Goal: Task Accomplishment & Management: Use online tool/utility

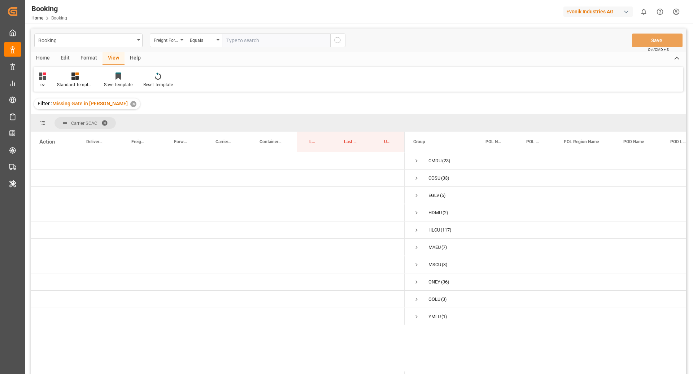
click at [87, 58] on div "Format" at bounding box center [88, 58] width 27 height 12
click at [56, 87] on div "Filter Rows" at bounding box center [49, 85] width 21 height 6
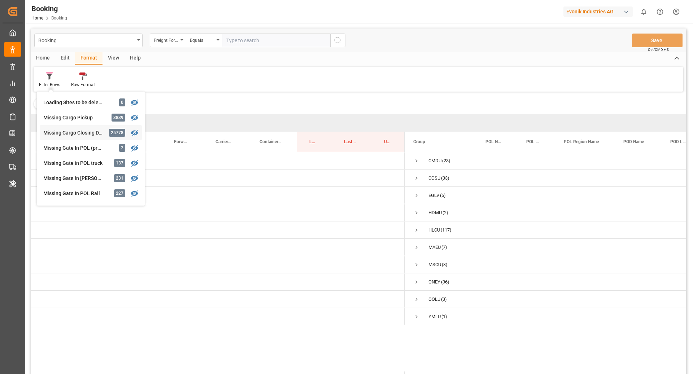
scroll to position [71, 0]
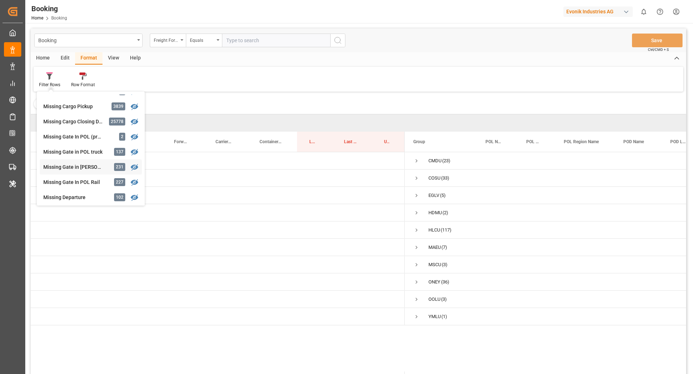
click at [101, 169] on div "Missing Gate in POL Barge" at bounding box center [74, 167] width 63 height 8
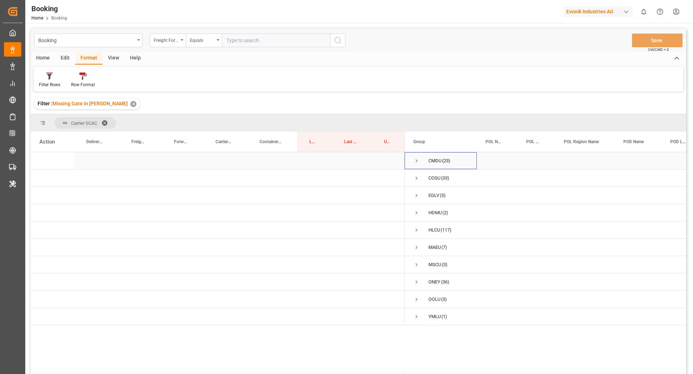
click at [415, 159] on span "Press SPACE to select this row." at bounding box center [416, 161] width 6 height 6
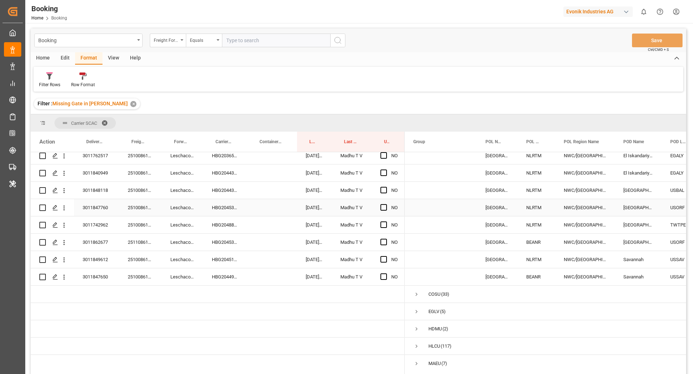
scroll to position [299, 0]
click at [222, 137] on div "Carrier Booking No." at bounding box center [223, 142] width 17 height 20
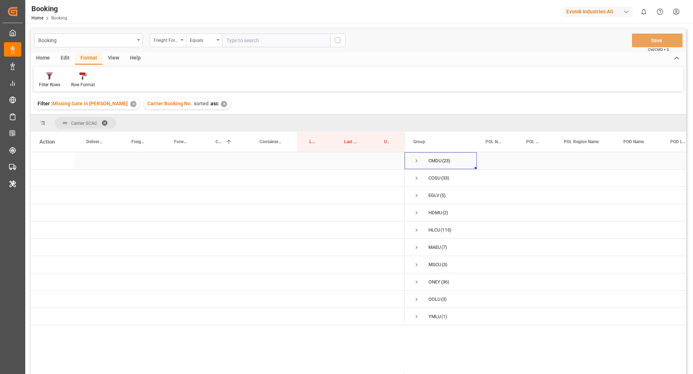
click at [416, 162] on span "Press SPACE to select this row." at bounding box center [416, 161] width 6 height 6
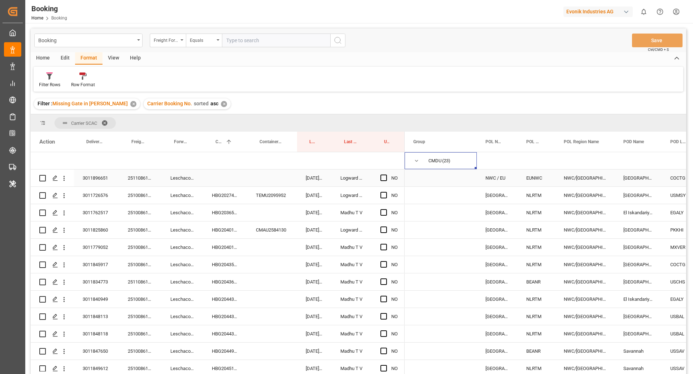
click at [142, 181] on div "251108610236" at bounding box center [140, 178] width 43 height 17
click at [381, 179] on span "Press SPACE to select this row." at bounding box center [383, 178] width 6 height 6
click at [386, 175] on input "Press SPACE to select this row." at bounding box center [386, 175] width 0 height 0
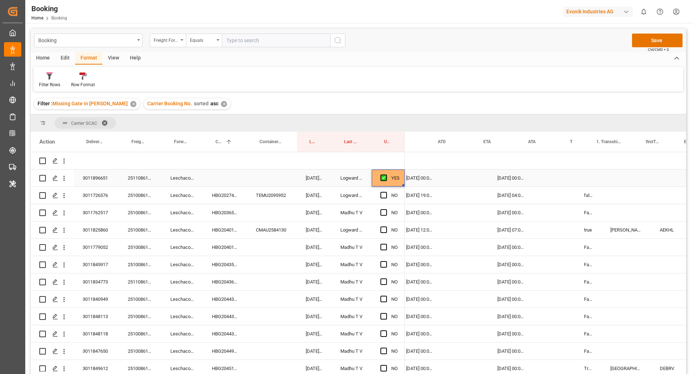
scroll to position [0, 563]
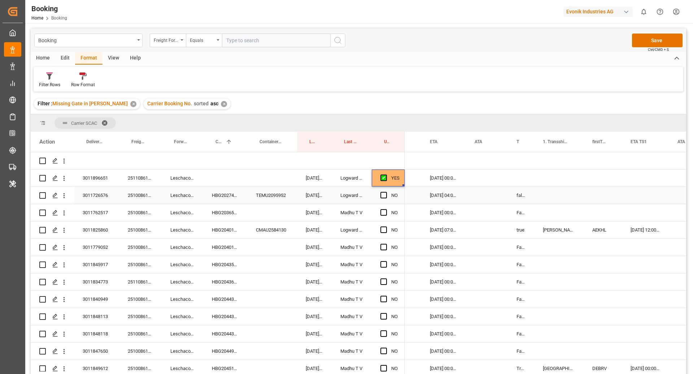
click at [526, 196] on div "false" at bounding box center [521, 195] width 26 height 17
drag, startPoint x: 532, startPoint y: 202, endPoint x: 527, endPoint y: 179, distance: 24.3
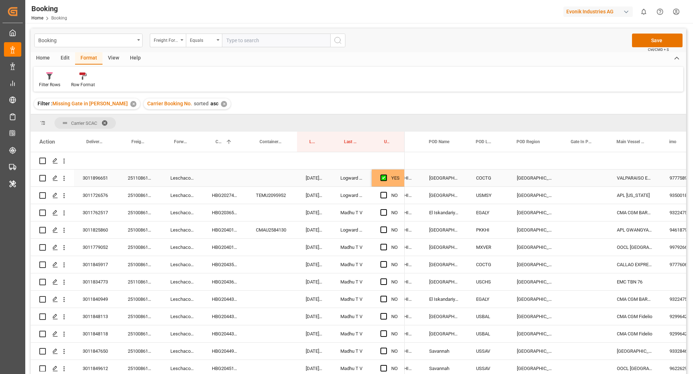
scroll to position [0, 0]
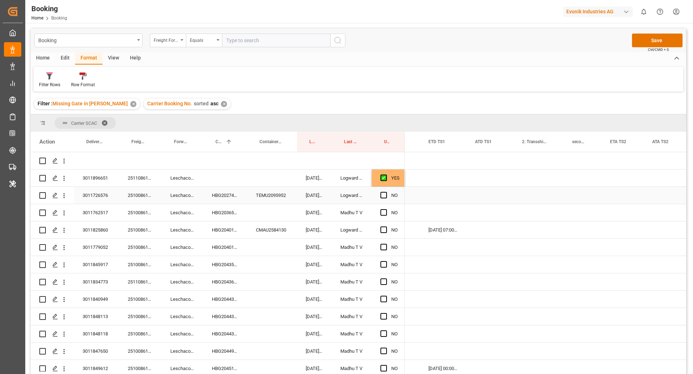
click at [220, 198] on div "HBG2027418" at bounding box center [225, 195] width 44 height 17
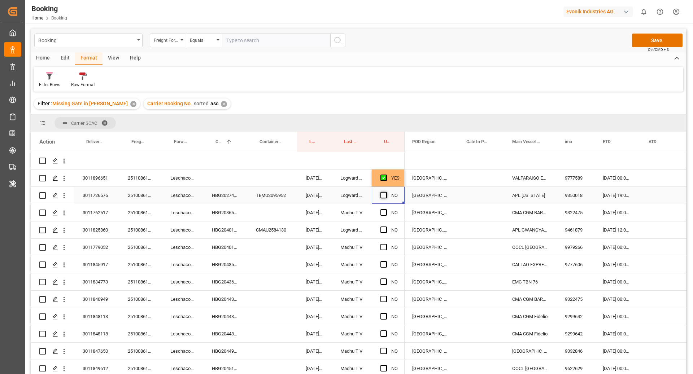
click at [385, 194] on span "Press SPACE to select this row." at bounding box center [383, 195] width 6 height 6
click at [386, 192] on input "Press SPACE to select this row." at bounding box center [386, 192] width 0 height 0
click at [232, 214] on div "HBG2036554" at bounding box center [225, 212] width 44 height 17
click at [385, 213] on span "Press SPACE to select this row." at bounding box center [383, 212] width 6 height 6
click at [386, 209] on input "Press SPACE to select this row." at bounding box center [386, 209] width 0 height 0
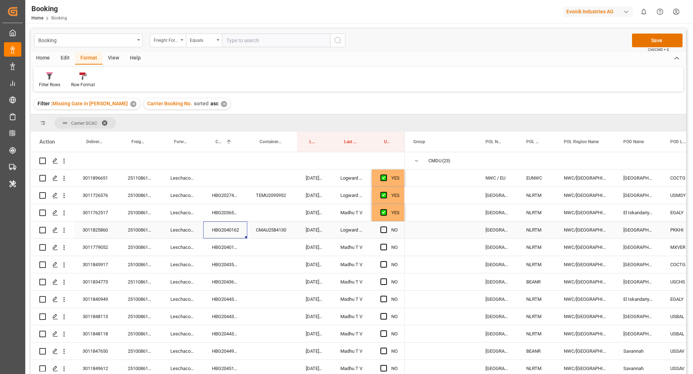
click at [239, 232] on div "HBG2040162" at bounding box center [225, 229] width 44 height 17
click at [381, 231] on span "Press SPACE to select this row." at bounding box center [383, 230] width 6 height 6
click at [386, 227] on input "Press SPACE to select this row." at bounding box center [386, 227] width 0 height 0
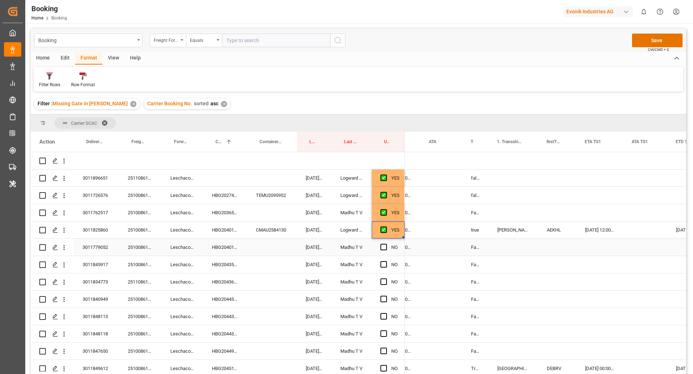
click at [213, 248] on div "HBG2040186" at bounding box center [225, 247] width 44 height 17
click at [386, 245] on div "Press SPACE to select this row." at bounding box center [385, 247] width 11 height 17
click at [383, 246] on span "Press SPACE to select this row." at bounding box center [383, 247] width 6 height 6
click at [386, 244] on input "Press SPACE to select this row." at bounding box center [386, 244] width 0 height 0
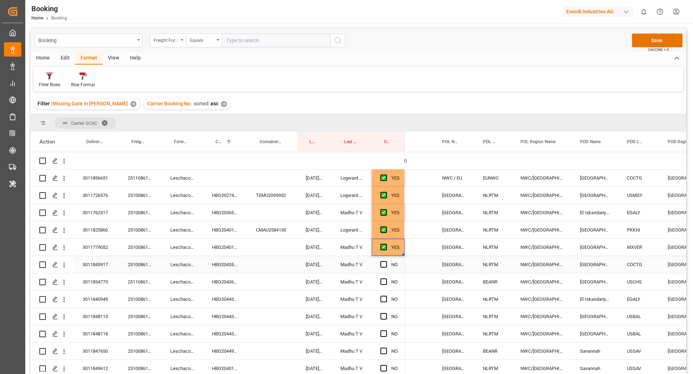
click at [228, 271] on div "HBG2043597" at bounding box center [225, 264] width 44 height 17
click at [386, 265] on span "Press SPACE to select this row." at bounding box center [383, 264] width 6 height 6
click at [386, 261] on input "Press SPACE to select this row." at bounding box center [386, 261] width 0 height 0
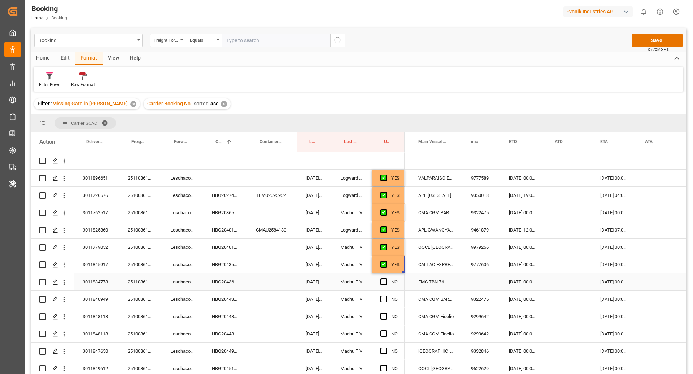
click at [221, 282] on div "HBG2043655" at bounding box center [225, 281] width 44 height 17
click at [383, 281] on span "Press SPACE to select this row." at bounding box center [383, 281] width 6 height 6
click at [386, 278] on input "Press SPACE to select this row." at bounding box center [386, 278] width 0 height 0
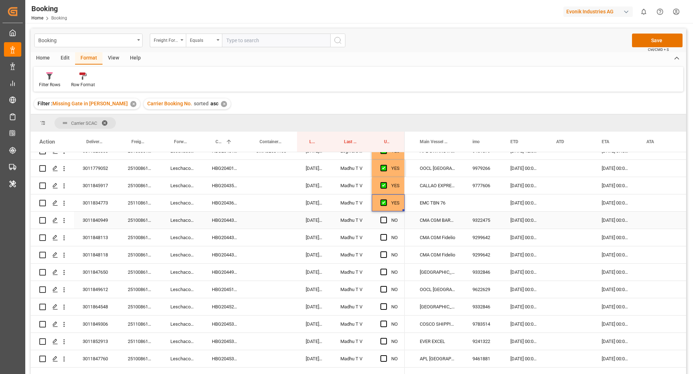
drag, startPoint x: 229, startPoint y: 220, endPoint x: 294, endPoint y: 223, distance: 64.3
click at [230, 220] on div "HBG2044339" at bounding box center [225, 220] width 44 height 17
click at [383, 221] on span "Press SPACE to select this row." at bounding box center [383, 220] width 6 height 6
click at [386, 217] on input "Press SPACE to select this row." at bounding box center [386, 217] width 0 height 0
click at [217, 238] on div "HBG2044391" at bounding box center [225, 237] width 44 height 17
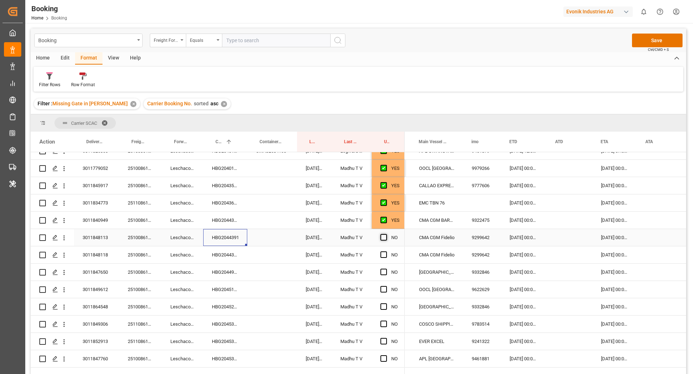
click at [383, 238] on span "Press SPACE to select this row." at bounding box center [383, 237] width 6 height 6
click at [386, 234] on input "Press SPACE to select this row." at bounding box center [386, 234] width 0 height 0
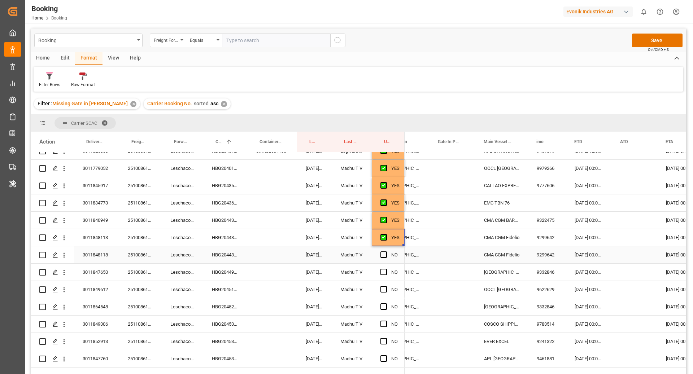
click at [229, 259] on div "HBG2044391" at bounding box center [225, 254] width 44 height 17
click at [383, 255] on span "Press SPACE to select this row." at bounding box center [383, 254] width 6 height 6
click at [386, 251] on input "Press SPACE to select this row." at bounding box center [386, 251] width 0 height 0
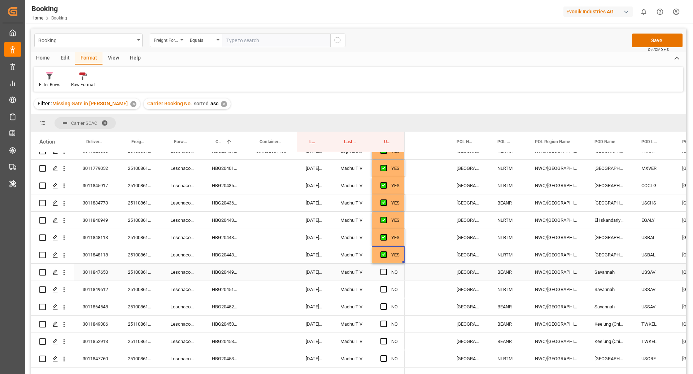
click at [221, 276] on div "HBG2044927" at bounding box center [225, 272] width 44 height 17
click at [382, 273] on span "Press SPACE to select this row." at bounding box center [383, 272] width 6 height 6
click at [386, 269] on input "Press SPACE to select this row." at bounding box center [386, 269] width 0 height 0
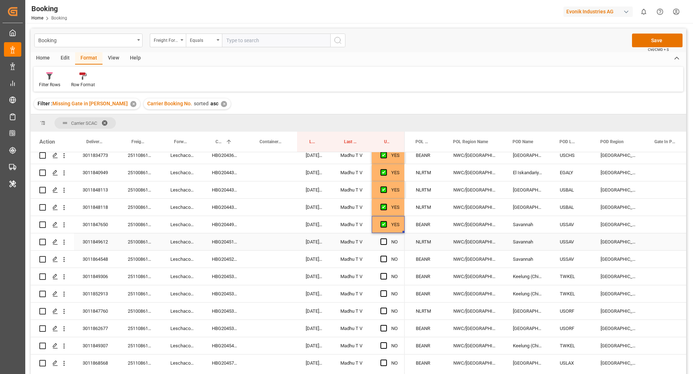
click at [228, 249] on div "HBG2045101" at bounding box center [225, 241] width 44 height 17
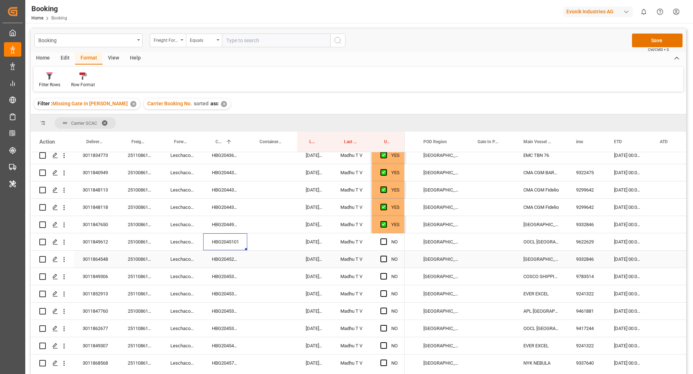
scroll to position [0, 287]
click at [383, 242] on span "Press SPACE to select this row." at bounding box center [383, 241] width 6 height 6
click at [386, 238] on input "Press SPACE to select this row." at bounding box center [386, 238] width 0 height 0
click at [219, 266] on div "HBG2045263" at bounding box center [225, 259] width 44 height 17
click at [385, 259] on span "Press SPACE to select this row." at bounding box center [383, 259] width 6 height 6
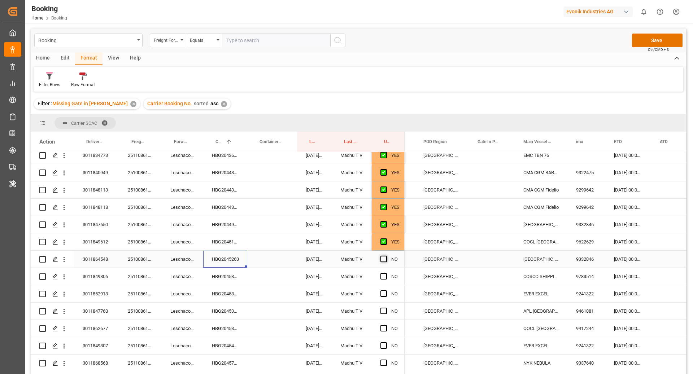
click at [386, 256] on input "Press SPACE to select this row." at bounding box center [386, 256] width 0 height 0
click at [244, 280] on div "HBG2045348" at bounding box center [225, 276] width 44 height 17
click at [385, 278] on span "Press SPACE to select this row." at bounding box center [383, 276] width 6 height 6
click at [386, 273] on input "Press SPACE to select this row." at bounding box center [386, 273] width 0 height 0
click at [209, 301] on div "HBG2045352" at bounding box center [225, 293] width 44 height 17
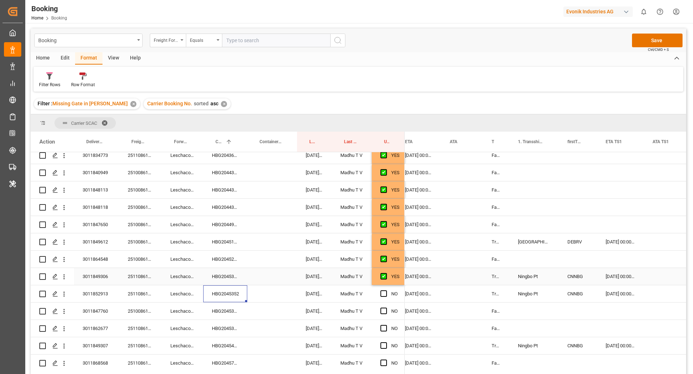
scroll to position [0, 606]
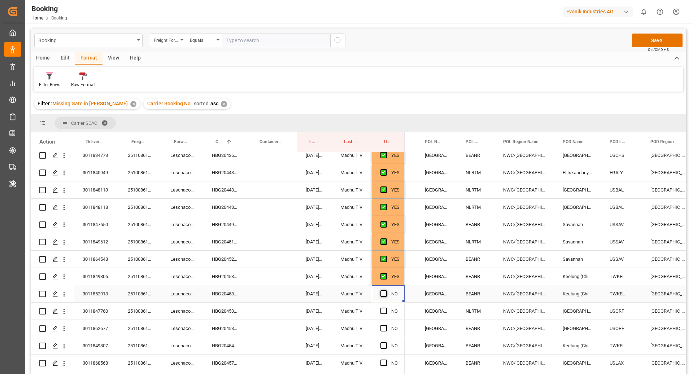
click at [381, 296] on span "Press SPACE to select this row." at bounding box center [383, 293] width 6 height 6
click at [386, 290] on input "Press SPACE to select this row." at bounding box center [386, 290] width 0 height 0
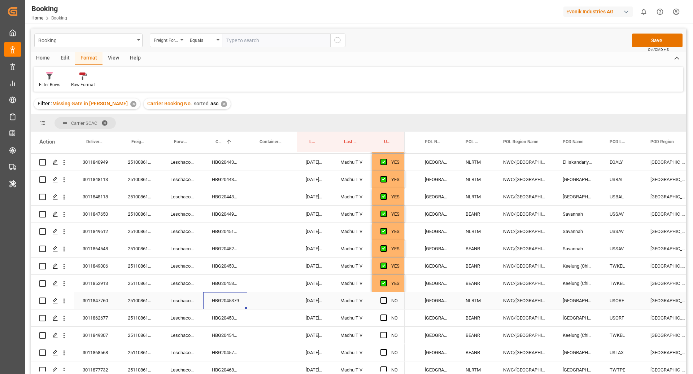
click at [240, 298] on div "HBG2045379" at bounding box center [225, 300] width 44 height 17
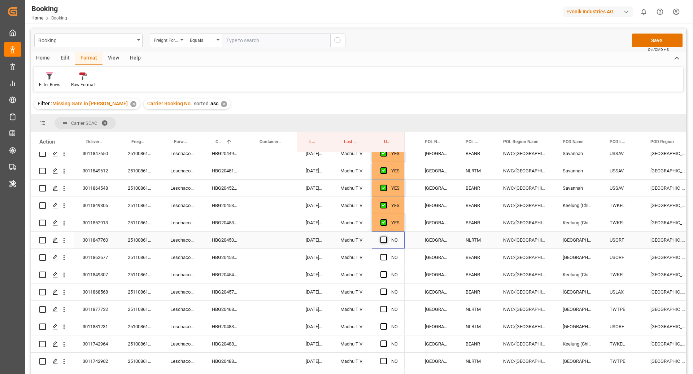
click at [383, 241] on span "Press SPACE to select this row." at bounding box center [383, 240] width 6 height 6
click at [386, 237] on input "Press SPACE to select this row." at bounding box center [386, 237] width 0 height 0
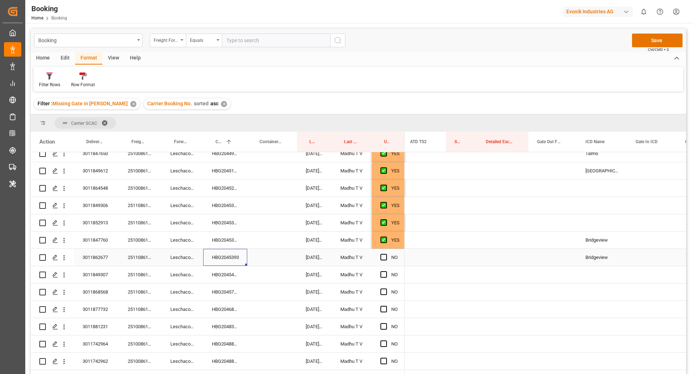
click at [242, 264] on div "HBG2045393" at bounding box center [225, 257] width 44 height 17
click at [382, 258] on span "Press SPACE to select this row." at bounding box center [383, 257] width 6 height 6
click at [386, 254] on input "Press SPACE to select this row." at bounding box center [386, 254] width 0 height 0
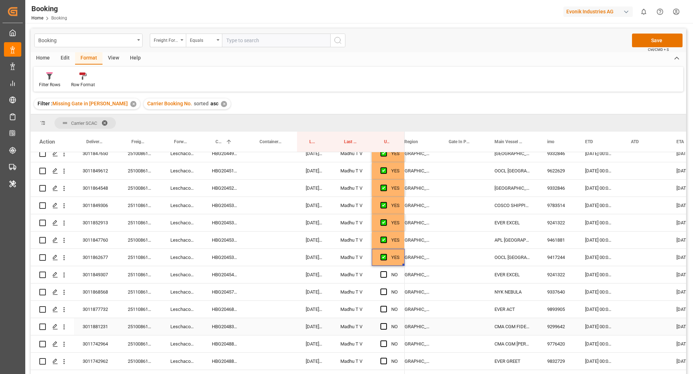
click at [216, 324] on div "HBG2048317" at bounding box center [225, 326] width 44 height 17
click at [383, 326] on span "Press SPACE to select this row." at bounding box center [383, 326] width 6 height 6
click at [386, 323] on input "Press SPACE to select this row." at bounding box center [386, 323] width 0 height 0
click at [383, 306] on span "Press SPACE to select this row." at bounding box center [383, 309] width 6 height 6
click at [386, 306] on input "Press SPACE to select this row." at bounding box center [386, 306] width 0 height 0
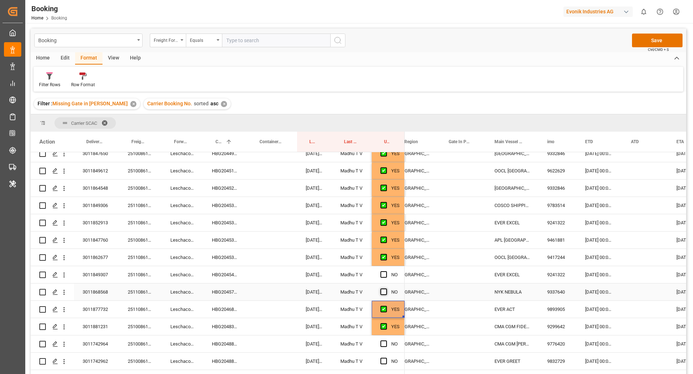
click at [384, 293] on span "Press SPACE to select this row." at bounding box center [383, 292] width 6 height 6
click at [386, 289] on input "Press SPACE to select this row." at bounding box center [386, 289] width 0 height 0
click at [379, 273] on div "NO" at bounding box center [388, 274] width 33 height 17
click at [386, 273] on span "Press SPACE to select this row." at bounding box center [383, 274] width 6 height 6
click at [386, 271] on input "Press SPACE to select this row." at bounding box center [386, 271] width 0 height 0
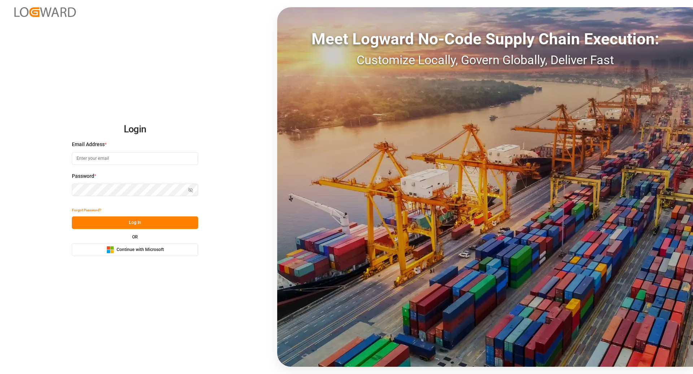
click at [178, 242] on div "OR Microsoft Logo Continue with Microsoft" at bounding box center [135, 245] width 126 height 21
click at [178, 256] on button "Microsoft Logo Continue with Microsoft" at bounding box center [135, 249] width 126 height 13
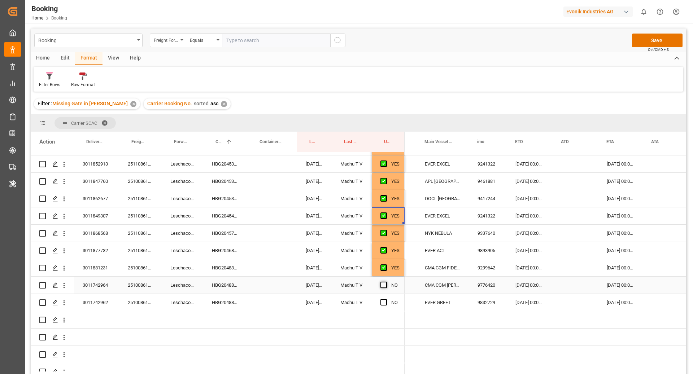
click at [386, 287] on span "Press SPACE to select this row." at bounding box center [383, 285] width 6 height 6
click at [386, 282] on input "Press SPACE to select this row." at bounding box center [386, 282] width 0 height 0
click at [383, 304] on span "Press SPACE to select this row." at bounding box center [383, 302] width 6 height 6
click at [386, 299] on input "Press SPACE to select this row." at bounding box center [386, 299] width 0 height 0
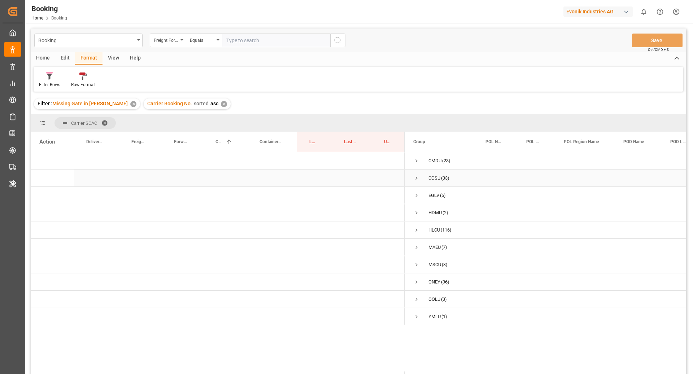
click at [416, 179] on span "Press SPACE to select this row." at bounding box center [416, 178] width 6 height 6
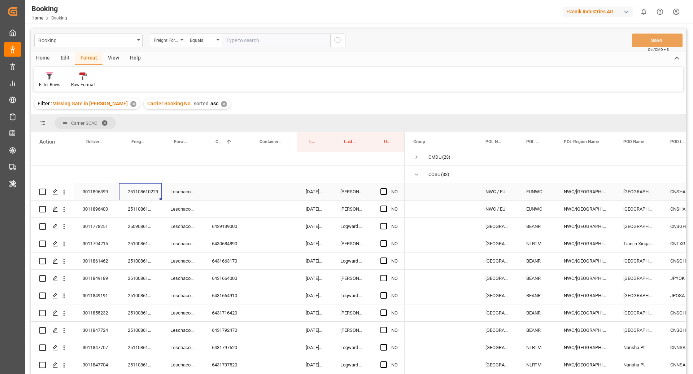
click at [139, 196] on div "251108610229" at bounding box center [140, 191] width 43 height 17
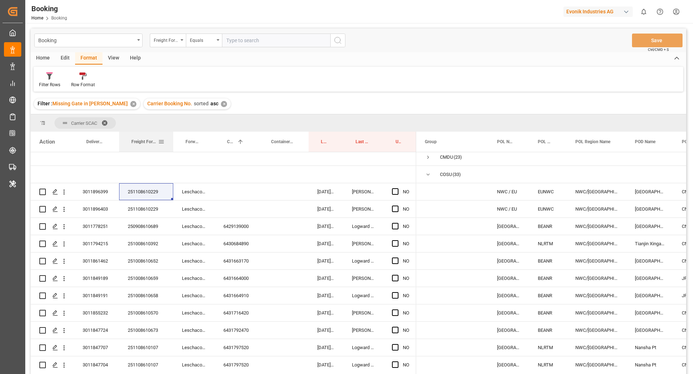
drag, startPoint x: 160, startPoint y: 146, endPoint x: 171, endPoint y: 148, distance: 11.6
click at [172, 148] on div at bounding box center [173, 142] width 3 height 20
click at [238, 192] on div "Press SPACE to select this row." at bounding box center [237, 191] width 44 height 17
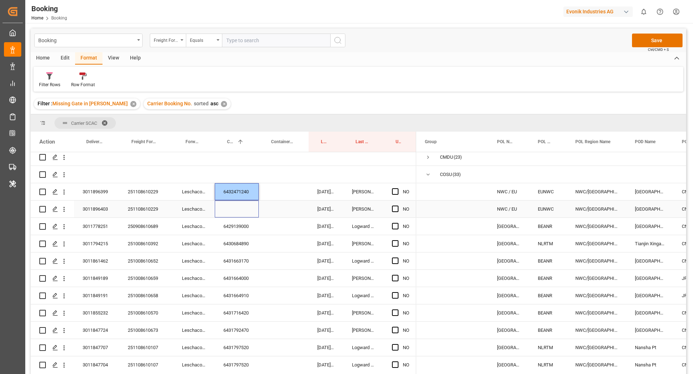
click at [249, 215] on div "Press SPACE to select this row." at bounding box center [237, 209] width 44 height 17
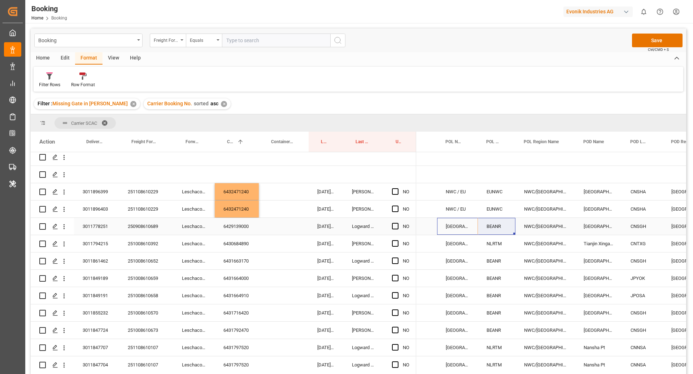
drag, startPoint x: 466, startPoint y: 228, endPoint x: 496, endPoint y: 227, distance: 29.6
drag, startPoint x: 514, startPoint y: 233, endPoint x: 505, endPoint y: 195, distance: 39.2
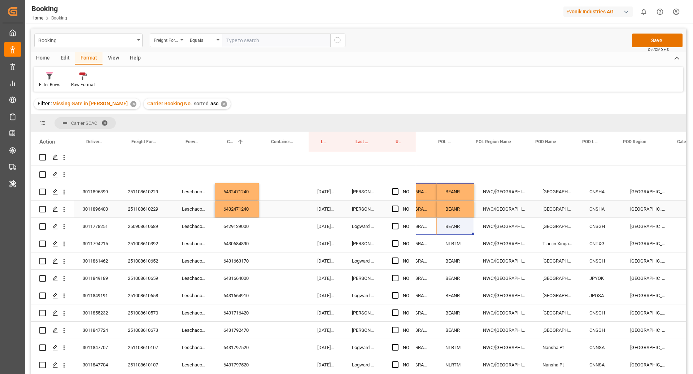
scroll to position [0, 100]
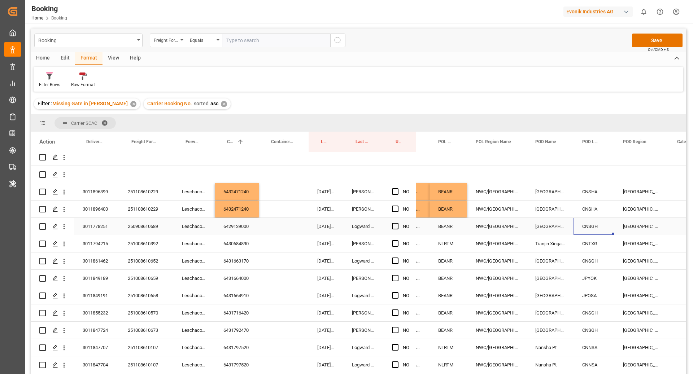
click at [593, 219] on div "CNSGH" at bounding box center [593, 226] width 41 height 17
drag, startPoint x: 613, startPoint y: 232, endPoint x: 598, endPoint y: 188, distance: 46.4
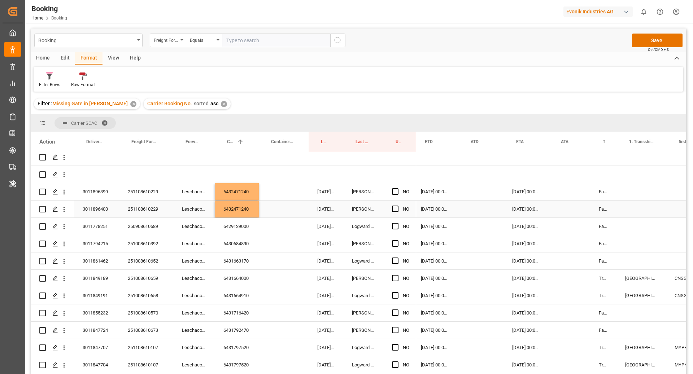
scroll to position [0, 514]
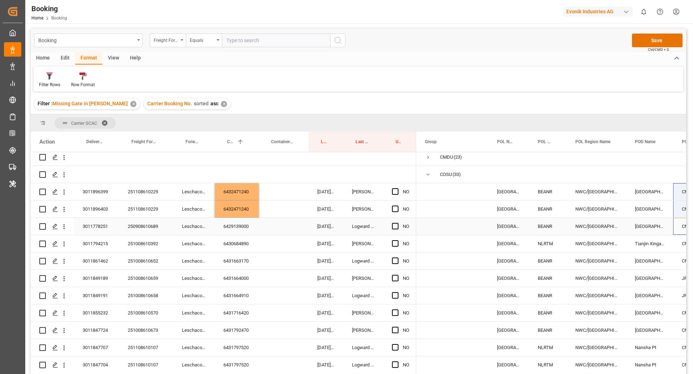
drag, startPoint x: 245, startPoint y: 225, endPoint x: 282, endPoint y: 225, distance: 37.2
click at [245, 225] on div "6429139000" at bounding box center [237, 226] width 44 height 17
click at [395, 228] on span "Press SPACE to select this row." at bounding box center [395, 226] width 6 height 6
click at [397, 223] on input "Press SPACE to select this row." at bounding box center [397, 223] width 0 height 0
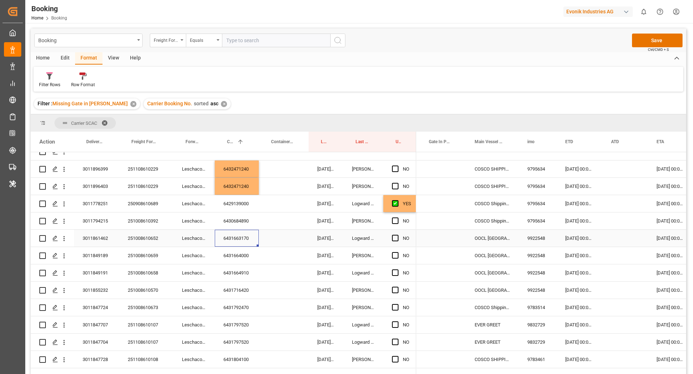
click at [245, 246] on div "6431663170" at bounding box center [237, 238] width 44 height 17
click at [398, 239] on span "Press SPACE to select this row." at bounding box center [395, 238] width 6 height 6
click at [397, 235] on input "Press SPACE to select this row." at bounding box center [397, 235] width 0 height 0
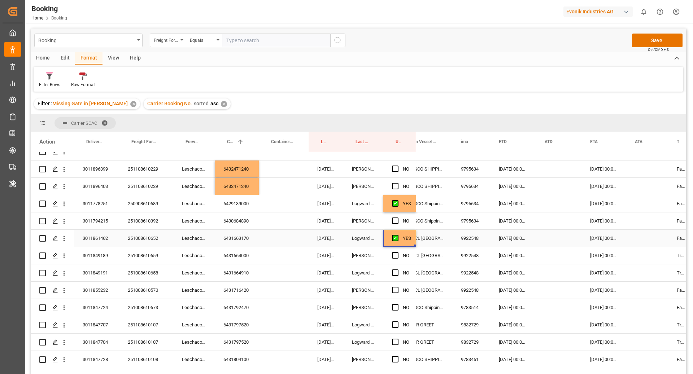
click at [522, 241] on div "21.10.2025 00:00:00" at bounding box center [513, 238] width 46 height 17
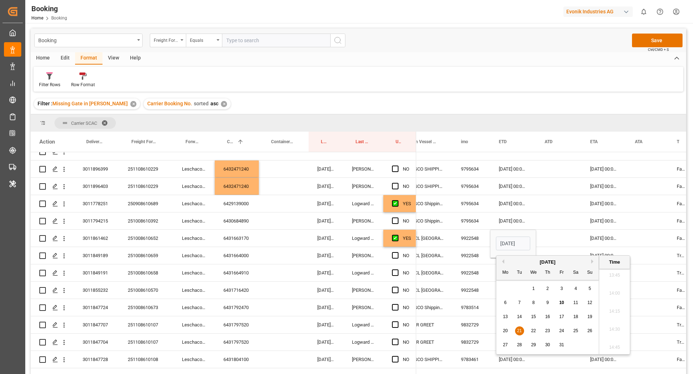
click at [573, 330] on span "25" at bounding box center [575, 330] width 5 height 5
type input "25.10.2025 00:00"
click at [554, 234] on div "Press SPACE to select this row." at bounding box center [558, 238] width 45 height 17
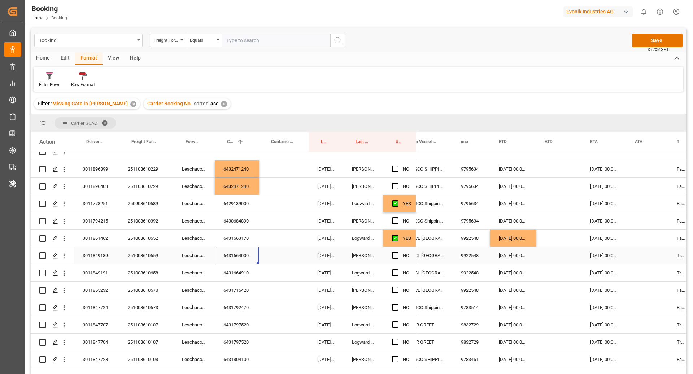
click at [238, 258] on div "6431664000" at bounding box center [237, 255] width 44 height 17
click at [394, 256] on span "Press SPACE to select this row." at bounding box center [395, 255] width 6 height 6
click at [397, 252] on input "Press SPACE to select this row." at bounding box center [397, 252] width 0 height 0
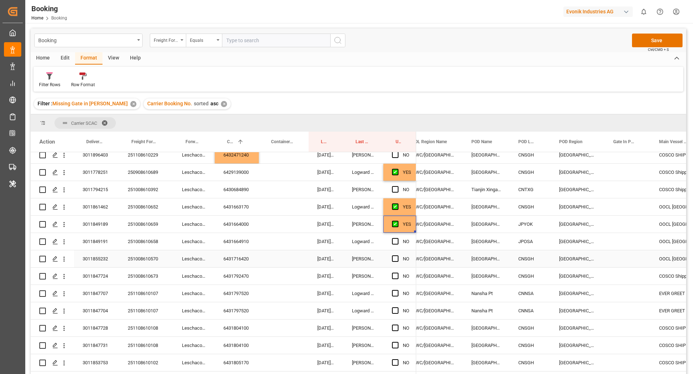
scroll to position [0, 293]
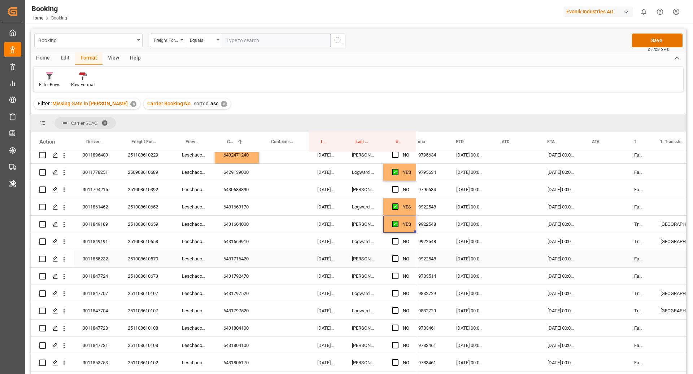
click at [493, 261] on div "Press SPACE to select this row." at bounding box center [515, 258] width 45 height 17
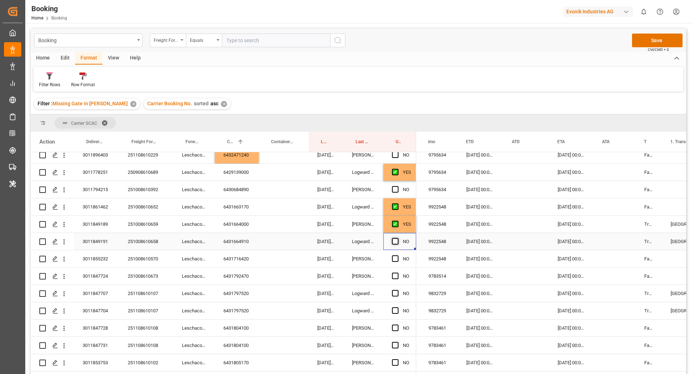
click at [394, 239] on span "Press SPACE to select this row." at bounding box center [395, 241] width 6 height 6
click at [397, 238] on input "Press SPACE to select this row." at bounding box center [397, 238] width 0 height 0
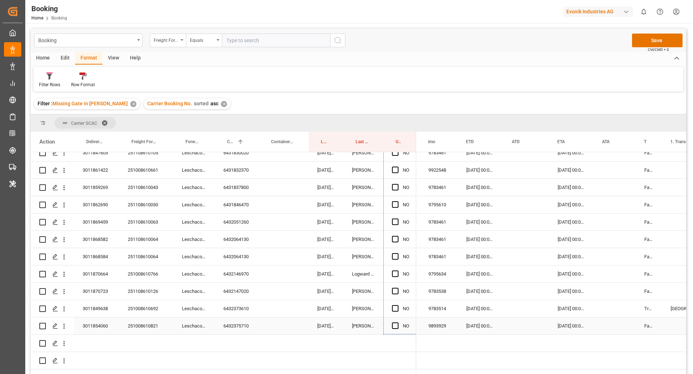
drag, startPoint x: 414, startPoint y: 249, endPoint x: 442, endPoint y: 313, distance: 70.3
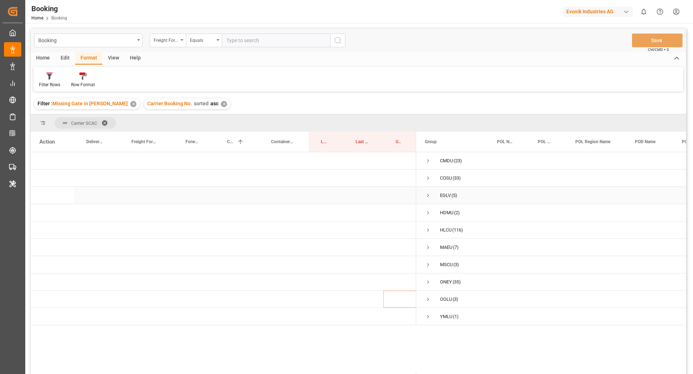
click at [428, 199] on span "Press SPACE to select this row." at bounding box center [428, 195] width 6 height 17
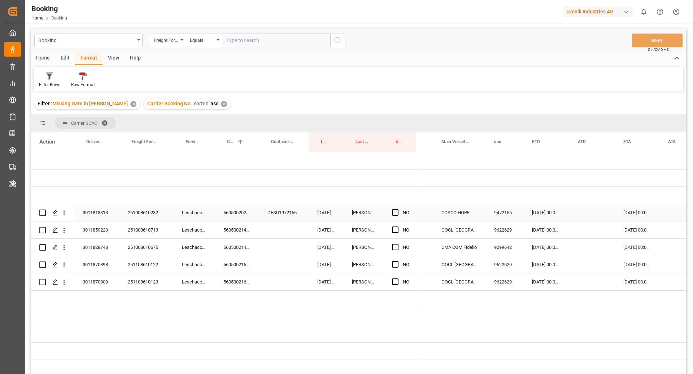
click at [233, 218] on div "560500202954" at bounding box center [237, 212] width 44 height 17
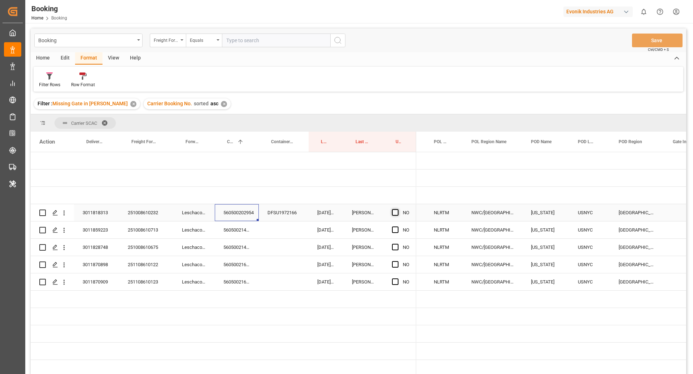
click at [395, 210] on span "Press SPACE to select this row." at bounding box center [395, 212] width 6 height 6
click at [397, 209] on input "Press SPACE to select this row." at bounding box center [397, 209] width 0 height 0
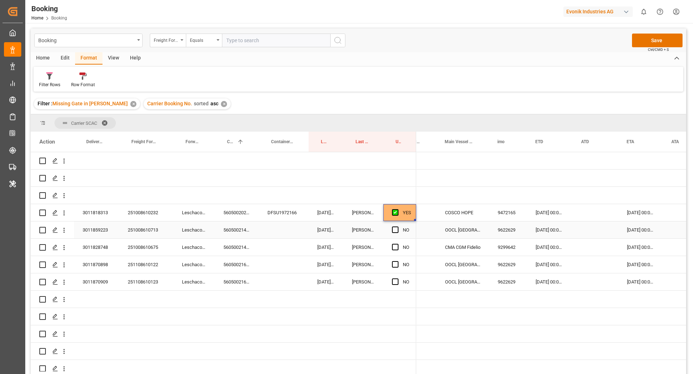
click at [250, 230] on div "560500214316" at bounding box center [237, 229] width 44 height 17
click at [396, 232] on span "Press SPACE to select this row." at bounding box center [395, 230] width 6 height 6
click at [397, 227] on input "Press SPACE to select this row." at bounding box center [397, 227] width 0 height 0
click at [394, 249] on span "Press SPACE to select this row." at bounding box center [395, 247] width 6 height 6
click at [397, 244] on input "Press SPACE to select this row." at bounding box center [397, 244] width 0 height 0
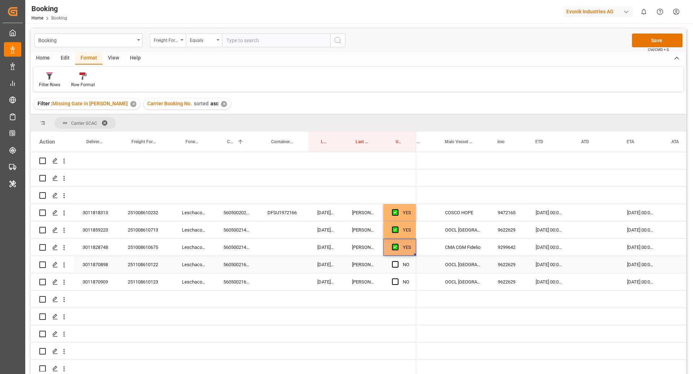
drag, startPoint x: 396, startPoint y: 262, endPoint x: 392, endPoint y: 291, distance: 29.4
click at [396, 261] on span "Press SPACE to select this row." at bounding box center [395, 264] width 6 height 6
click at [397, 261] on input "Press SPACE to select this row." at bounding box center [397, 261] width 0 height 0
click at [396, 283] on span "Press SPACE to select this row." at bounding box center [395, 281] width 6 height 6
click at [397, 278] on input "Press SPACE to select this row." at bounding box center [397, 278] width 0 height 0
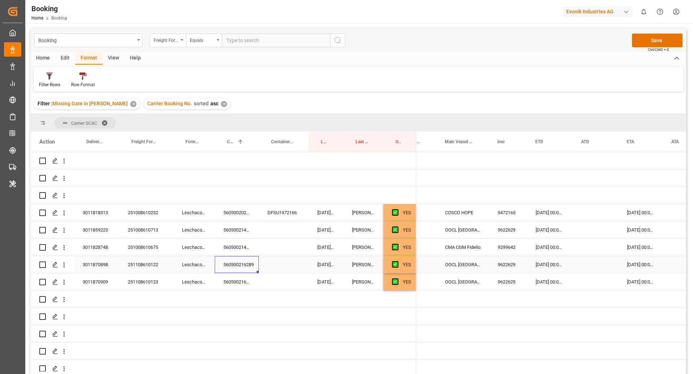
click at [243, 265] on div "560500216289" at bounding box center [237, 264] width 44 height 17
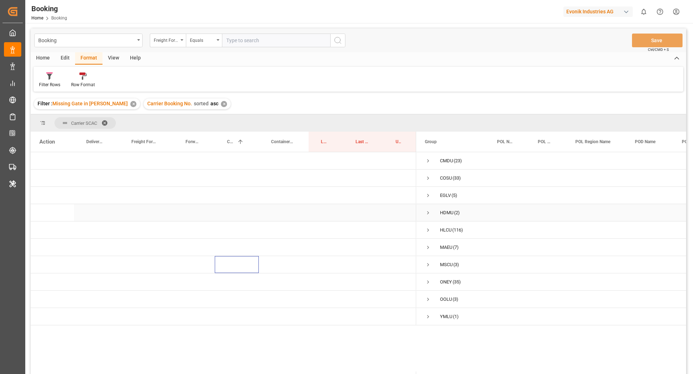
click at [425, 210] on span "Press SPACE to select this row." at bounding box center [428, 213] width 6 height 6
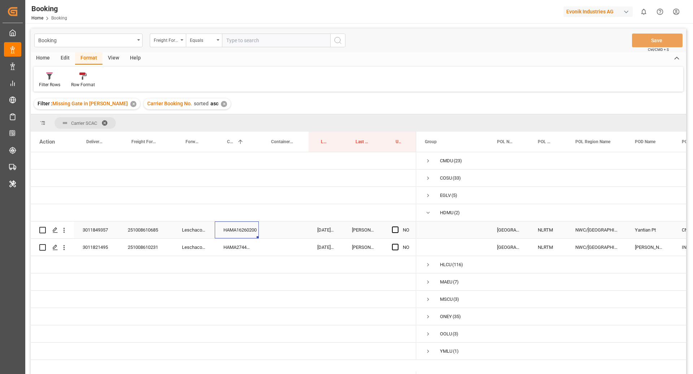
drag, startPoint x: 249, startPoint y: 230, endPoint x: 302, endPoint y: 258, distance: 60.3
click at [250, 230] on div "HAMA16260200" at bounding box center [237, 229] width 44 height 17
click at [398, 227] on div "Press SPACE to select this row." at bounding box center [397, 230] width 11 height 17
click at [397, 245] on span "Press SPACE to select this row." at bounding box center [395, 247] width 6 height 6
click at [397, 244] on input "Press SPACE to select this row." at bounding box center [397, 244] width 0 height 0
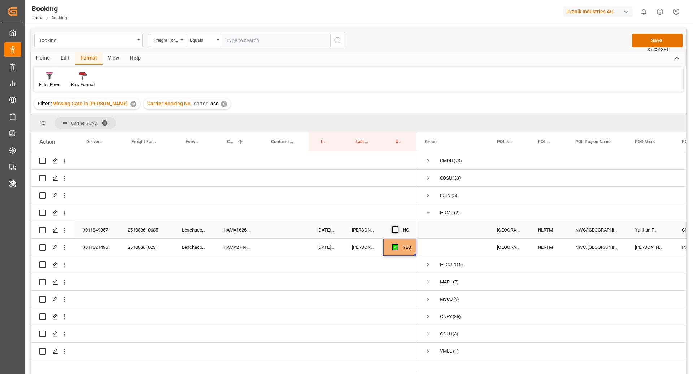
click at [396, 228] on span "Press SPACE to select this row." at bounding box center [395, 230] width 6 height 6
click at [397, 227] on input "Press SPACE to select this row." at bounding box center [397, 227] width 0 height 0
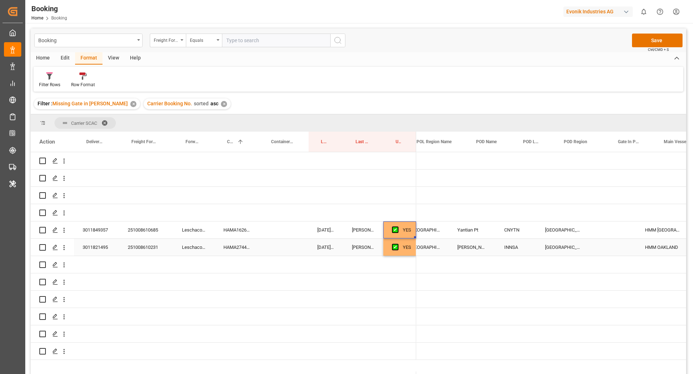
scroll to position [0, 350]
click at [228, 247] on div "HAMA27449200" at bounding box center [237, 247] width 44 height 17
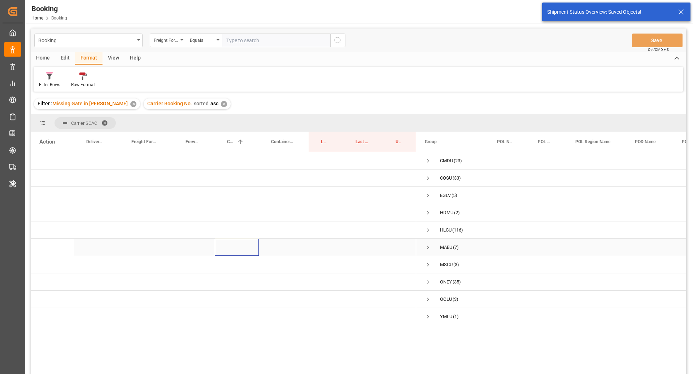
scroll to position [0, 0]
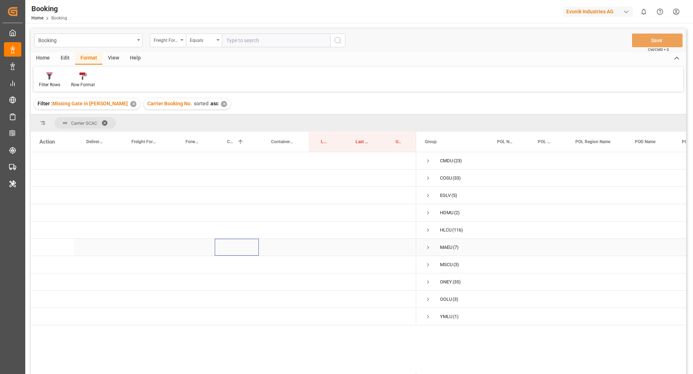
click at [426, 249] on span "Press SPACE to select this row." at bounding box center [428, 247] width 6 height 6
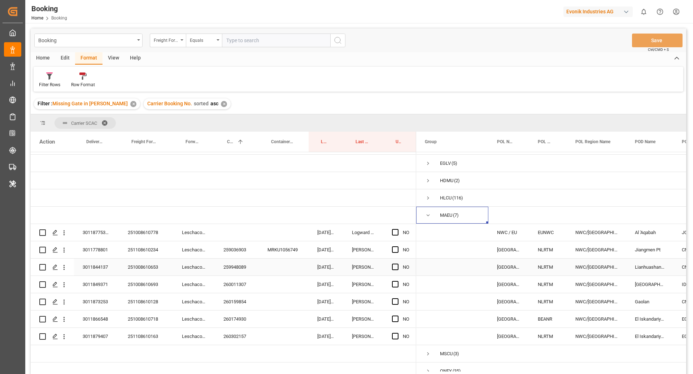
scroll to position [42, 0]
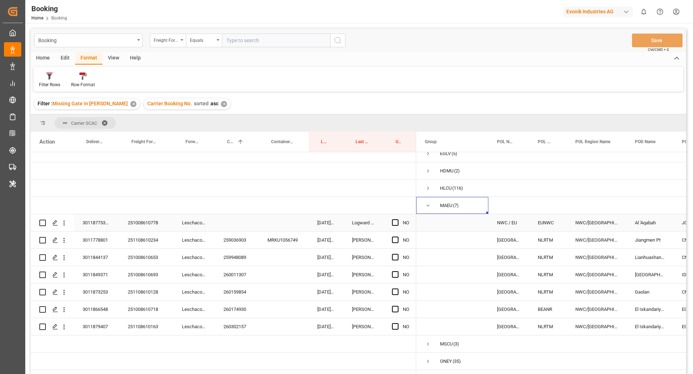
click at [153, 224] on div "251008610778" at bounding box center [146, 222] width 54 height 17
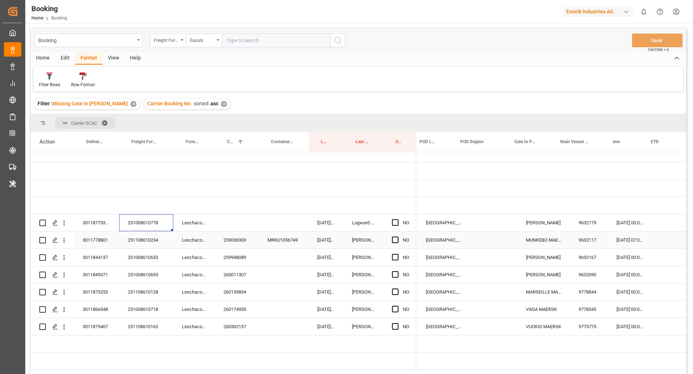
scroll to position [0, 328]
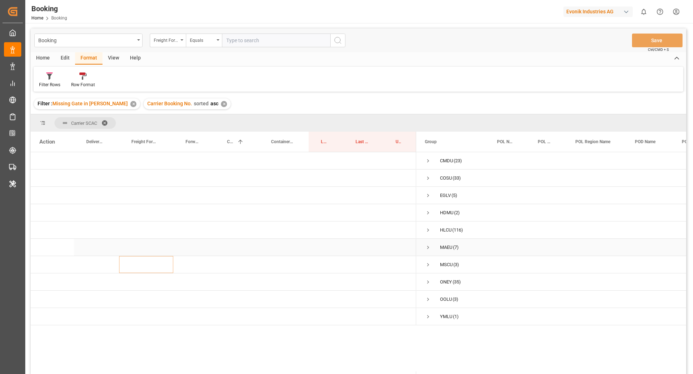
click at [434, 247] on span "MAEU (7)" at bounding box center [452, 247] width 55 height 16
click at [425, 248] on span "Press SPACE to select this row." at bounding box center [428, 247] width 6 height 6
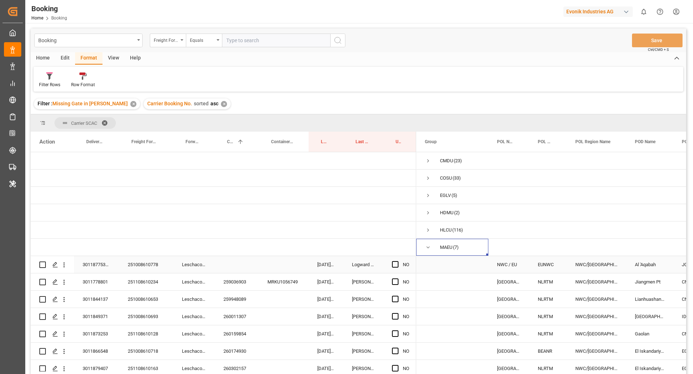
drag, startPoint x: 65, startPoint y: 267, endPoint x: 82, endPoint y: 270, distance: 16.4
click at [65, 267] on icon "open menu" at bounding box center [64, 265] width 8 height 8
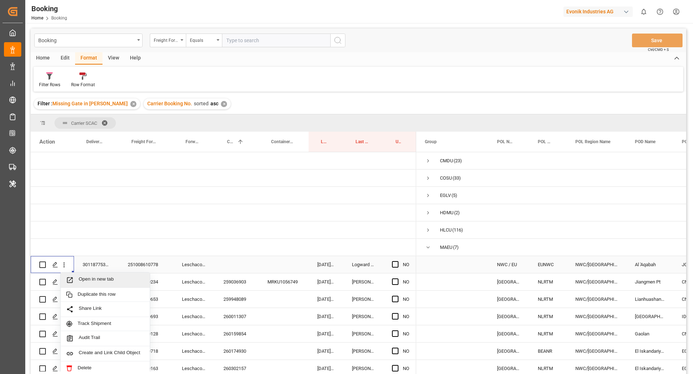
click at [102, 278] on span "Open in new tab" at bounding box center [112, 280] width 66 height 8
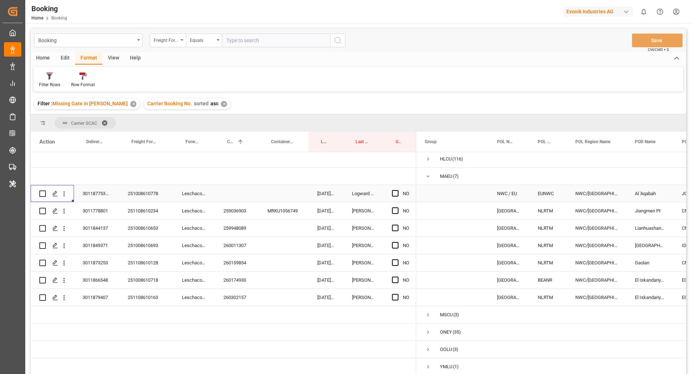
scroll to position [72, 0]
click at [237, 215] on div "259036903" at bounding box center [237, 209] width 44 height 17
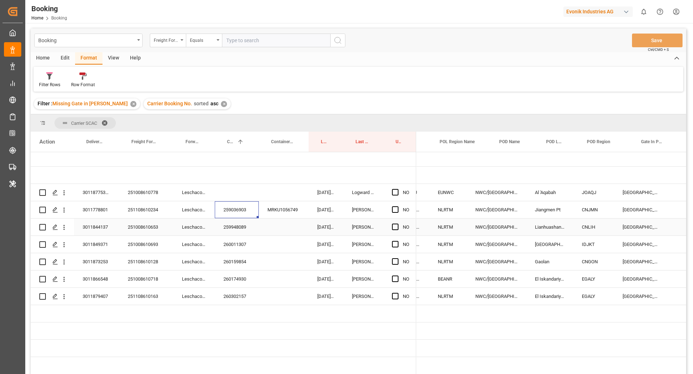
scroll to position [0, 211]
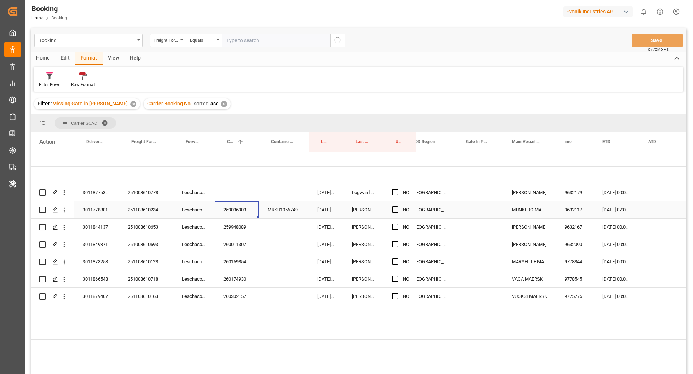
click at [477, 211] on div "Press SPACE to select this row." at bounding box center [480, 209] width 46 height 17
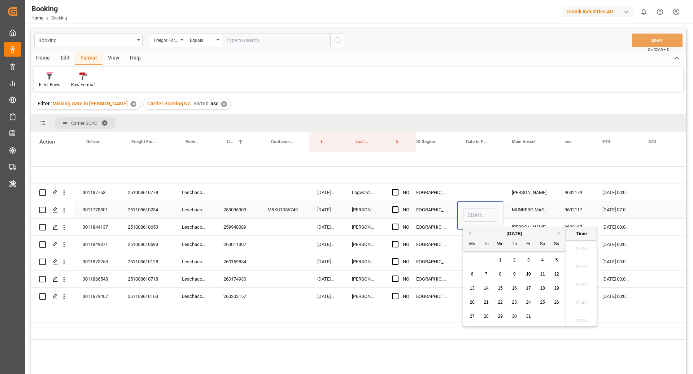
scroll to position [1030, 0]
click at [510, 275] on div "9" at bounding box center [514, 274] width 9 height 9
type input "[DATE] 00:00"
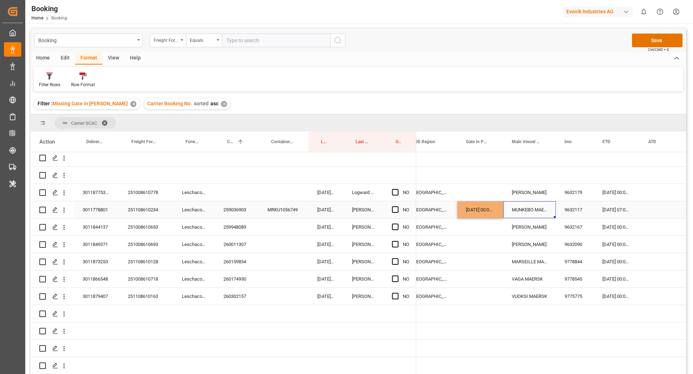
click at [508, 211] on div "MUNKEBO MAERSK" at bounding box center [529, 209] width 53 height 17
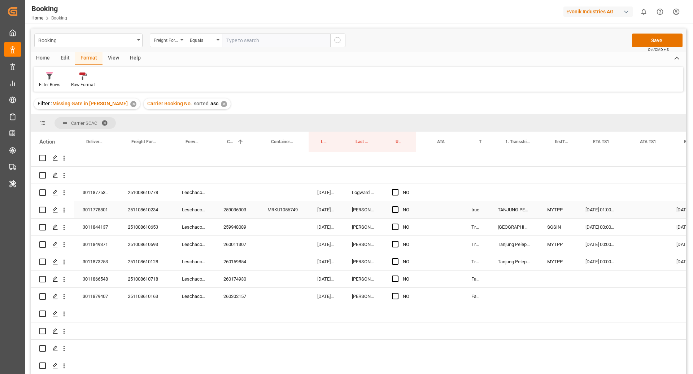
scroll to position [0, 635]
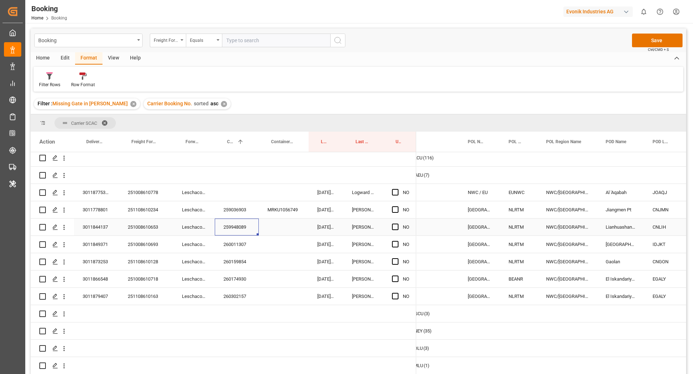
click at [232, 230] on div "259948089" at bounding box center [237, 227] width 44 height 17
click at [397, 225] on span "Press SPACE to select this row." at bounding box center [395, 227] width 6 height 6
click at [397, 224] on input "Press SPACE to select this row." at bounding box center [397, 224] width 0 height 0
click at [231, 249] on div "260011307" at bounding box center [237, 244] width 44 height 17
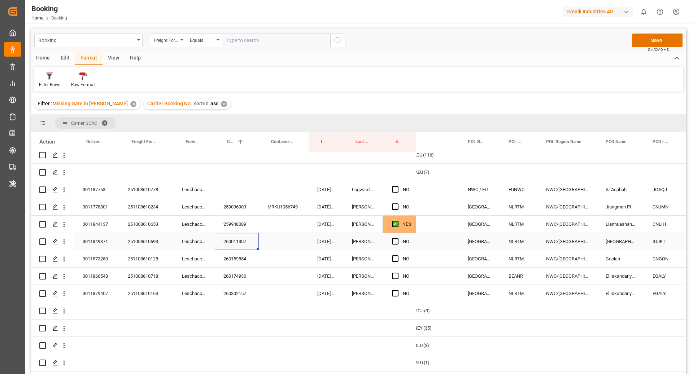
click at [393, 236] on div "Press SPACE to select this row." at bounding box center [397, 241] width 11 height 17
click at [394, 256] on span "Press SPACE to select this row." at bounding box center [395, 258] width 6 height 6
click at [397, 255] on input "Press SPACE to select this row." at bounding box center [397, 255] width 0 height 0
click at [393, 242] on span "Press SPACE to select this row." at bounding box center [395, 241] width 6 height 6
click at [397, 238] on input "Press SPACE to select this row." at bounding box center [397, 238] width 0 height 0
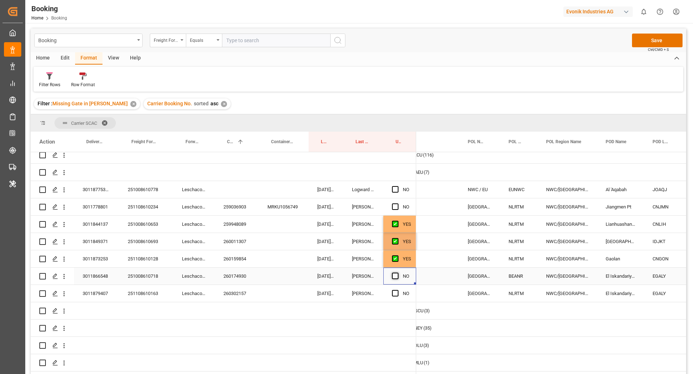
click at [393, 273] on span "Press SPACE to select this row." at bounding box center [395, 276] width 6 height 6
click at [397, 273] on input "Press SPACE to select this row." at bounding box center [397, 273] width 0 height 0
click at [394, 290] on span "Press SPACE to select this row." at bounding box center [395, 293] width 6 height 6
click at [397, 290] on input "Press SPACE to select this row." at bounding box center [397, 290] width 0 height 0
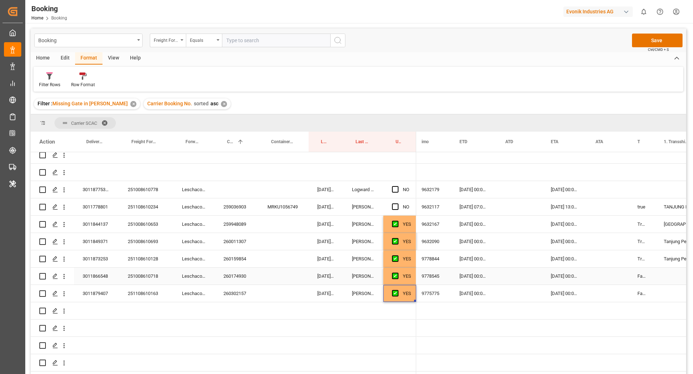
click at [236, 273] on div "260174930" at bounding box center [237, 276] width 44 height 17
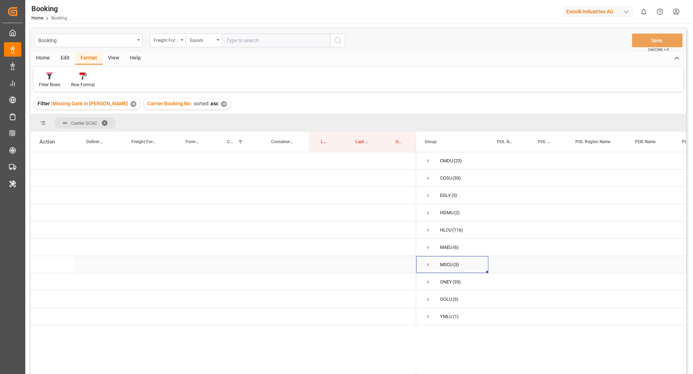
click at [426, 259] on span "Press SPACE to select this row." at bounding box center [428, 264] width 6 height 17
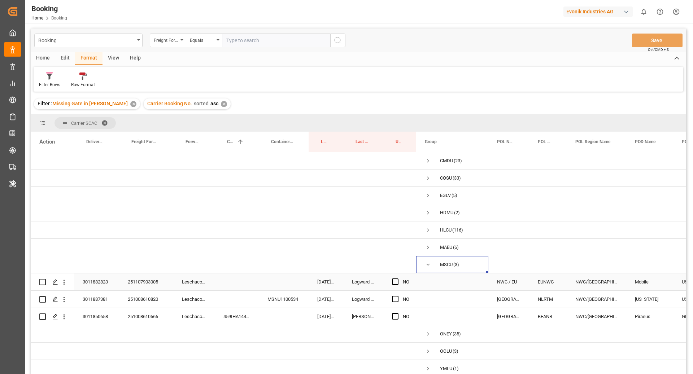
click at [151, 280] on div "251107903005" at bounding box center [146, 281] width 54 height 17
click at [395, 284] on span "Press SPACE to select this row." at bounding box center [395, 281] width 6 height 6
click at [397, 278] on input "Press SPACE to select this row." at bounding box center [397, 278] width 0 height 0
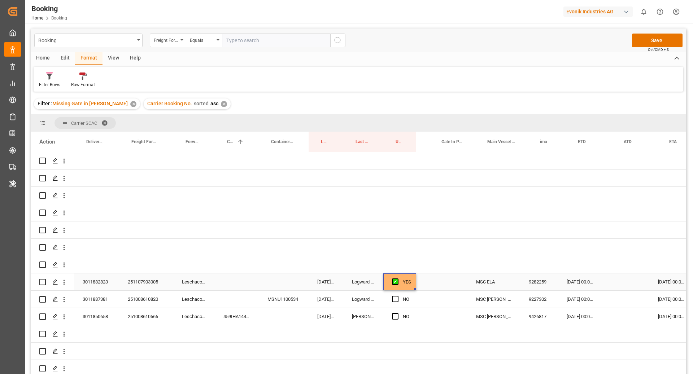
scroll to position [0, 372]
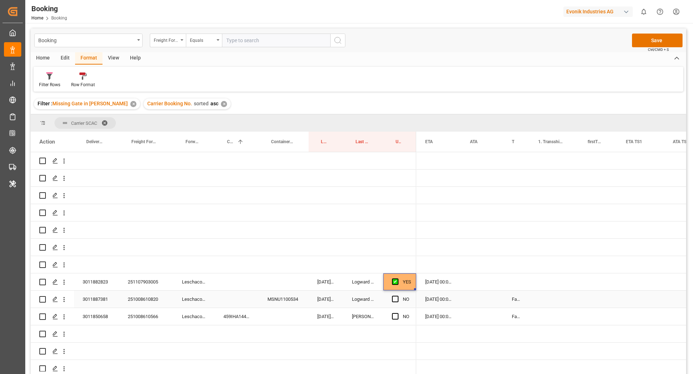
click at [514, 296] on div "False" at bounding box center [516, 299] width 26 height 17
drag, startPoint x: 528, startPoint y: 306, endPoint x: 523, endPoint y: 281, distance: 25.0
drag, startPoint x: 141, startPoint y: 303, endPoint x: 151, endPoint y: 302, distance: 10.2
click at [141, 303] on div "251008610820" at bounding box center [146, 299] width 54 height 17
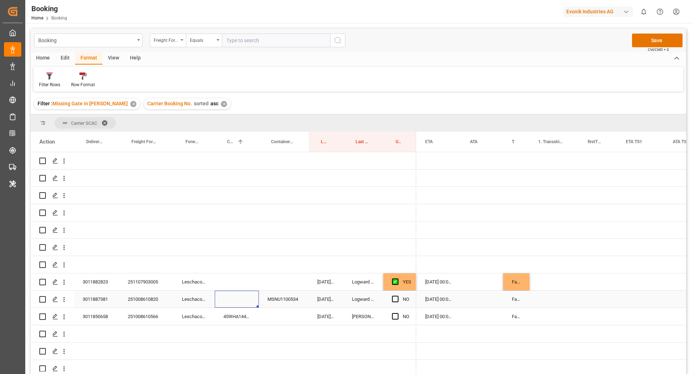
click at [238, 302] on div "Press SPACE to select this row." at bounding box center [237, 299] width 44 height 17
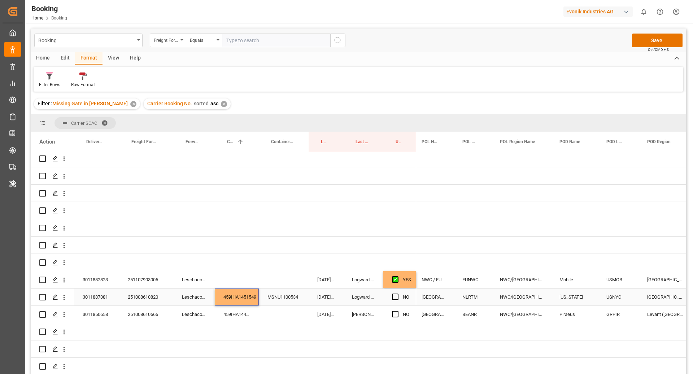
scroll to position [0, 149]
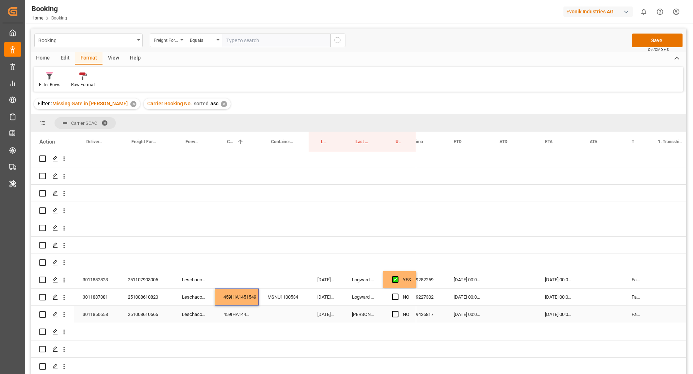
click at [254, 314] on div "459IHA1446944" at bounding box center [237, 314] width 44 height 17
click at [395, 313] on span "Press SPACE to select this row." at bounding box center [395, 314] width 6 height 6
click at [397, 311] on input "Press SPACE to select this row." at bounding box center [397, 311] width 0 height 0
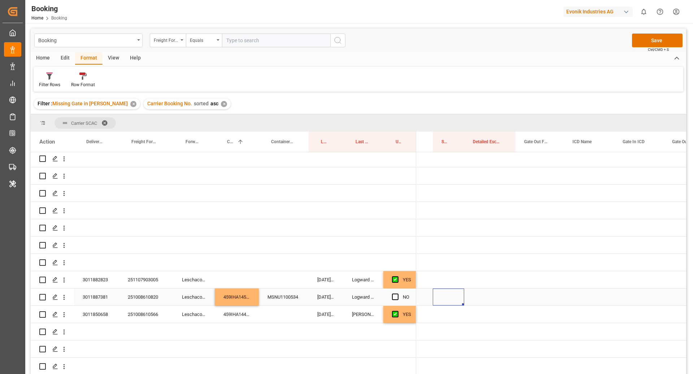
click at [450, 296] on div "Press SPACE to select this row." at bounding box center [448, 297] width 31 height 17
click at [450, 296] on input "Press SPACE to select this row." at bounding box center [448, 301] width 20 height 14
type input "0"
click at [532, 293] on div "Press SPACE to select this row." at bounding box center [539, 297] width 48 height 17
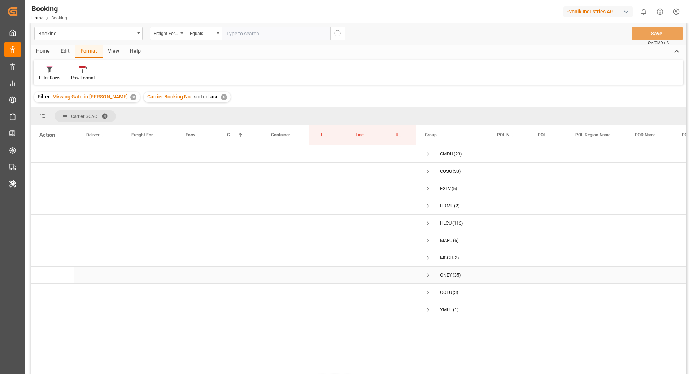
click at [429, 272] on span "Press SPACE to select this row." at bounding box center [428, 275] width 6 height 6
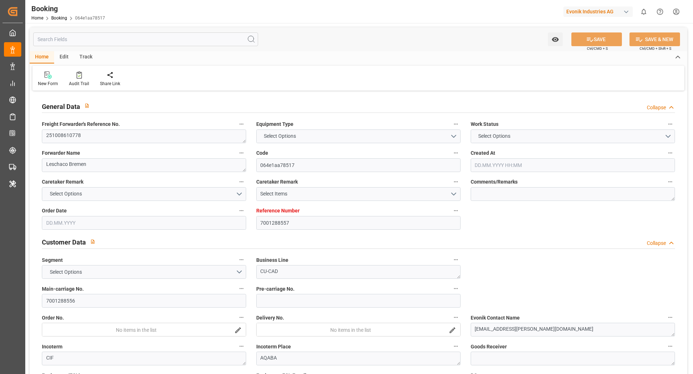
type input "7001288557"
type input "9632179"
type input "Maersk"
type input "Maersk Line AS"
type input "EUNWC"
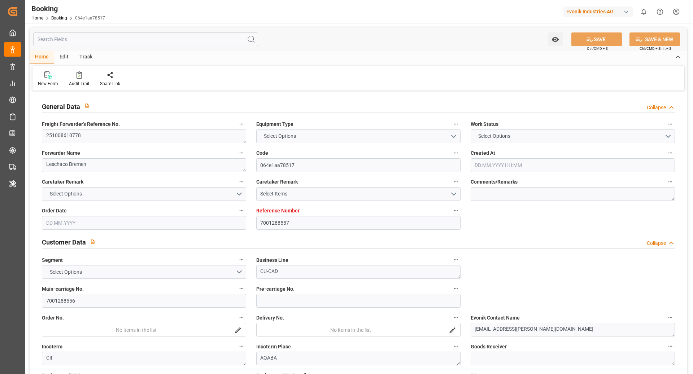
type input "JOAQJ"
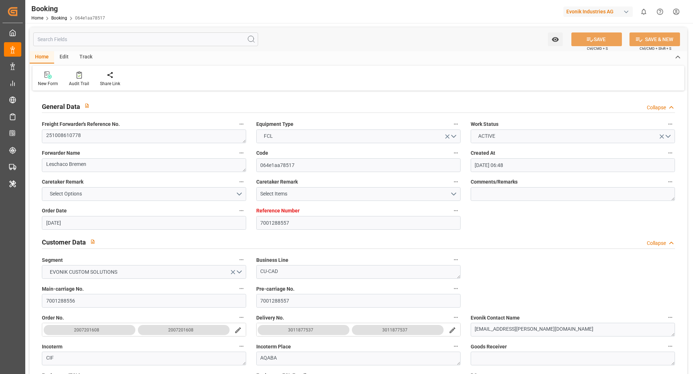
type input "30.09.2025 06:48"
type input "30.09.2025"
type input "20.11.2025"
type input "15.10.2025"
type input "15.10.2025 00:00"
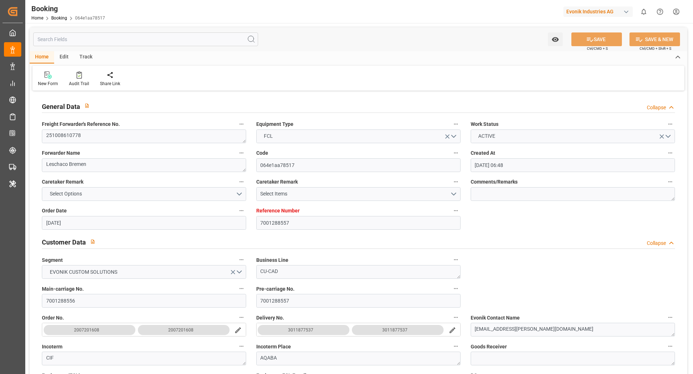
type input "15.10.2025 00:00"
type input "02.10.2025"
type input "09.10.2025"
type input "25.10.2025 00:00"
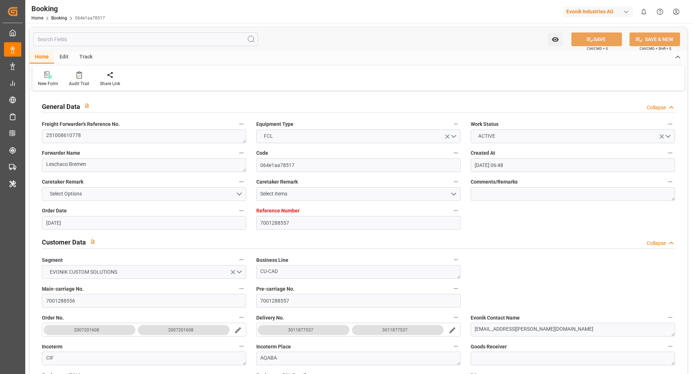
type input "18.11.2025 00:00"
type input "20.11.2025 00:00"
type input "09.10.2025 09:07"
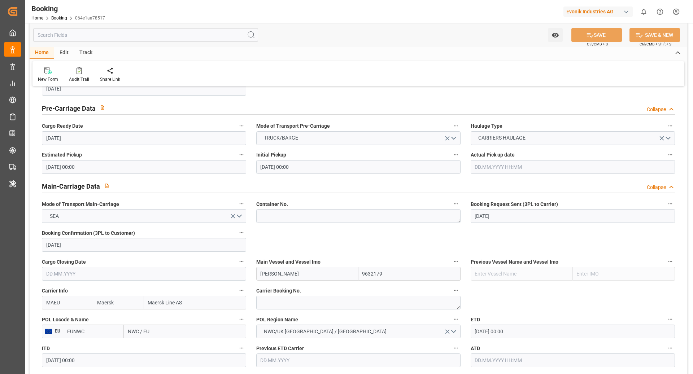
scroll to position [372, 0]
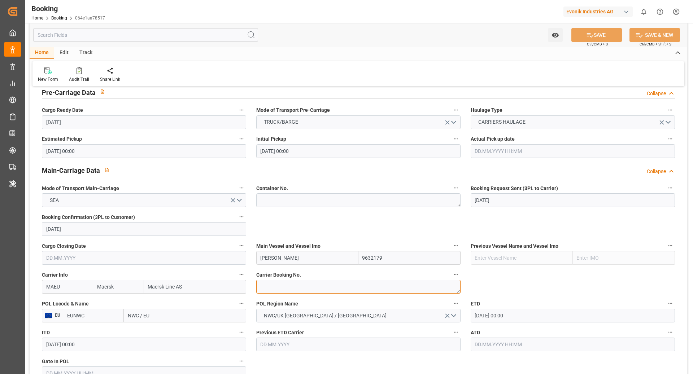
click at [294, 287] on textarea at bounding box center [358, 287] width 204 height 14
paste textarea "260224736"
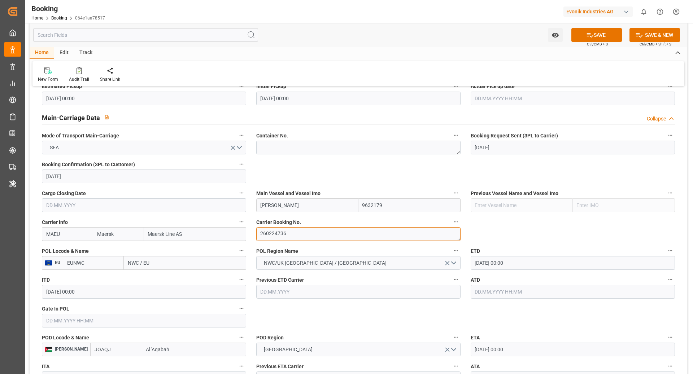
scroll to position [426, 0]
type textarea "260224736"
click at [114, 262] on input "EUNWC" at bounding box center [93, 262] width 61 height 14
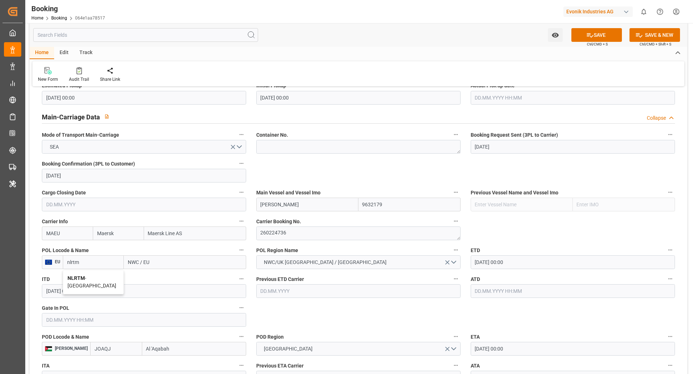
click at [98, 282] on div "NLRTM - Rotterdam" at bounding box center [93, 282] width 60 height 24
type input "NLRTM"
type input "[GEOGRAPHIC_DATA]"
type input "NLRTM"
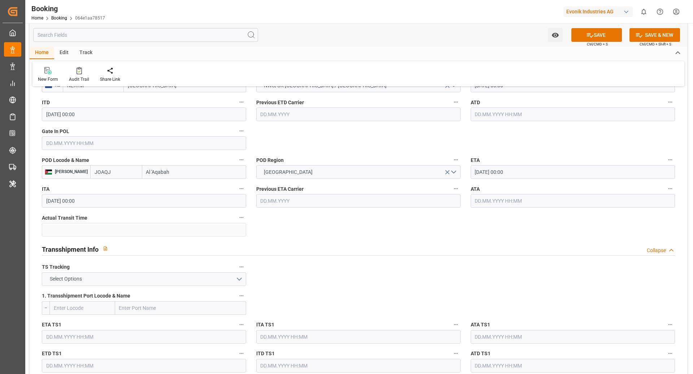
scroll to position [608, 0]
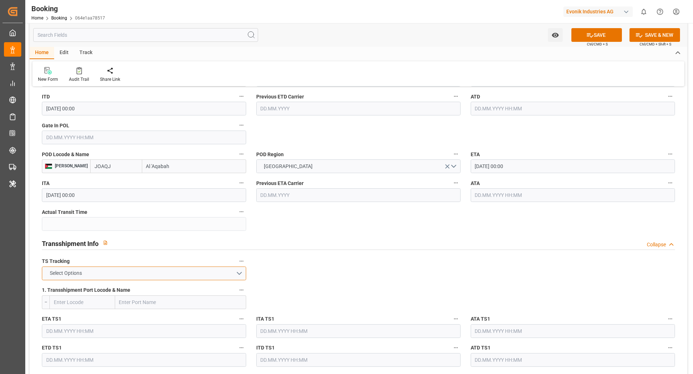
click at [211, 272] on button "Select Options" at bounding box center [144, 274] width 204 height 14
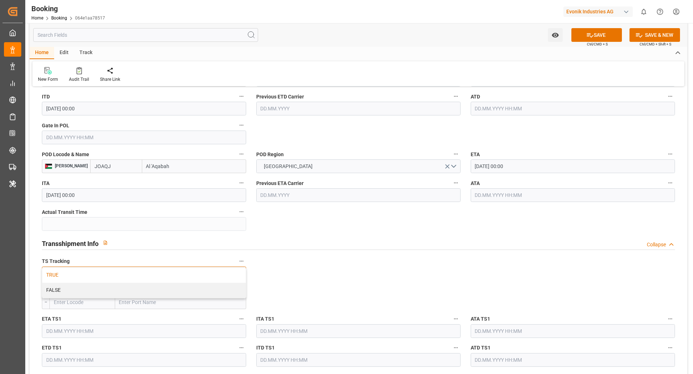
click at [121, 273] on div "TRUE" at bounding box center [143, 275] width 203 height 15
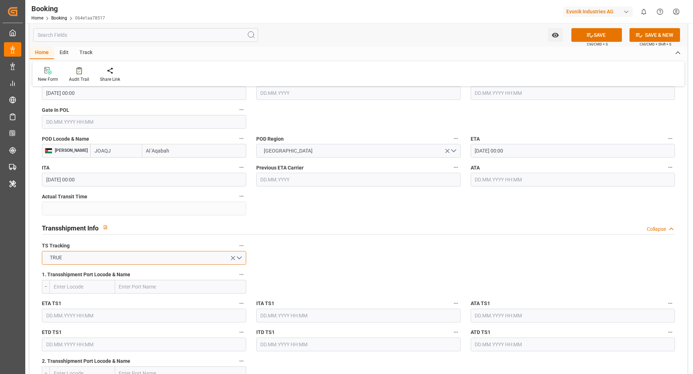
scroll to position [640, 0]
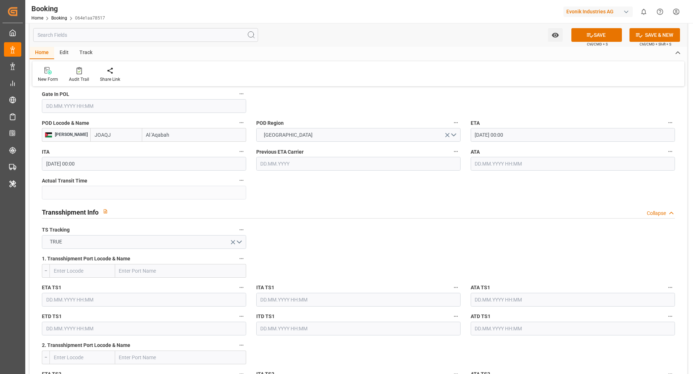
click at [147, 272] on input "text" at bounding box center [180, 271] width 131 height 14
paste input "ALGECIRAS"
type input "ALGECIRAS"
click at [146, 287] on span "Algeciras - ESALG" at bounding box center [139, 287] width 39 height 6
type input "ESALG"
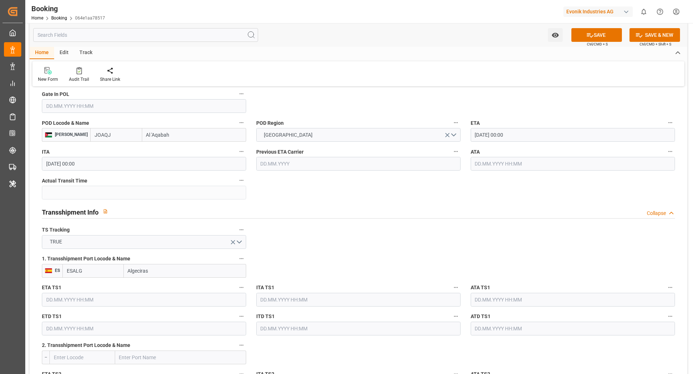
type input "Algeciras"
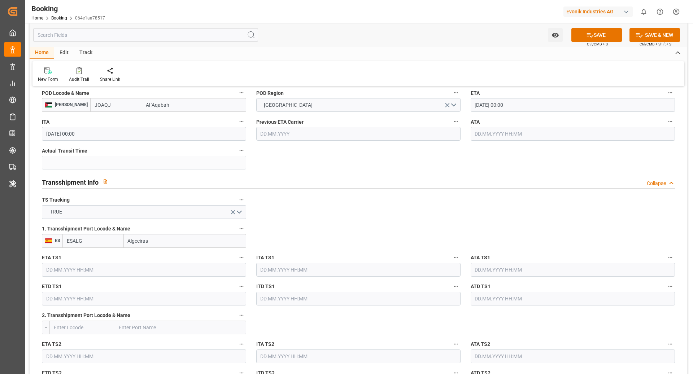
scroll to position [708, 0]
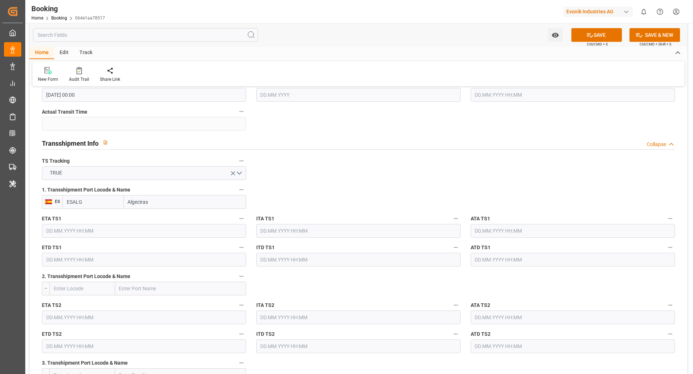
click at [173, 287] on input "text" at bounding box center [180, 289] width 131 height 14
paste input "JEDDAH"
type input "JEDDAH"
click at [142, 306] on span "Jeddah - SAJED" at bounding box center [137, 305] width 34 height 6
type input "SAJED"
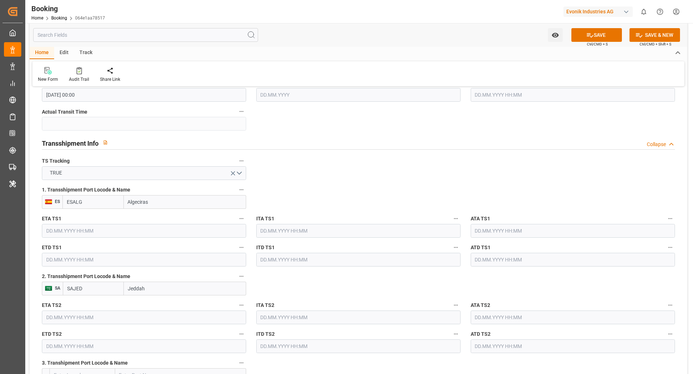
type input "Jeddah"
click at [144, 231] on input "text" at bounding box center [144, 231] width 204 height 14
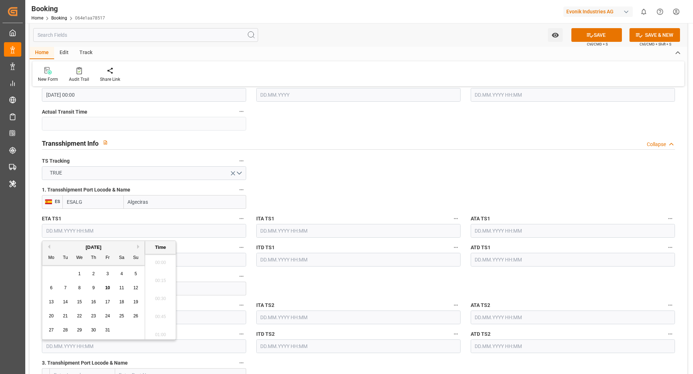
scroll to position [1030, 0]
click at [107, 332] on span "31" at bounding box center [107, 330] width 5 height 5
type input "31.10.2025 00:00"
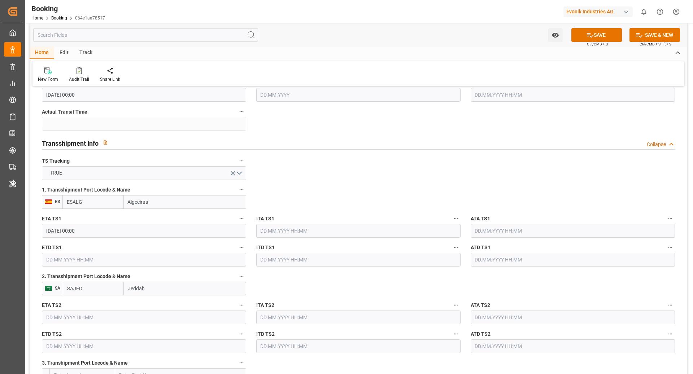
click at [110, 258] on input "text" at bounding box center [144, 260] width 204 height 14
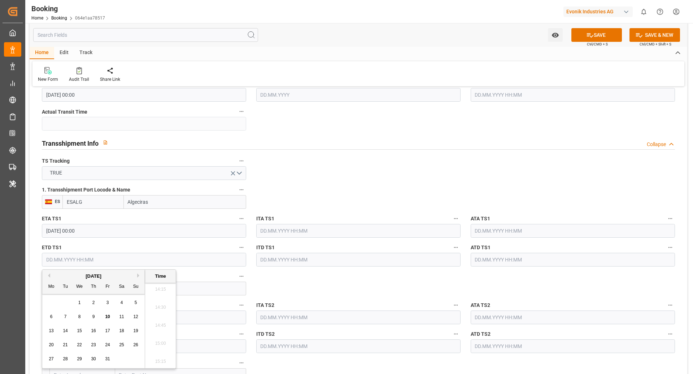
click at [139, 274] on button "Next Month" at bounding box center [139, 275] width 4 height 4
click at [62, 321] on div "4" at bounding box center [65, 317] width 9 height 9
type input "04.11.2025 00:00"
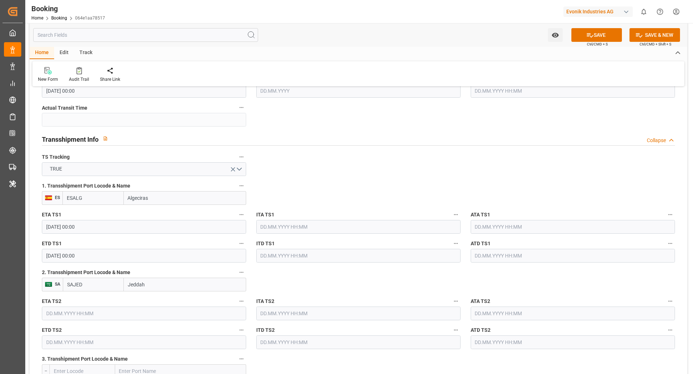
scroll to position [729, 0]
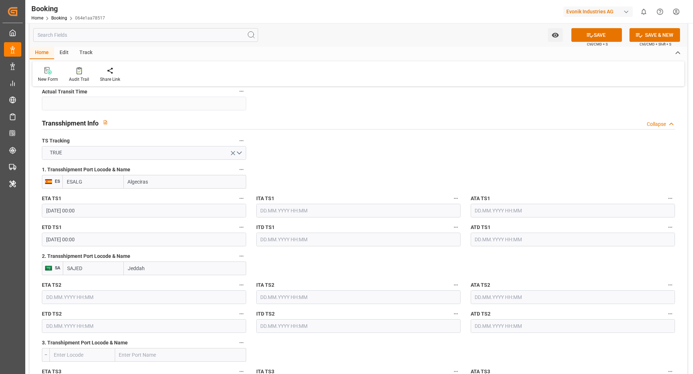
click at [102, 296] on input "text" at bounding box center [144, 297] width 204 height 14
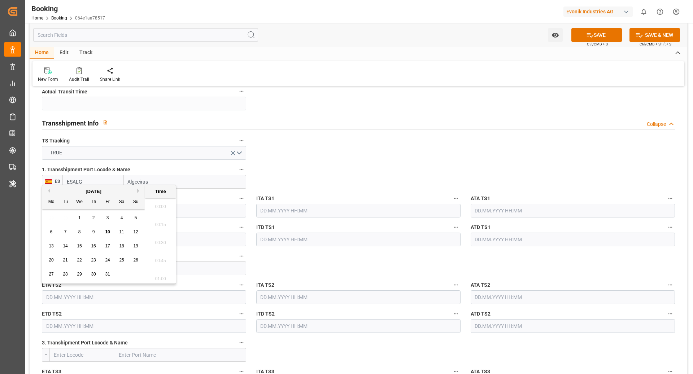
scroll to position [1030, 0]
click at [137, 189] on button "Next Month" at bounding box center [139, 191] width 4 height 4
drag, startPoint x: 81, startPoint y: 246, endPoint x: 85, endPoint y: 249, distance: 5.2
click at [81, 246] on span "12" at bounding box center [79, 245] width 5 height 5
type input "12.11.2025 00:00"
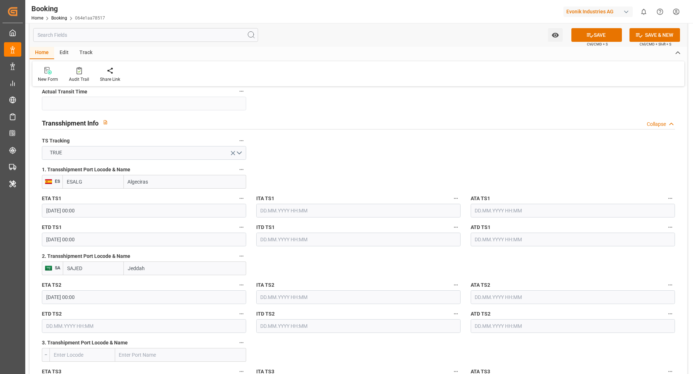
click at [101, 328] on input "text" at bounding box center [144, 326] width 204 height 14
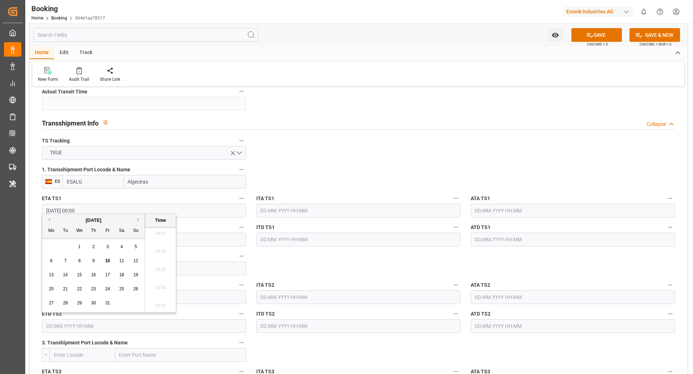
click at [138, 219] on button "Next Month" at bounding box center [139, 220] width 4 height 4
click at [137, 275] on span "16" at bounding box center [135, 274] width 5 height 5
type input "16.11.2025 00:00"
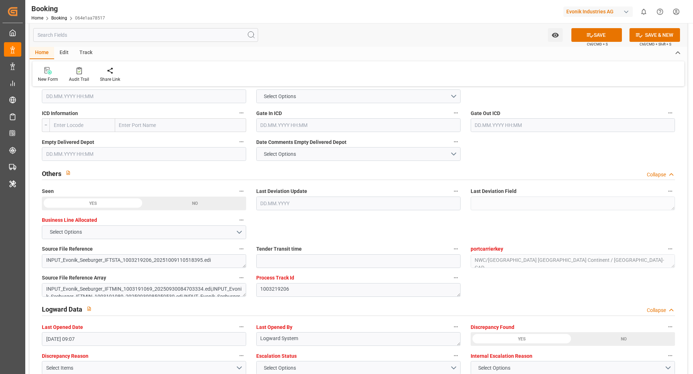
scroll to position [1106, 0]
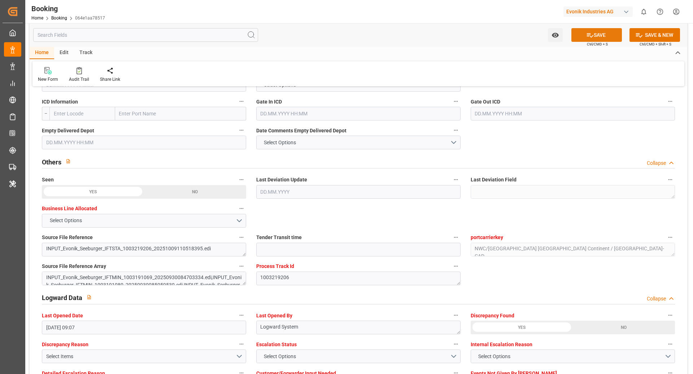
click at [593, 35] on button "SAVE" at bounding box center [596, 35] width 51 height 14
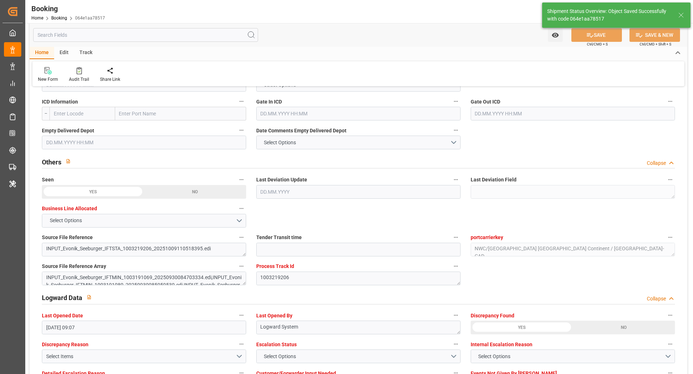
type textarea "[PERSON_NAME]"
type textarea "businessDivision-businessLine-"
type textarea "Yes"
type input "31.10.2025 00:00"
type input "04.11.2025 00:00"
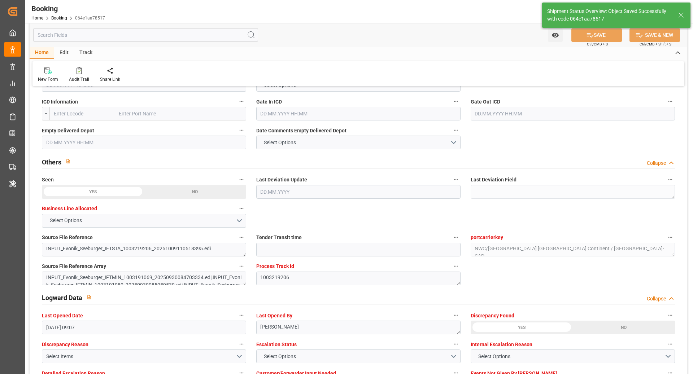
type input "12.11.2025 00:00"
type input "16.11.2025 00:00"
type input "10.10.2025 09:19"
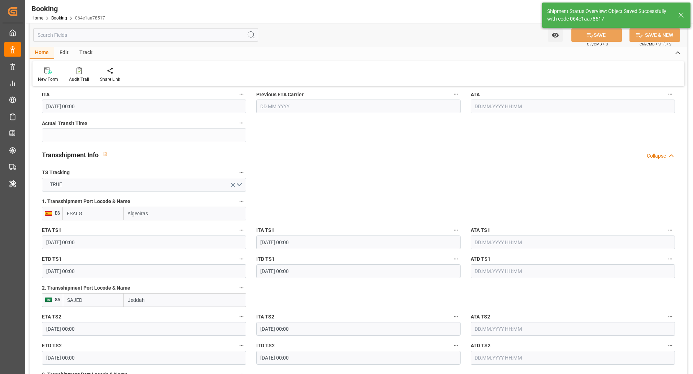
scroll to position [556, 0]
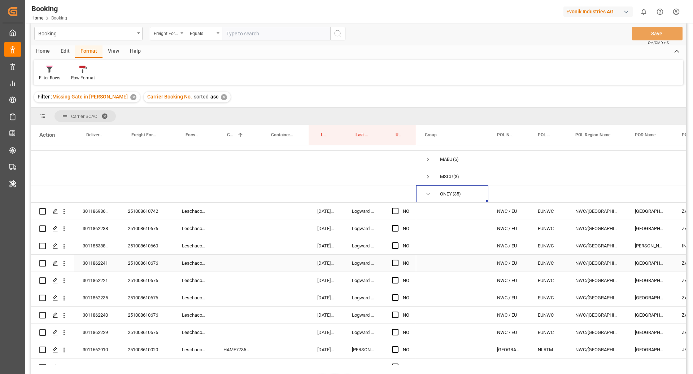
scroll to position [81, 0]
click at [128, 218] on div "251008610742" at bounding box center [146, 211] width 54 height 17
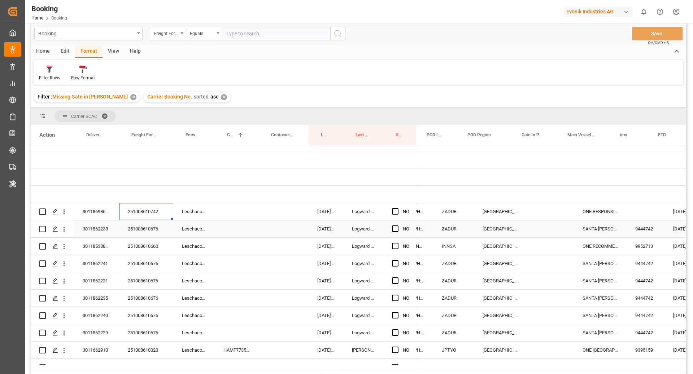
scroll to position [0, 354]
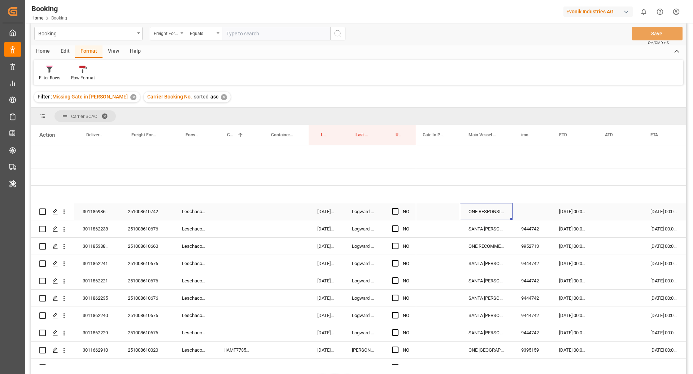
click at [503, 210] on div "ONE RESPONSIBILITY" at bounding box center [486, 211] width 53 height 17
click at [479, 213] on input "ONE RESPONSIBILITY" at bounding box center [485, 216] width 41 height 14
click at [485, 237] on div "ONE RESPONSIBILITY - 9952775" at bounding box center [504, 236] width 76 height 25
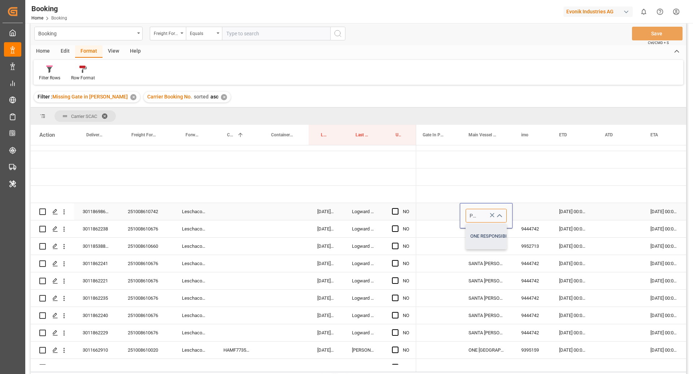
type input "ONE RESPONSIBILITY - 9952775"
click at [237, 217] on div "Press SPACE to select this row." at bounding box center [237, 211] width 44 height 17
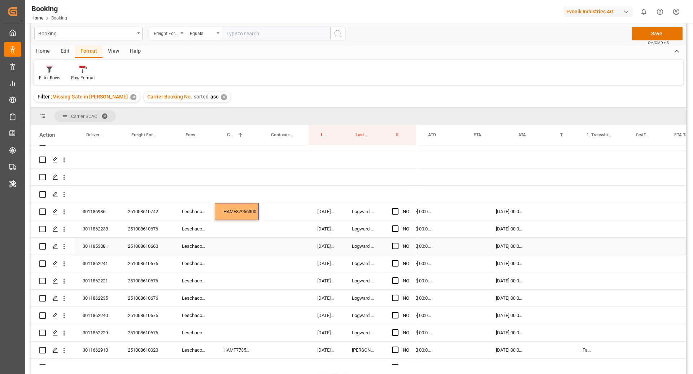
scroll to position [0, 576]
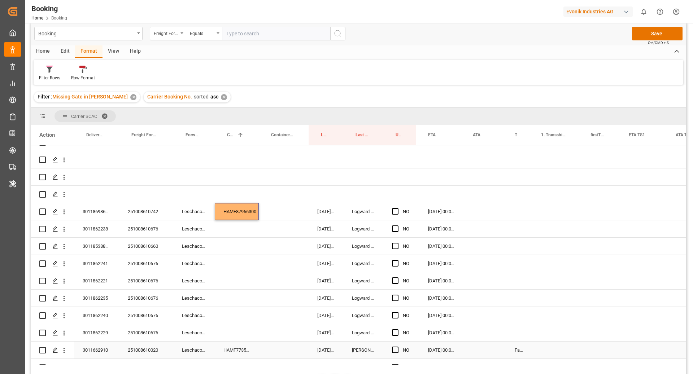
click at [527, 348] on div "False" at bounding box center [519, 350] width 26 height 17
click at [502, 210] on div "Press SPACE to select this row." at bounding box center [485, 211] width 42 height 17
click at [521, 212] on div "Press SPACE to select this row." at bounding box center [519, 211] width 26 height 17
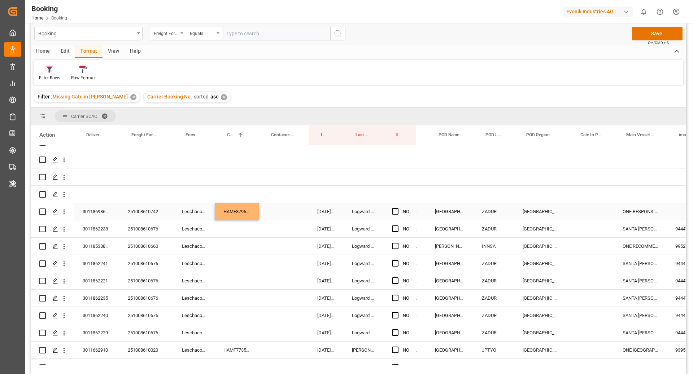
scroll to position [0, 0]
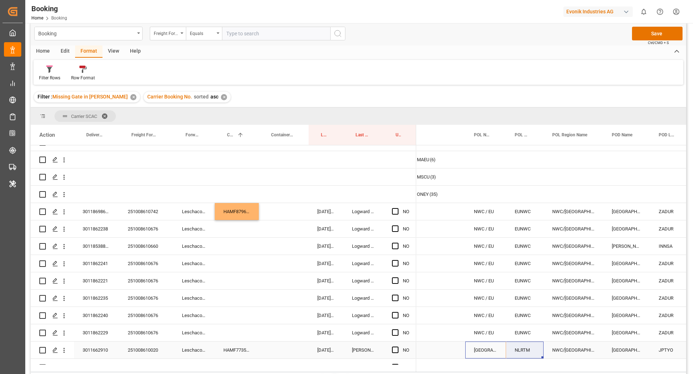
drag, startPoint x: 480, startPoint y: 344, endPoint x: 532, endPoint y: 348, distance: 51.4
click at [63, 214] on icon "open menu" at bounding box center [63, 212] width 1 height 5
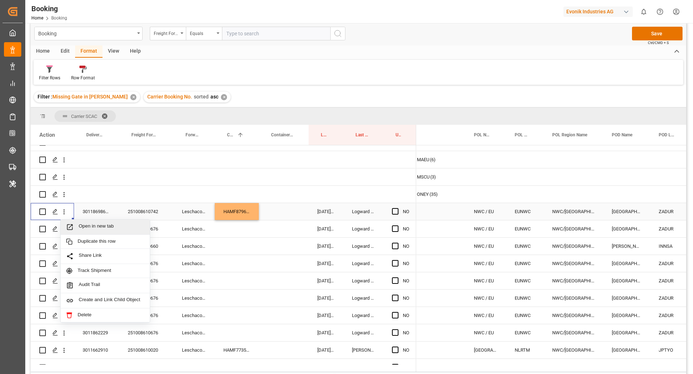
click at [104, 228] on span "Open in new tab" at bounding box center [112, 227] width 66 height 8
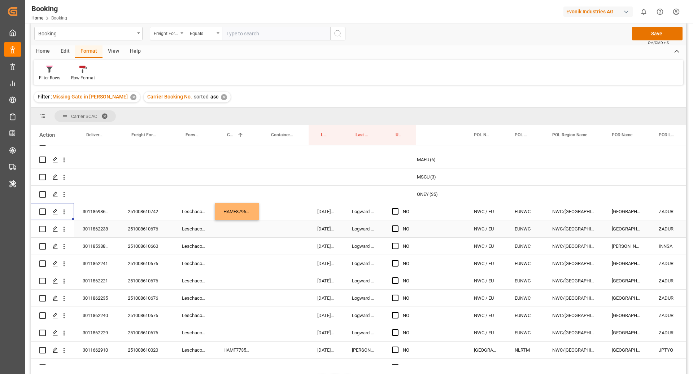
click at [164, 224] on div "251008610676" at bounding box center [146, 228] width 54 height 17
click at [144, 228] on div "251008610676" at bounding box center [146, 228] width 54 height 17
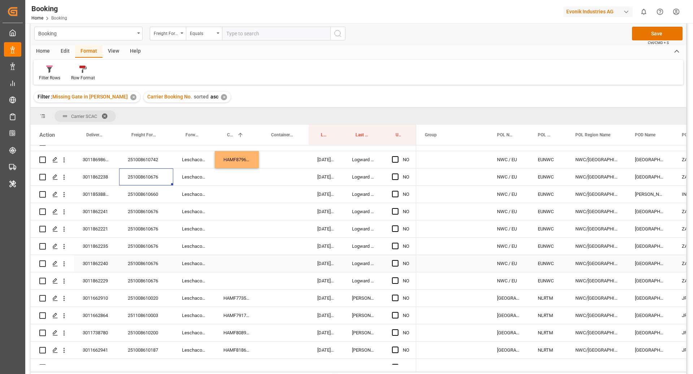
scroll to position [27, 0]
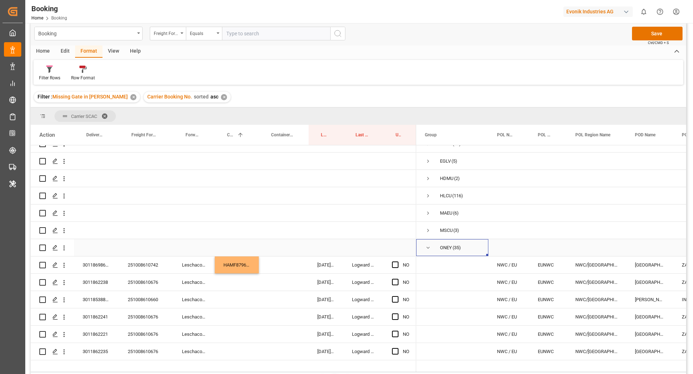
click at [429, 245] on span "Press SPACE to select this row." at bounding box center [428, 248] width 6 height 6
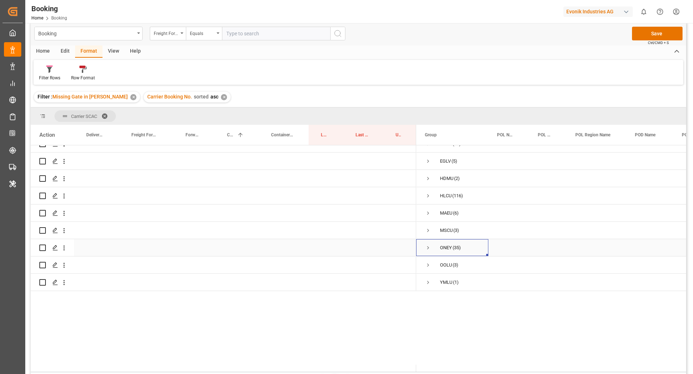
scroll to position [0, 0]
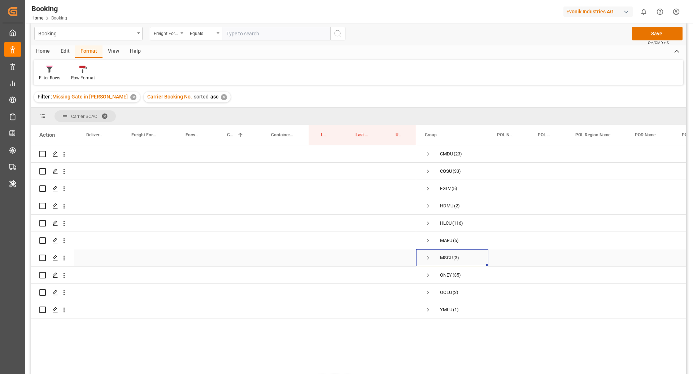
click at [428, 261] on span "Press SPACE to select this row." at bounding box center [428, 258] width 6 height 17
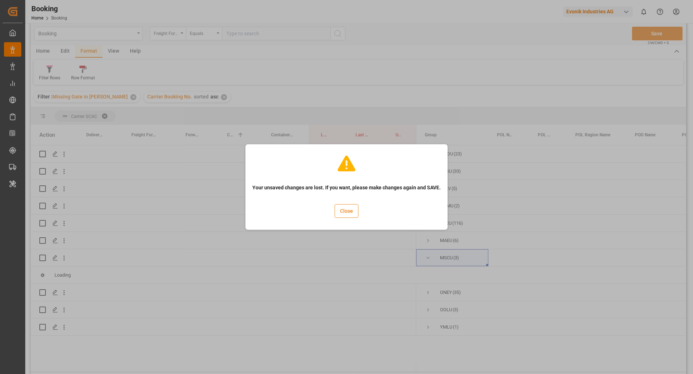
click at [344, 205] on button "Close" at bounding box center [346, 211] width 24 height 14
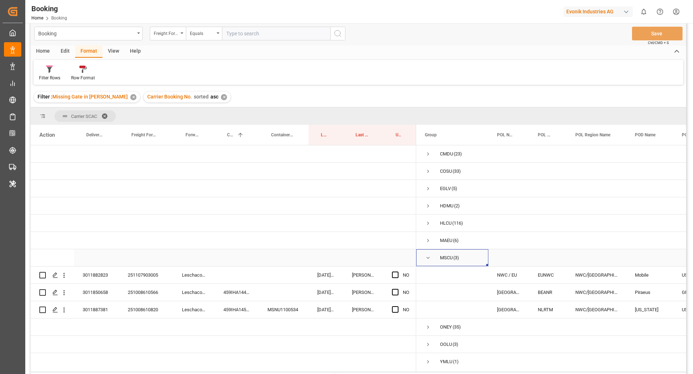
click at [429, 259] on span "Press SPACE to select this row." at bounding box center [428, 258] width 6 height 6
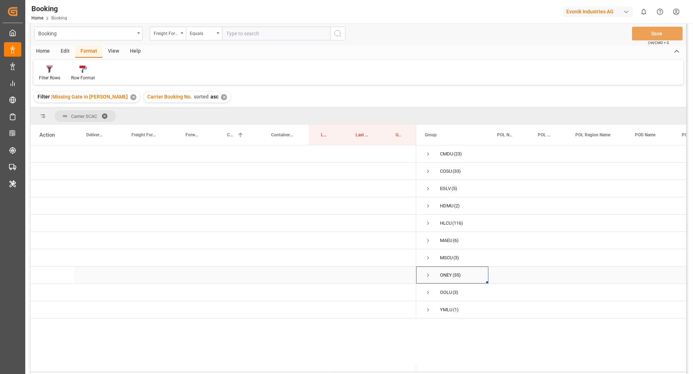
click at [430, 276] on span "Press SPACE to select this row." at bounding box center [428, 275] width 6 height 6
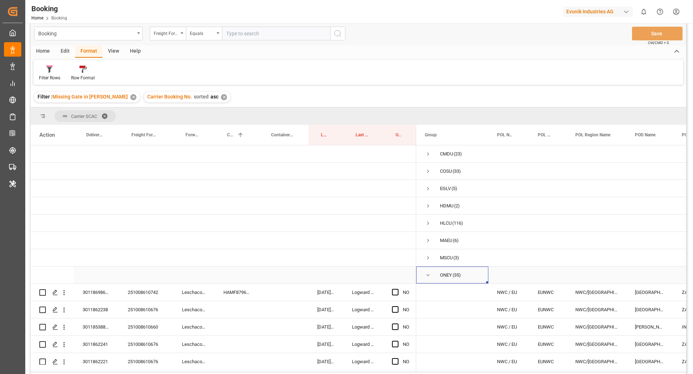
click at [425, 276] on span "Press SPACE to select this row." at bounding box center [428, 275] width 6 height 6
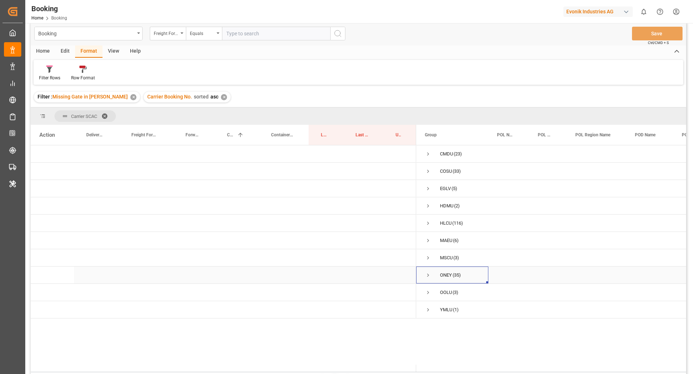
click at [425, 272] on span "Press SPACE to select this row." at bounding box center [428, 275] width 6 height 6
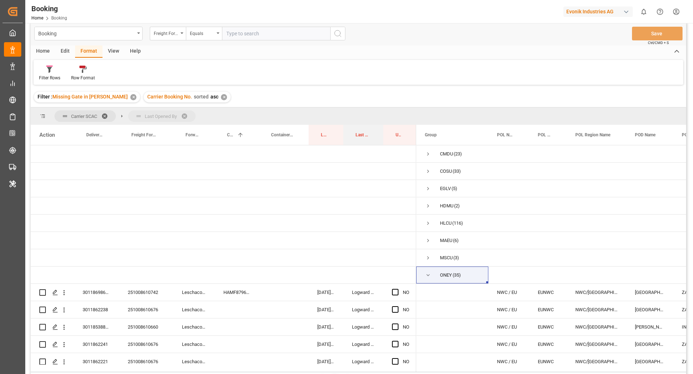
drag, startPoint x: 364, startPoint y: 134, endPoint x: 354, endPoint y: 117, distance: 20.2
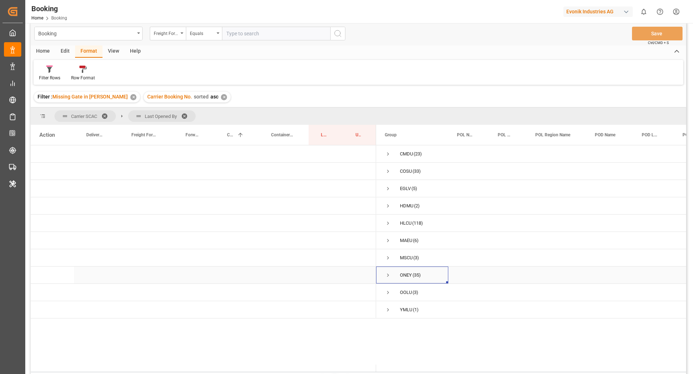
click at [385, 275] on span "Press SPACE to select this row." at bounding box center [388, 275] width 6 height 6
click at [403, 292] on span "Press SPACE to select this row." at bounding box center [403, 292] width 6 height 6
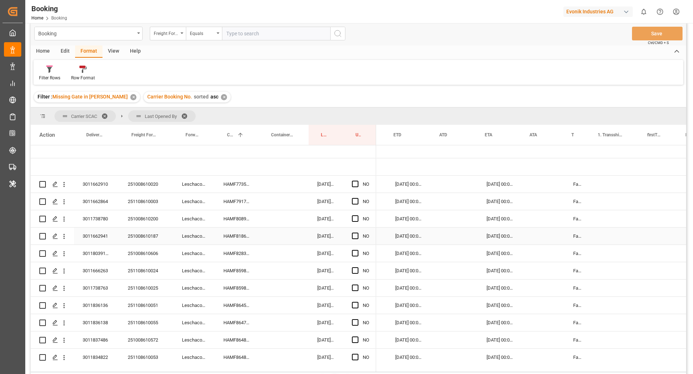
scroll to position [0, 480]
click at [223, 252] on div "HAMF82839400" at bounding box center [237, 253] width 44 height 17
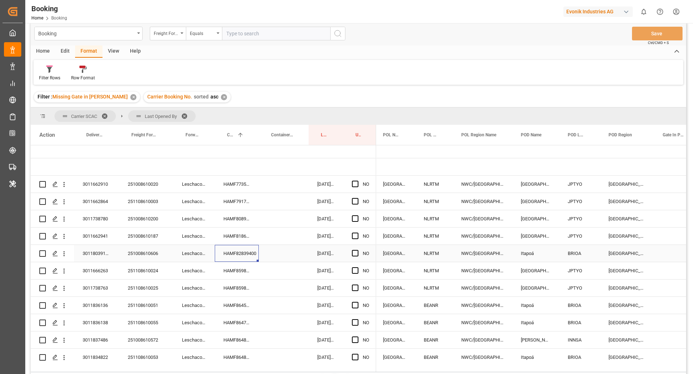
scroll to position [0, 53]
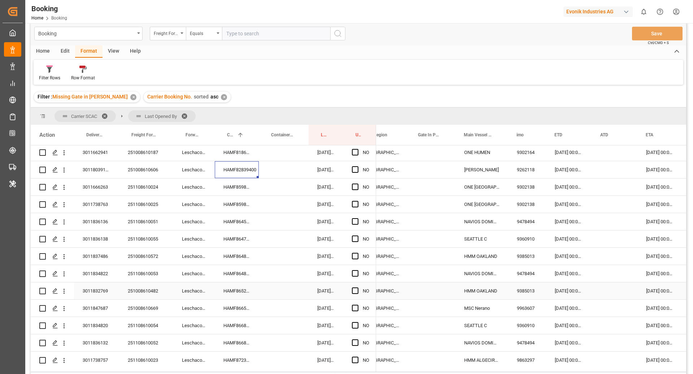
click at [240, 292] on div "HAMF86524600" at bounding box center [237, 290] width 44 height 17
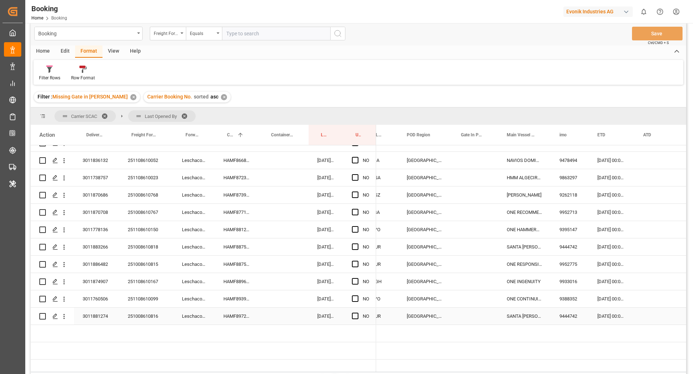
click at [249, 313] on div "HAMF89728800" at bounding box center [237, 316] width 44 height 17
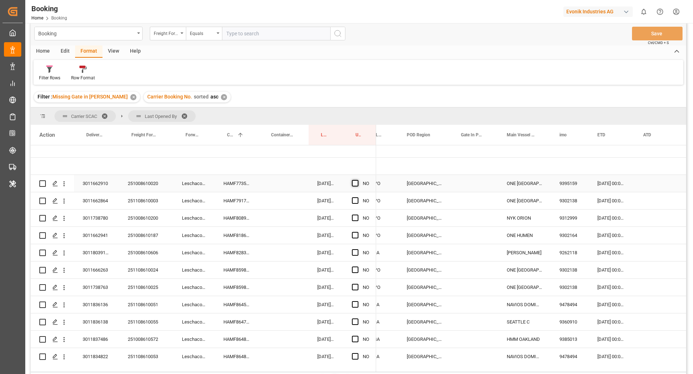
click at [355, 186] on span "Press SPACE to select this row." at bounding box center [355, 183] width 6 height 6
click at [357, 180] on input "Press SPACE to select this row." at bounding box center [357, 180] width 0 height 0
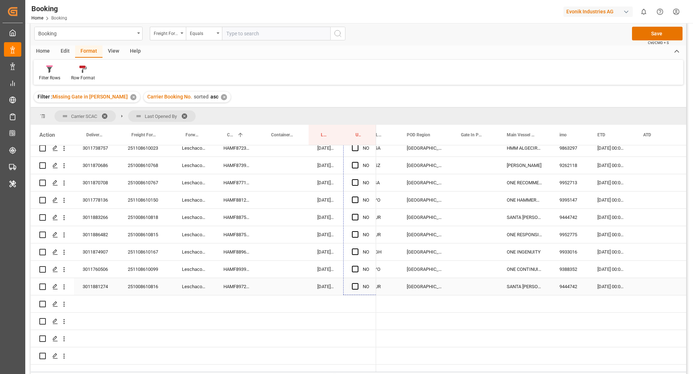
drag, startPoint x: 371, startPoint y: 241, endPoint x: 367, endPoint y: 275, distance: 34.2
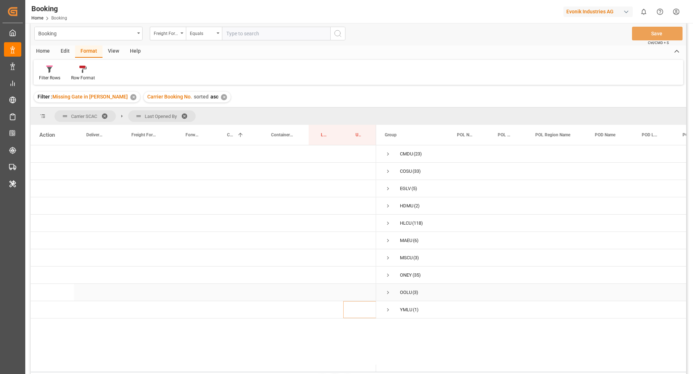
click at [389, 294] on span "Press SPACE to select this row." at bounding box center [388, 292] width 6 height 6
click at [403, 309] on span "Press SPACE to select this row." at bounding box center [403, 310] width 6 height 6
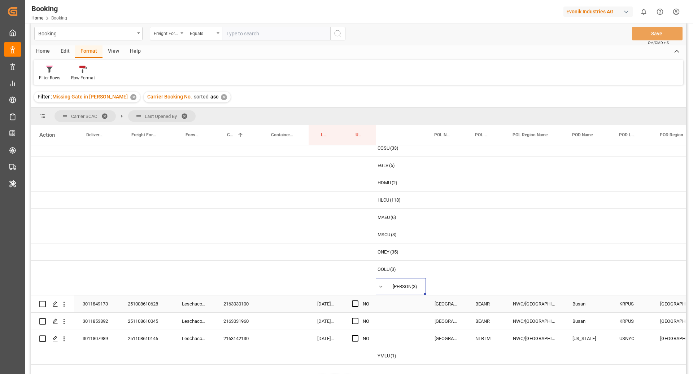
click at [249, 300] on div "2163030100" at bounding box center [237, 303] width 44 height 17
click at [356, 300] on span "Press SPACE to select this row." at bounding box center [355, 303] width 6 height 6
click at [357, 300] on input "Press SPACE to select this row." at bounding box center [357, 300] width 0 height 0
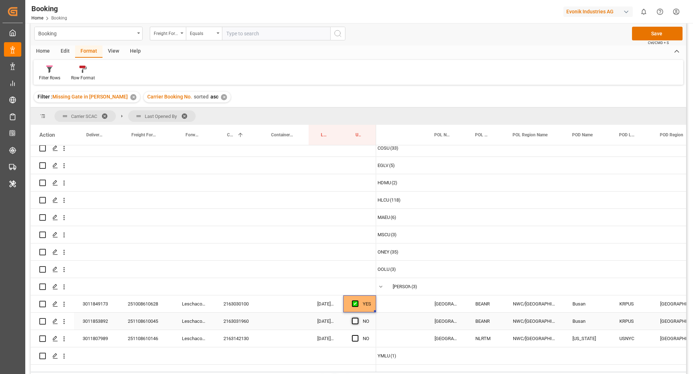
click at [352, 318] on span "Press SPACE to select this row." at bounding box center [355, 321] width 6 height 6
click at [357, 318] on input "Press SPACE to select this row." at bounding box center [357, 318] width 0 height 0
click at [358, 331] on div "Press SPACE to select this row." at bounding box center [357, 338] width 11 height 17
click at [356, 335] on span "Press SPACE to select this row." at bounding box center [355, 338] width 6 height 6
click at [357, 335] on input "Press SPACE to select this row." at bounding box center [357, 335] width 0 height 0
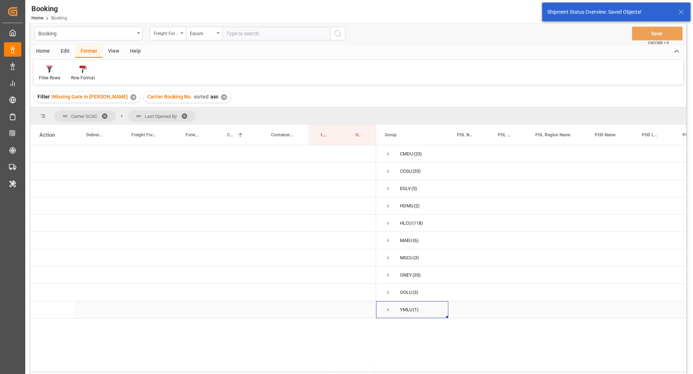
click at [388, 310] on span "Press SPACE to select this row." at bounding box center [388, 310] width 6 height 6
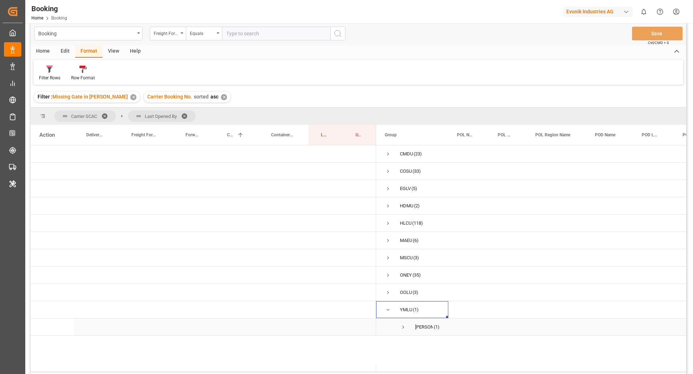
click at [401, 325] on span "Press SPACE to select this row." at bounding box center [403, 327] width 6 height 6
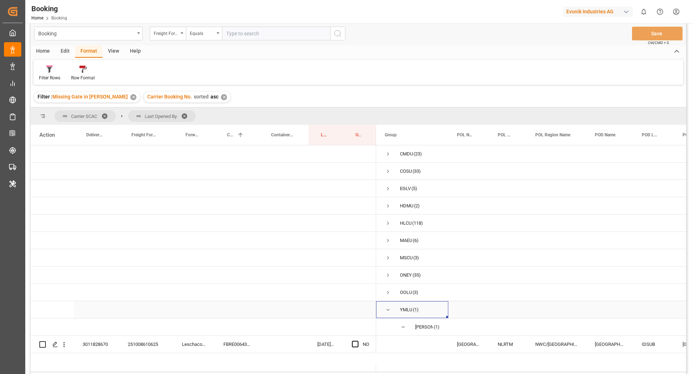
click at [390, 307] on span "Press SPACE to select this row." at bounding box center [388, 310] width 6 height 6
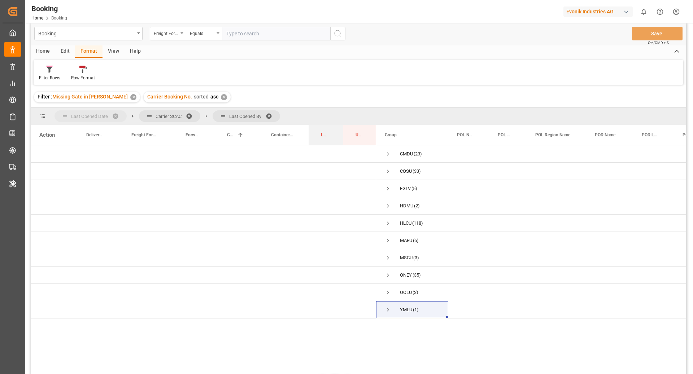
drag, startPoint x: 322, startPoint y: 132, endPoint x: 74, endPoint y: 119, distance: 247.8
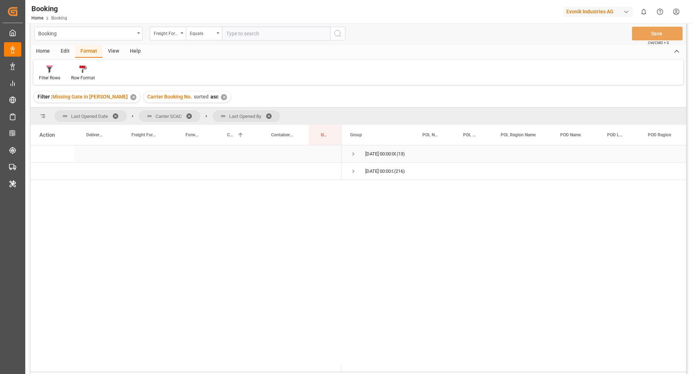
click at [350, 151] on span "Press SPACE to select this row." at bounding box center [353, 154] width 6 height 6
click at [367, 205] on span "Press SPACE to select this row." at bounding box center [368, 206] width 6 height 6
click at [385, 221] on span "Press SPACE to select this row." at bounding box center [383, 223] width 6 height 6
click at [368, 168] on span "Press SPACE to select this row." at bounding box center [368, 171] width 6 height 6
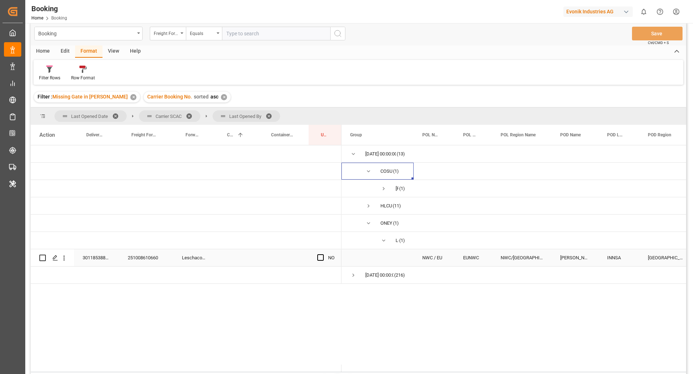
click at [158, 257] on div "251008610660" at bounding box center [146, 257] width 54 height 17
click at [350, 151] on span "Press SPACE to select this row." at bounding box center [353, 154] width 6 height 6
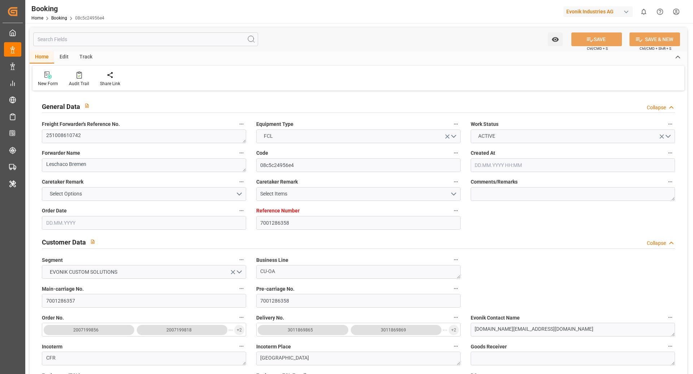
type input "7001286358"
type input "ONE"
type input "Ocean Network Express"
type input "EUNWC"
type input "ZADUR"
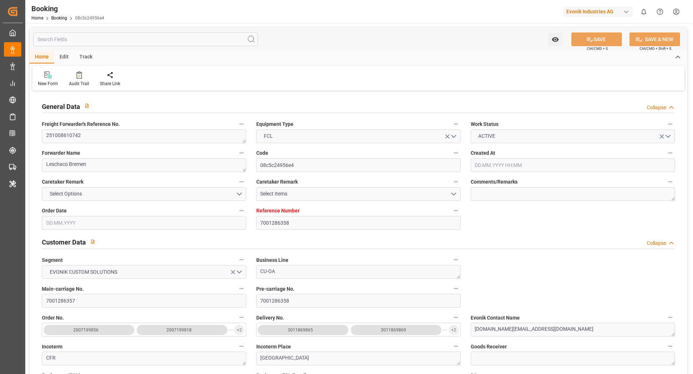
type input "[DATE] 10:41"
type input "26.09.2025"
type input "04.12.2025"
type input "15.10.2025"
type input "15.10.2025 00:00"
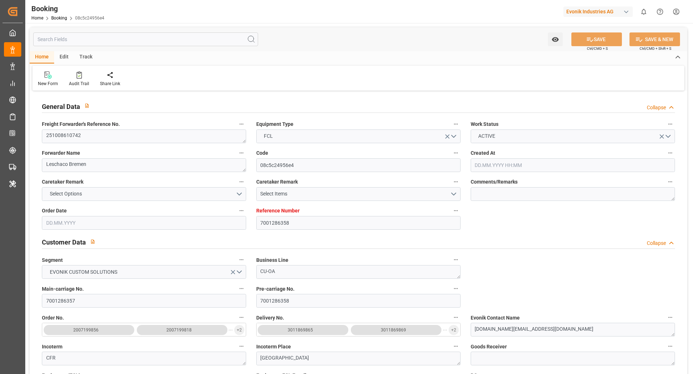
type input "15.10.2025 00:00"
type input "[DATE]"
type input "30.10.2025 00:00"
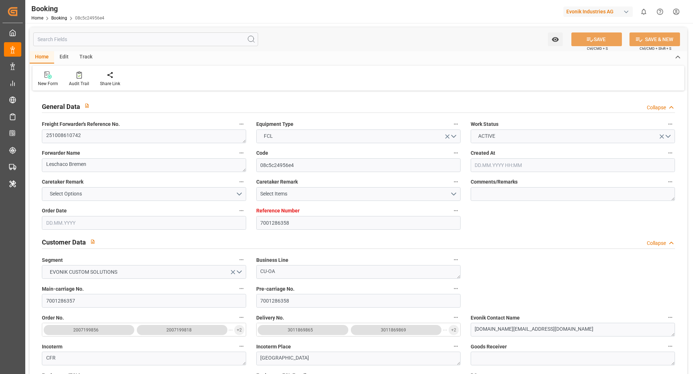
type input "03.12.2025 00:00"
type input "04.12.2025 00:00"
type input "09.10.2025 09:17"
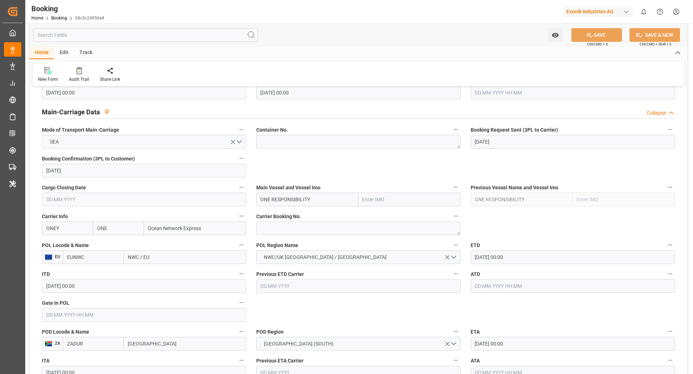
scroll to position [439, 0]
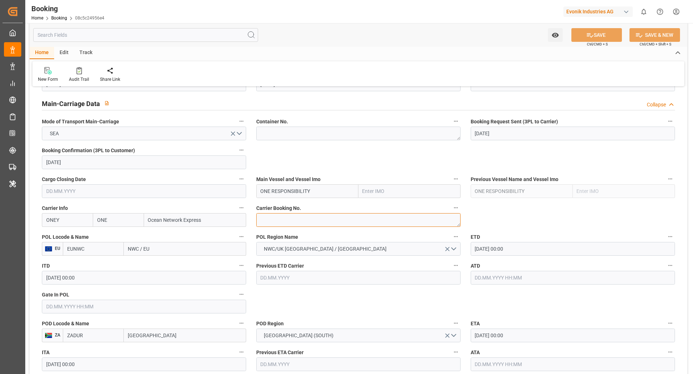
click at [294, 215] on textarea at bounding box center [358, 220] width 204 height 14
paste textarea "Rotterdam NLRTM"
click at [311, 214] on textarea "Rotterdam NLRTM" at bounding box center [358, 220] width 204 height 14
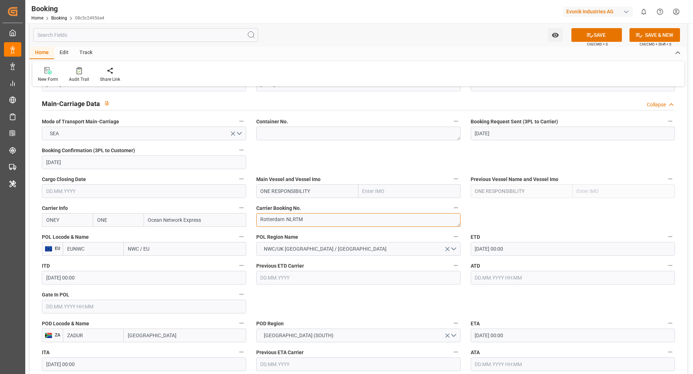
paste textarea "HAMF87966300"
type textarea "HAMF87966300"
click at [326, 186] on input "ONE RESPONSIBILITY" at bounding box center [307, 191] width 102 height 14
click at [310, 206] on b "ONE RESPONSIBILITY" at bounding box center [286, 207] width 51 height 6
type input "ONE RESPONSIBILITY"
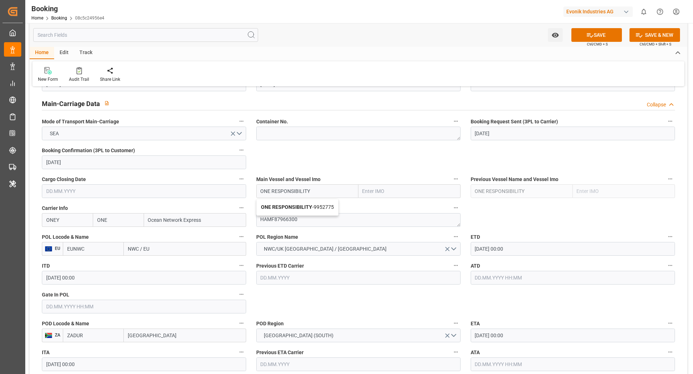
type input "9952775"
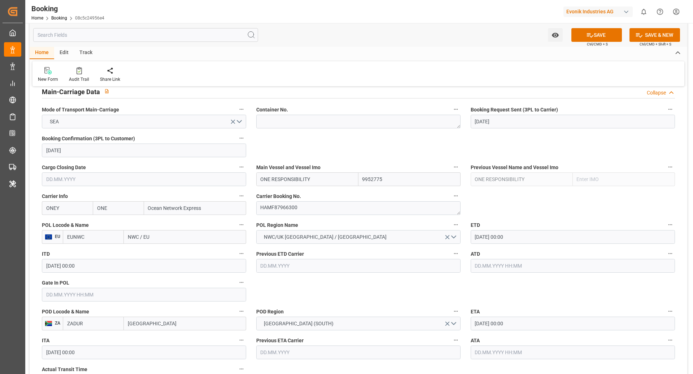
scroll to position [451, 0]
type input "ONE RESPONSIBILITY"
click at [97, 234] on input "EUNWC" at bounding box center [93, 237] width 61 height 14
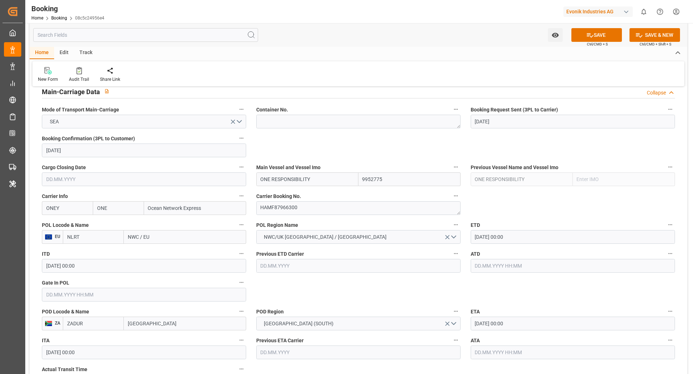
type input "NLRTM"
click at [103, 254] on span "NLRTM - Rotterdam" at bounding box center [91, 256] width 49 height 13
type input "[GEOGRAPHIC_DATA]"
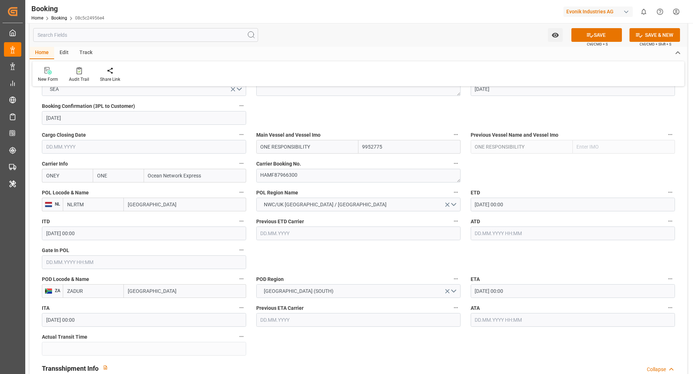
scroll to position [483, 0]
type input "NLRTM"
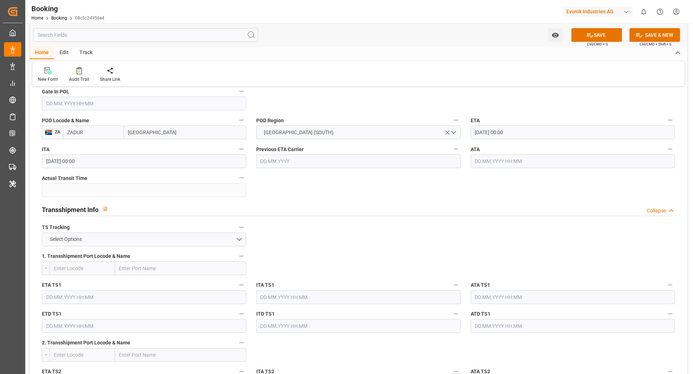
scroll to position [664, 0]
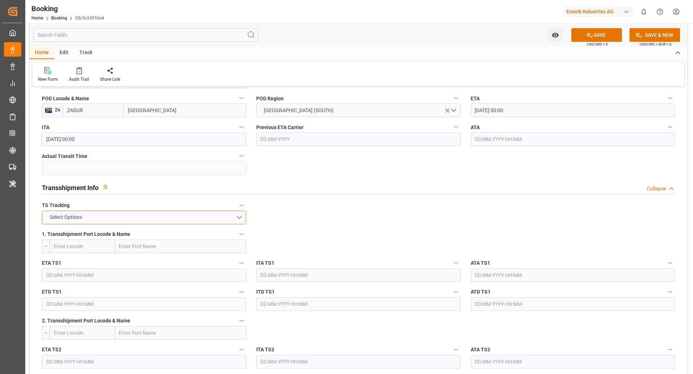
click at [235, 213] on button "Select Options" at bounding box center [144, 218] width 204 height 14
click at [190, 230] on div "FALSE" at bounding box center [143, 234] width 203 height 15
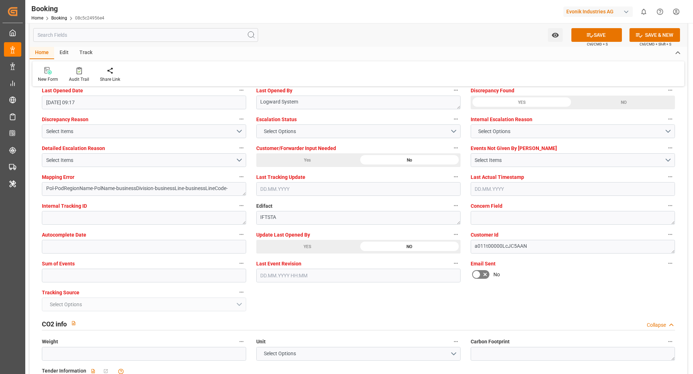
scroll to position [1367, 0]
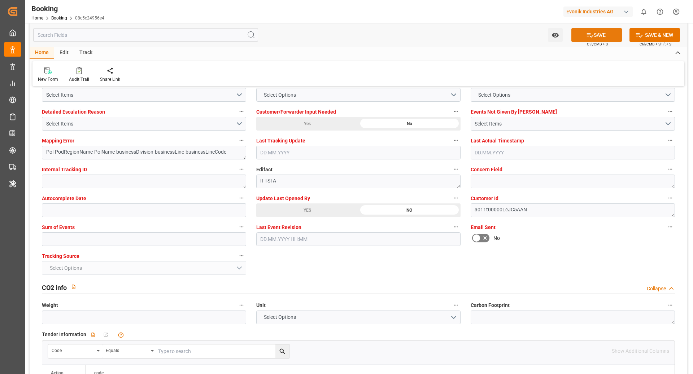
click at [590, 36] on icon at bounding box center [590, 35] width 6 height 4
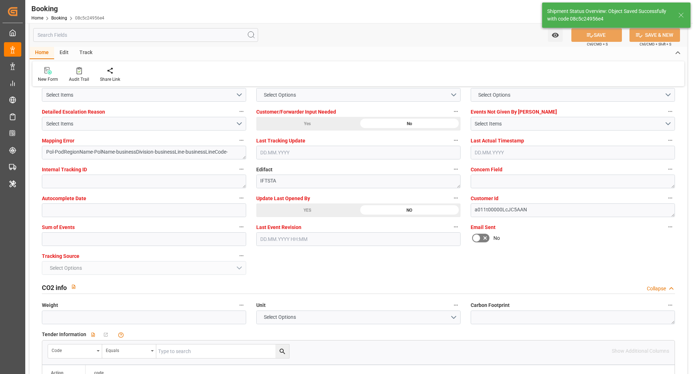
type textarea "[PERSON_NAME]"
type textarea "businessDivision-businessLine-"
type input "ONE RESPONSIBILITY"
type input "10.10.2025 09:36"
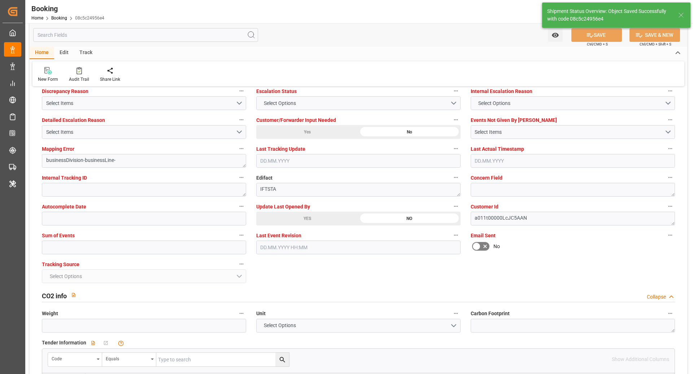
scroll to position [1349, 0]
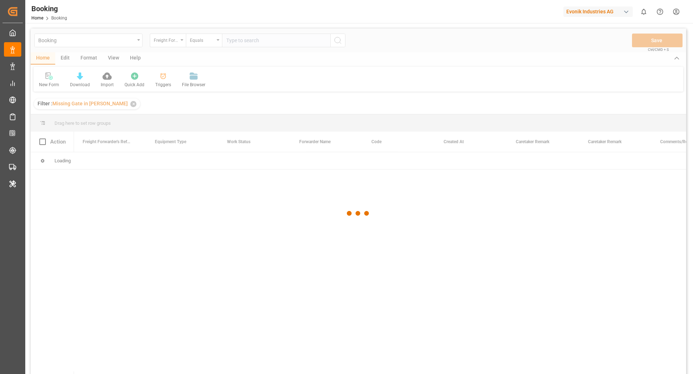
click at [283, 36] on div at bounding box center [358, 213] width 655 height 370
click at [253, 41] on div at bounding box center [358, 213] width 655 height 370
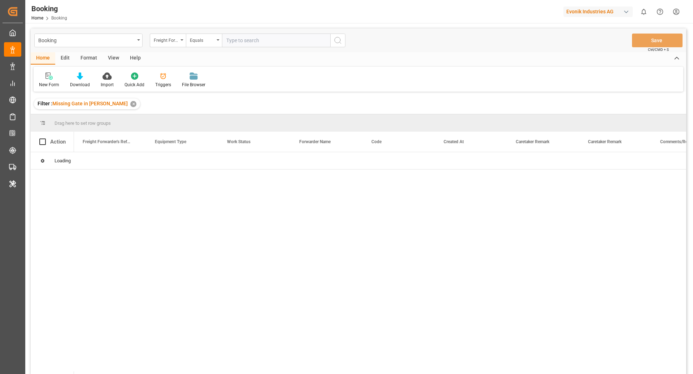
click at [254, 37] on input "text" at bounding box center [276, 41] width 108 height 14
paste input "251008610676"
type input "251008610676"
click at [339, 40] on icon "search button" at bounding box center [337, 40] width 9 height 9
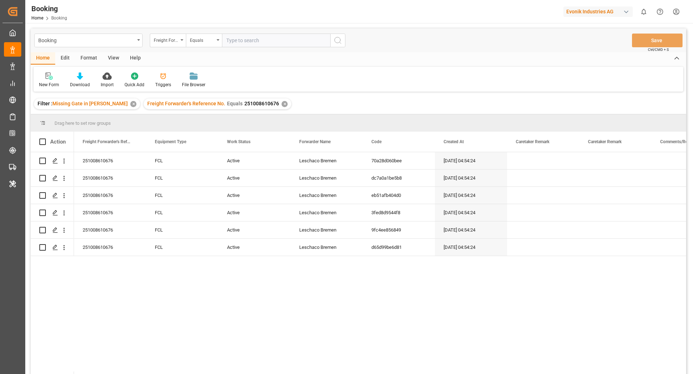
click at [106, 56] on div "View" at bounding box center [113, 58] width 22 height 12
click at [43, 83] on div "Default" at bounding box center [46, 85] width 14 height 6
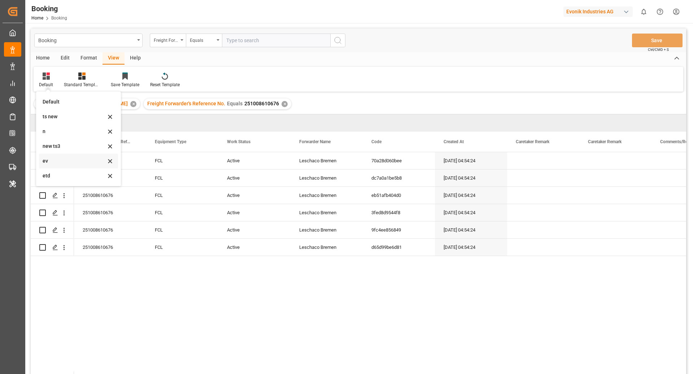
click at [70, 161] on div "ev" at bounding box center [74, 161] width 63 height 8
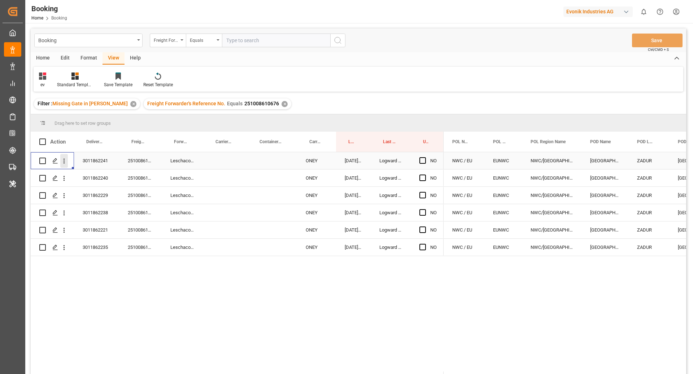
click at [65, 166] on button "open menu" at bounding box center [64, 161] width 8 height 14
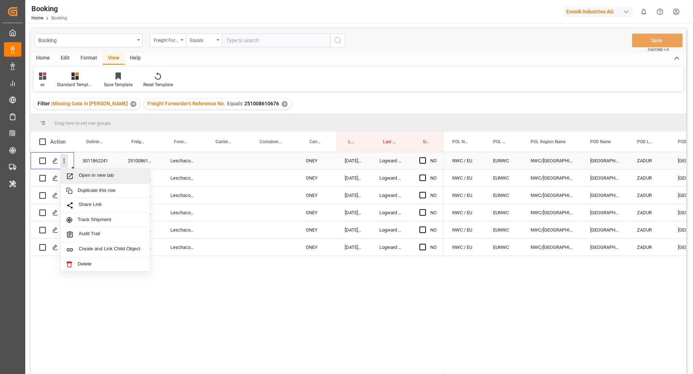
click at [88, 177] on span "Open in new tab" at bounding box center [112, 176] width 66 height 8
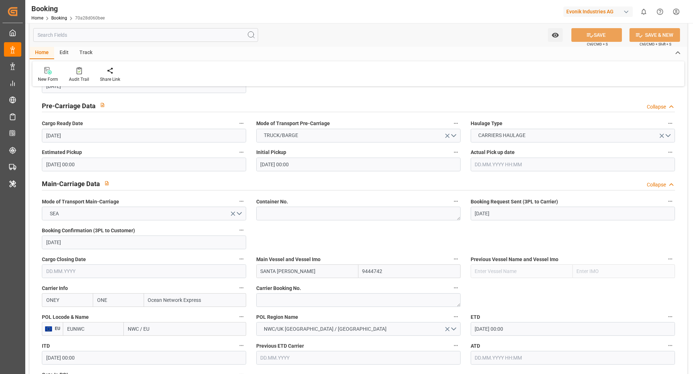
scroll to position [377, 0]
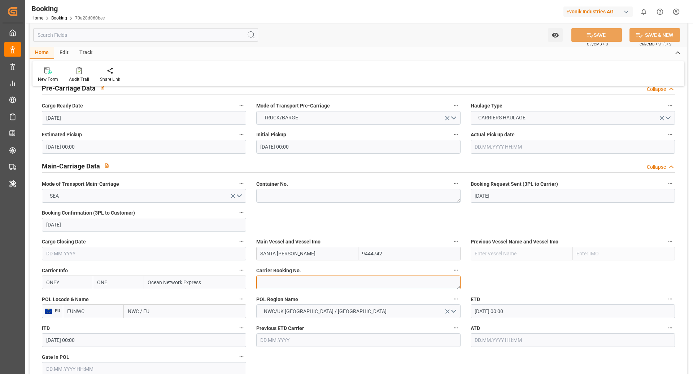
click at [289, 278] on textarea at bounding box center [358, 283] width 204 height 14
paste textarea "251008610676"
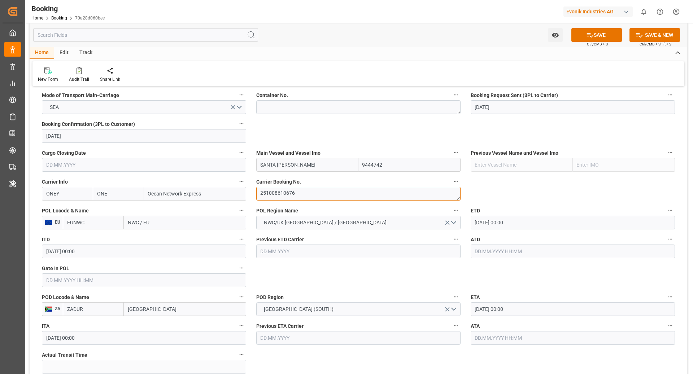
scroll to position [486, 0]
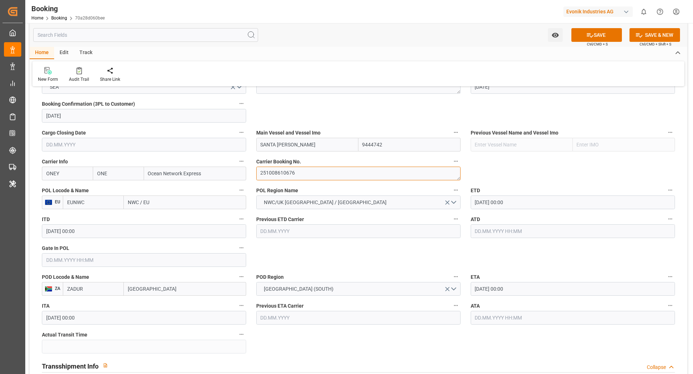
type textarea "251008610676"
click at [104, 202] on input "EUNWC" at bounding box center [93, 203] width 61 height 14
type input "NLRTM"
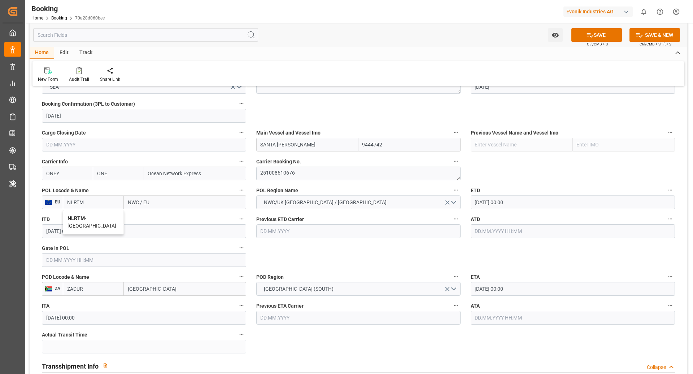
click at [96, 219] on span "NLRTM - Rotterdam" at bounding box center [91, 221] width 49 height 13
type input "[GEOGRAPHIC_DATA]"
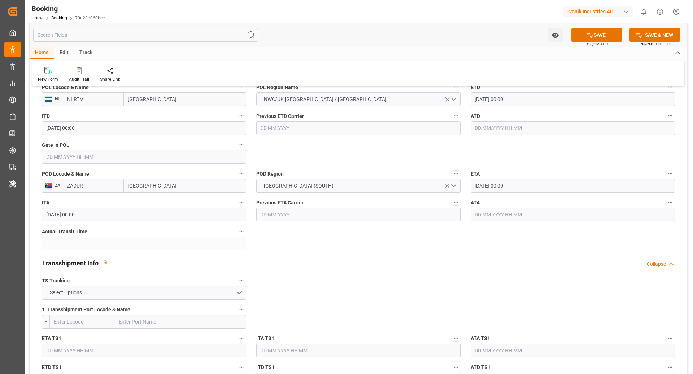
scroll to position [595, 0]
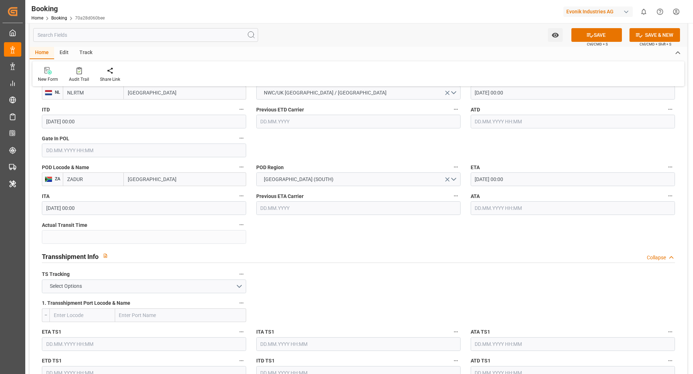
type input "NLRTM"
click at [188, 284] on button "Select Options" at bounding box center [144, 287] width 204 height 14
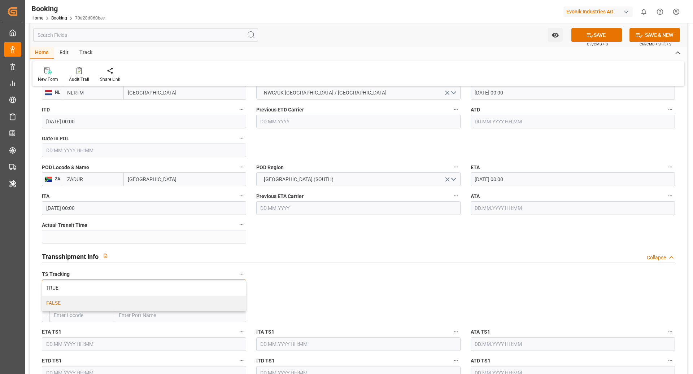
click at [138, 298] on div "FALSE" at bounding box center [143, 303] width 203 height 15
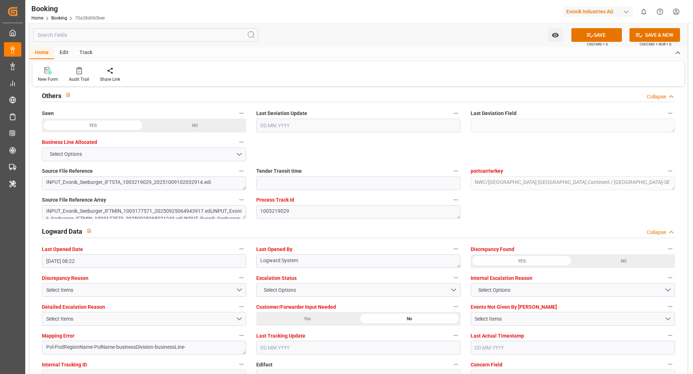
scroll to position [1252, 0]
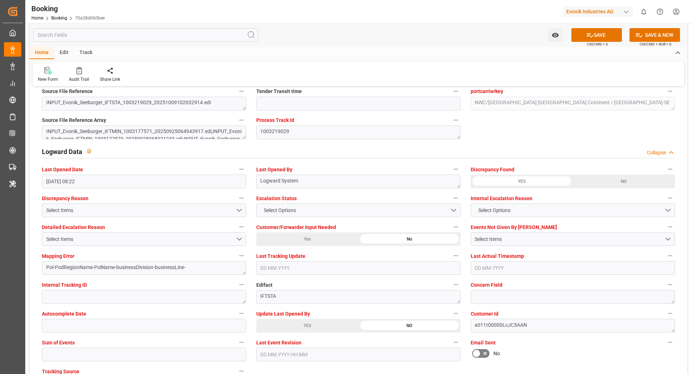
click at [589, 38] on icon at bounding box center [590, 35] width 8 height 8
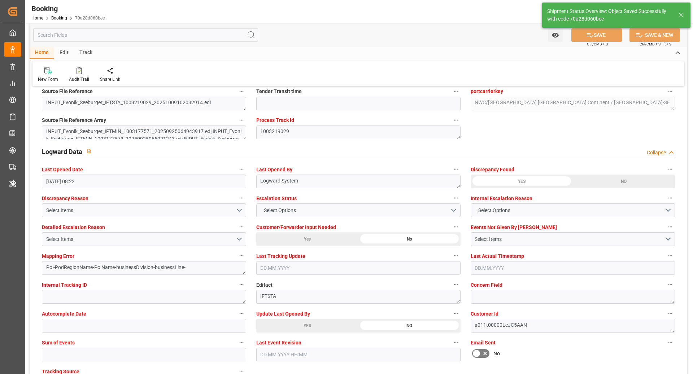
type textarea "Ruchika Prithwani"
type textarea "businessDivision-businessLine-"
type input "10.10.2025 09:39"
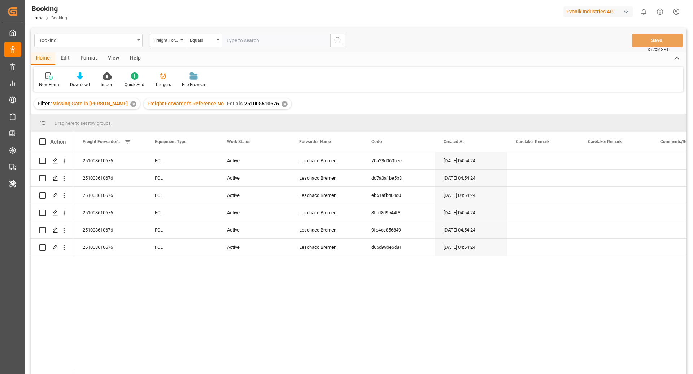
click at [105, 57] on div "View" at bounding box center [113, 58] width 22 height 12
click at [38, 85] on div "Default" at bounding box center [46, 80] width 25 height 16
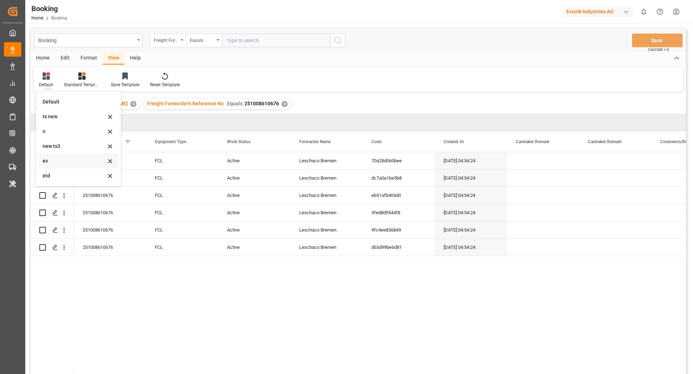
click at [51, 164] on div "ev" at bounding box center [74, 161] width 63 height 8
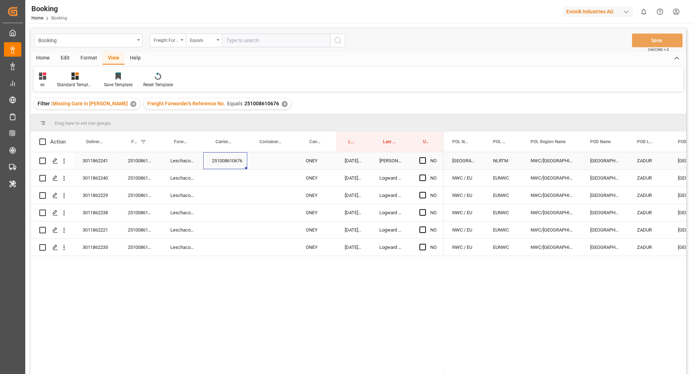
click at [232, 163] on div "251008610676" at bounding box center [225, 160] width 44 height 17
drag, startPoint x: 246, startPoint y: 168, endPoint x: 246, endPoint y: 250, distance: 82.2
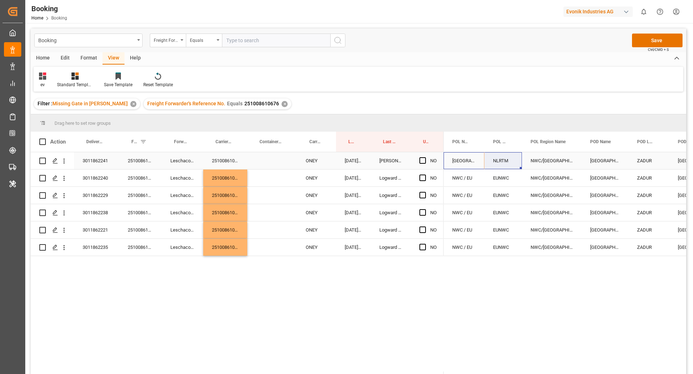
drag, startPoint x: 468, startPoint y: 161, endPoint x: 502, endPoint y: 161, distance: 34.3
drag, startPoint x: 520, startPoint y: 167, endPoint x: 519, endPoint y: 241, distance: 73.6
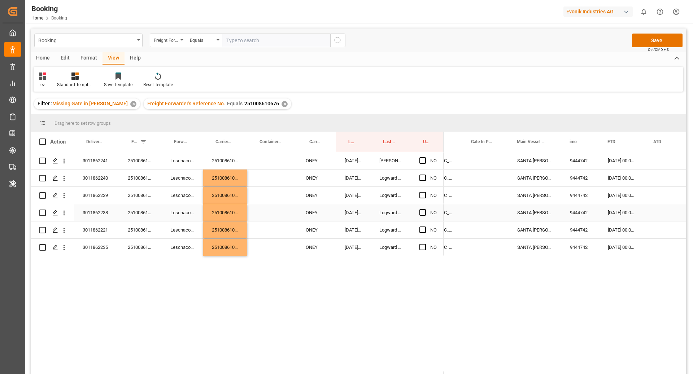
scroll to position [0, 263]
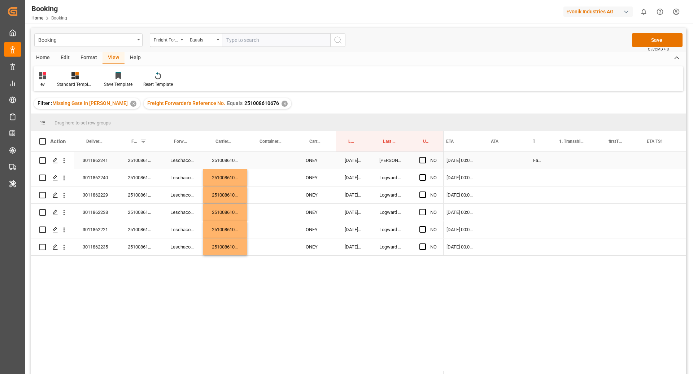
click at [548, 161] on div "False" at bounding box center [537, 160] width 26 height 17
drag, startPoint x: 549, startPoint y: 167, endPoint x: 556, endPoint y: 243, distance: 76.0
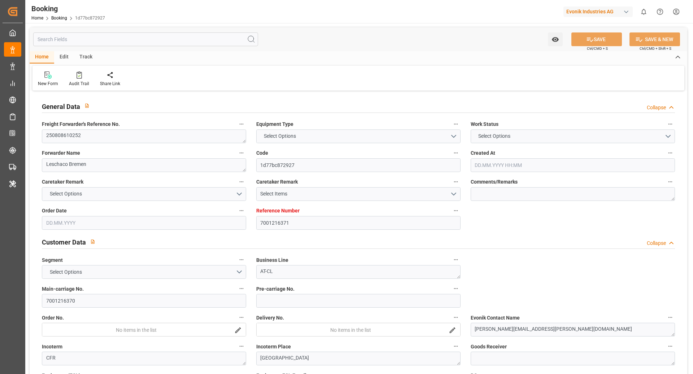
type input "7001216371"
type input "9868352"
type input "ONE"
type input "Ocean Network Express"
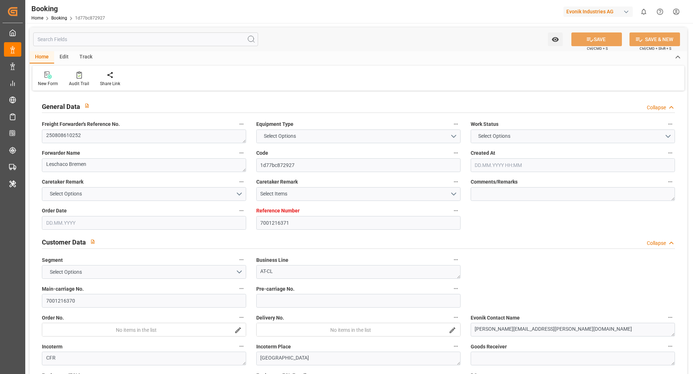
type input "NLRTM"
type input "JPYOK"
type input "SGSIN"
type input "0"
type input "NLRTM"
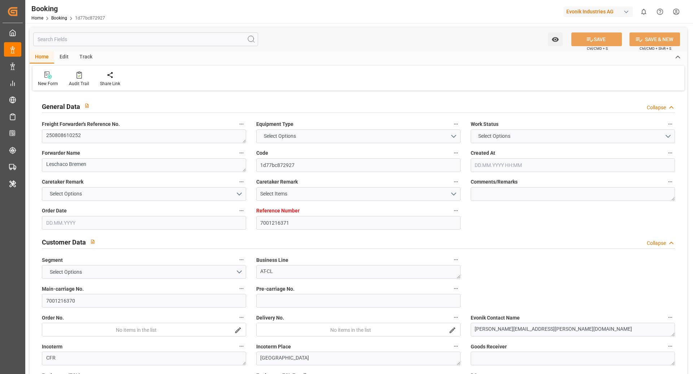
type input "JPYOK"
type input "9951355"
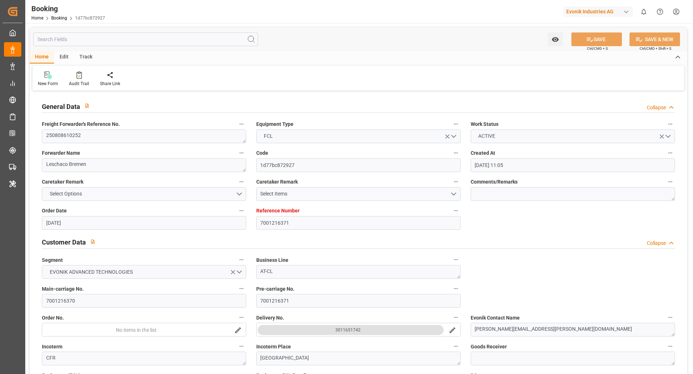
type input "[DATE] 11:05"
type input "[DATE]"
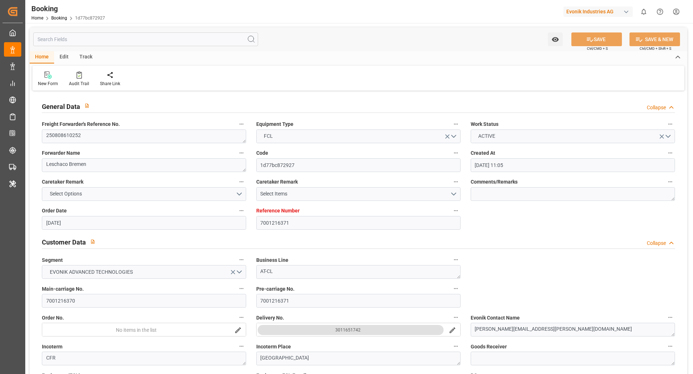
type input "[DATE]"
type input "[DATE] 23:00"
type input "[DATE] 00:00"
type input "[DATE] 19:49"
type input "[DATE] 01:16"
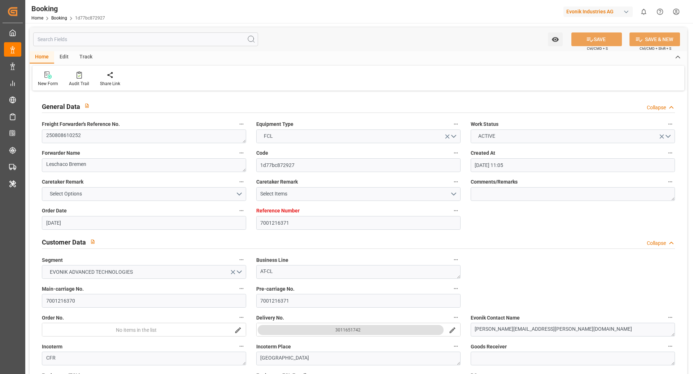
type input "[DATE] 08:00"
type input "[DATE] 00:00"
type input "[DATE] 02:00"
type input "[DATE] 00:00"
type input "[DATE] 19:00"
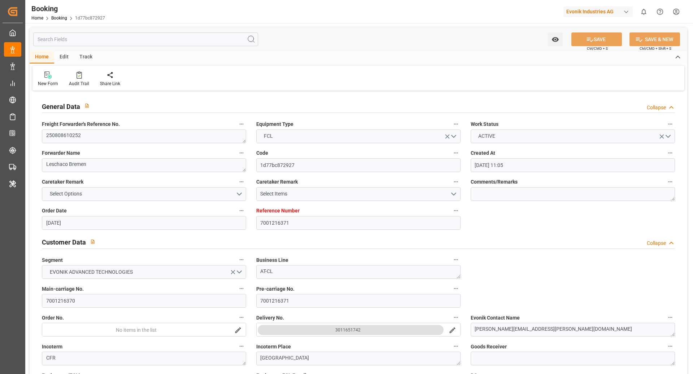
type input "[DATE] 00:00"
type input "[DATE]"
type input "[DATE] 09:15"
type input "[DATE]"
type input "[DATE] 10:35"
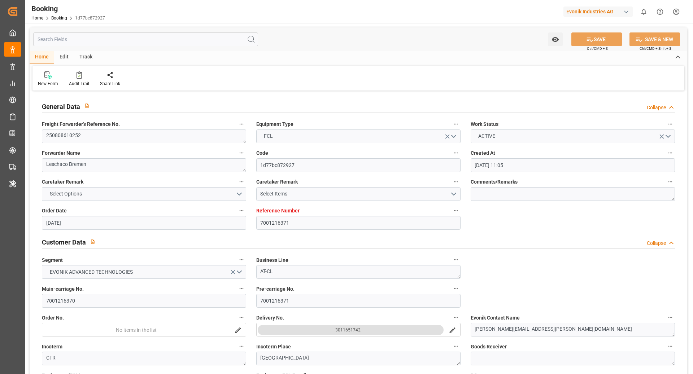
type input "[DATE] 20:35"
type input "[DATE] 20:28"
type input "[DATE] 18:28"
type input "[DATE] 13:07"
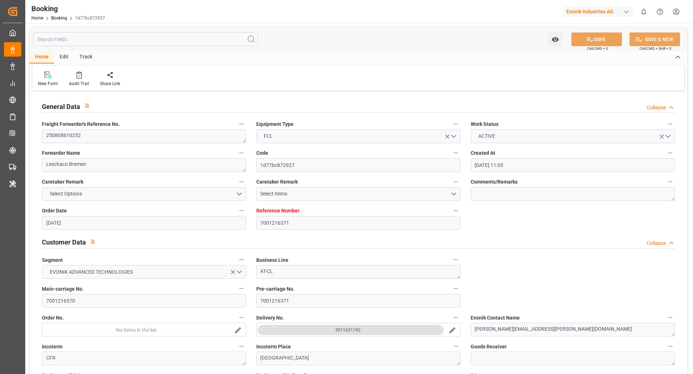
type input "[DATE] 17:00"
type input "[DATE] 20:57"
type input "[DATE] 02:00"
type input "[DATE] 00:00"
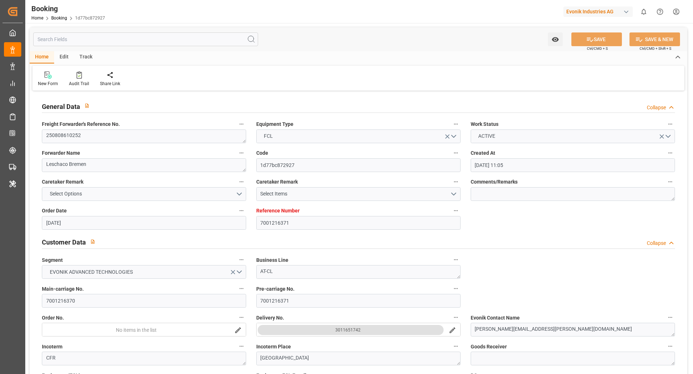
type input "[DATE] 15:19"
type input "[DATE] 10:36"
type input "[DATE] 21:36"
type input "[DATE] 19:00"
type input "[DATE] 08:00"
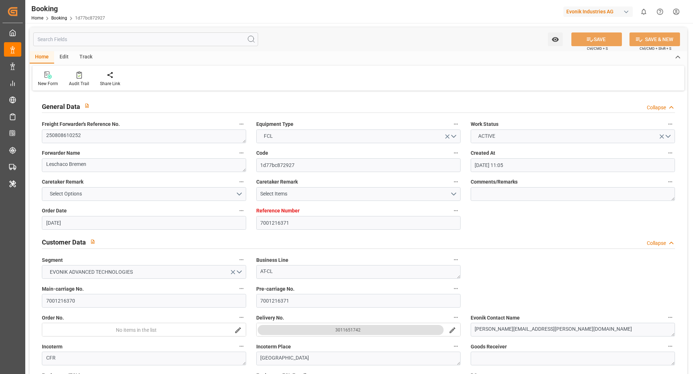
type input "[DATE] 08:43"
type input "[DATE] 09:30"
type input "[DATE] 20:30"
type input "[DATE] 14:00"
type input "[DATE] 01:00"
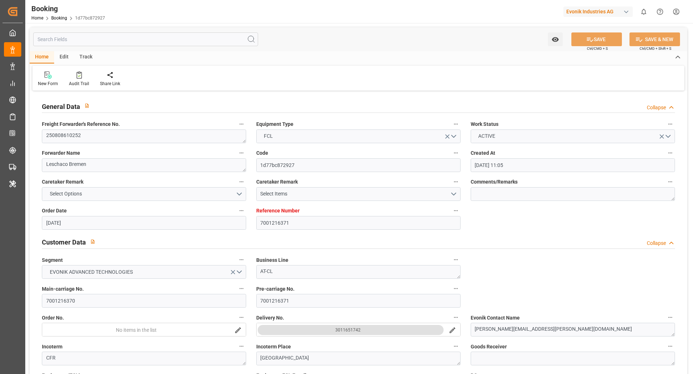
type input "[DATE] 08:43"
type input "[DATE] 11:00"
type input "[DATE] 22:00"
click at [79, 85] on div "Audit Trail" at bounding box center [79, 83] width 20 height 6
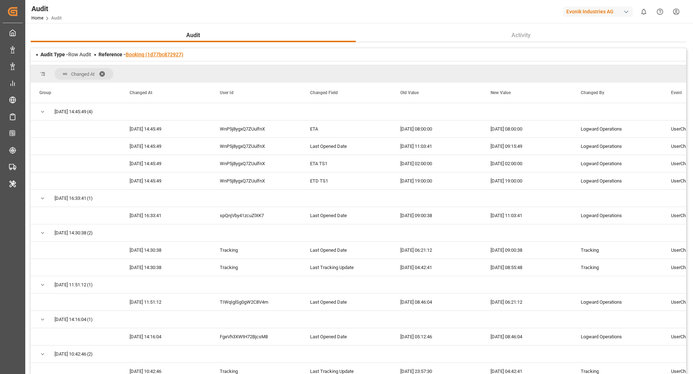
click at [162, 57] on link "Booking (1d77bc872927)" at bounding box center [155, 55] width 58 height 6
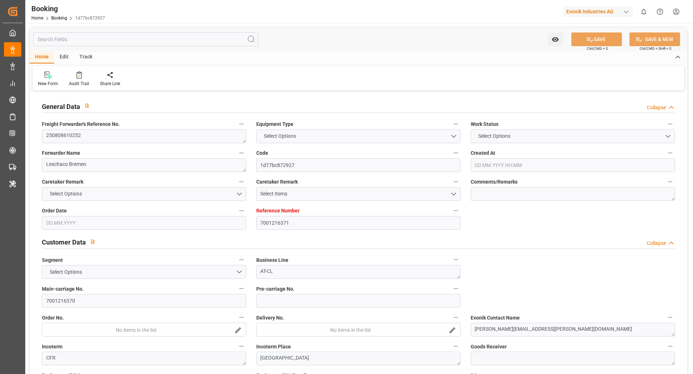
type input "7001216371"
type input "9868352"
type input "ONE"
type input "Ocean Network Express"
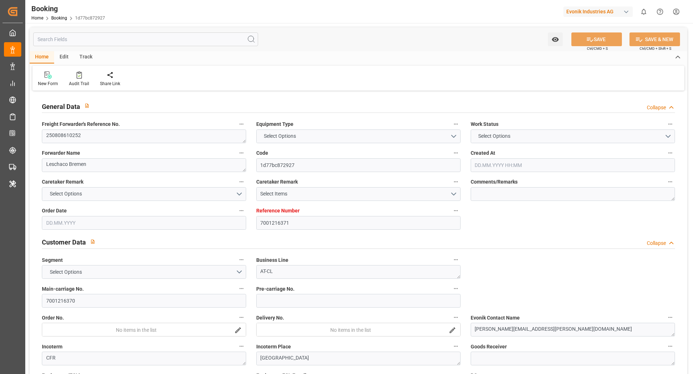
type input "NLRTM"
type input "JPYOK"
type input "SGSIN"
type input "0"
type input "NLRTM"
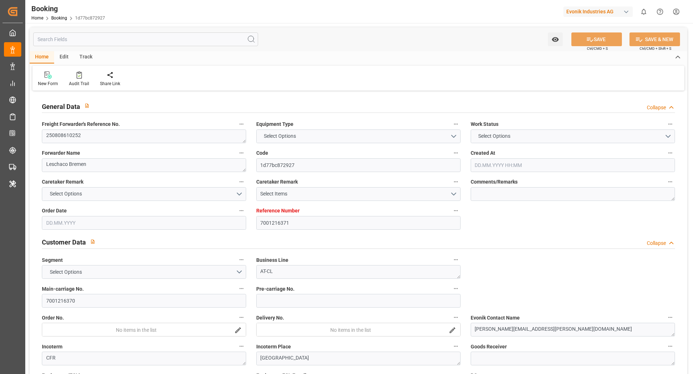
type input "JPYOK"
type input "9951355"
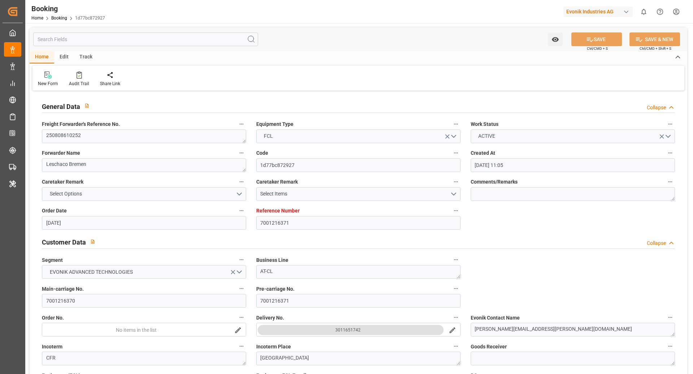
type input "[DATE] 11:05"
type input "[DATE]"
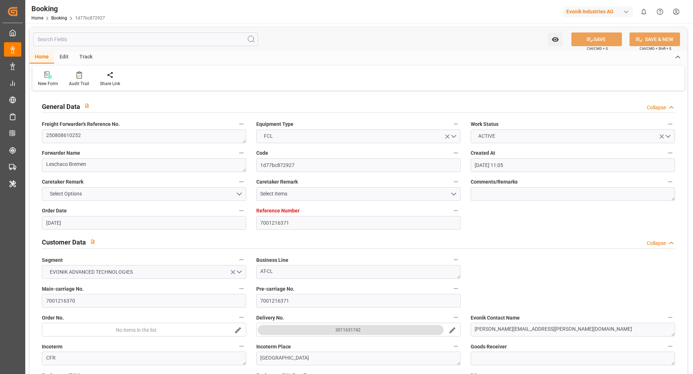
type input "[DATE]"
type input "[DATE] 23:00"
type input "[DATE] 00:00"
type input "[DATE] 19:49"
type input "[DATE] 01:16"
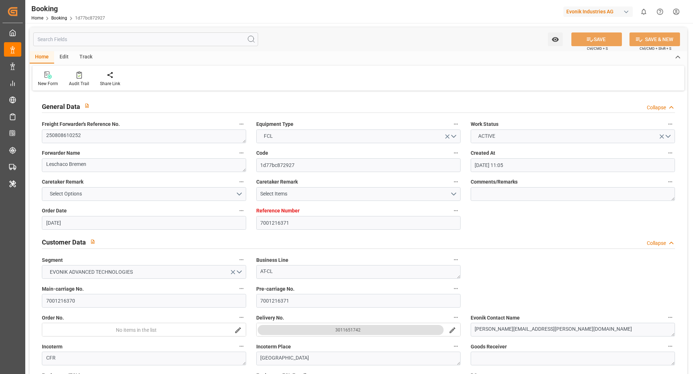
type input "[DATE] 08:00"
type input "[DATE] 00:00"
type input "[DATE] 02:00"
type input "[DATE] 00:00"
type input "[DATE] 19:00"
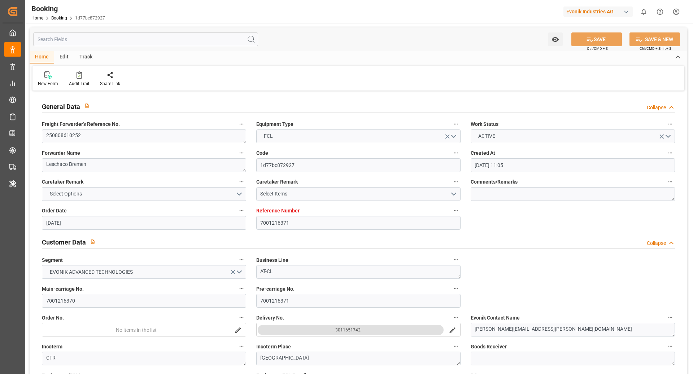
type input "[DATE] 00:00"
type input "[DATE]"
type input "[DATE] 09:15"
type input "[DATE]"
type input "[DATE] 10:35"
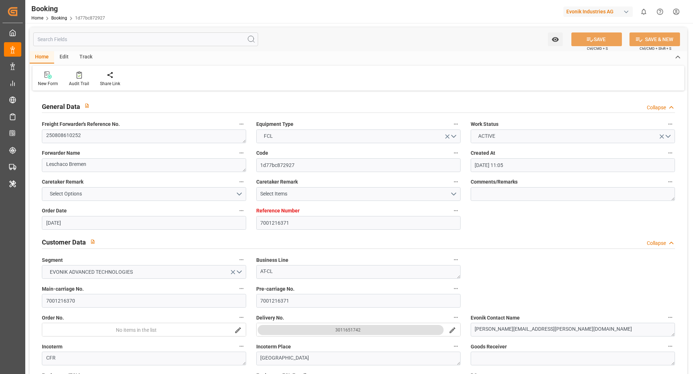
type input "[DATE] 20:35"
type input "[DATE] 20:28"
type input "[DATE] 18:28"
type input "[DATE] 13:07"
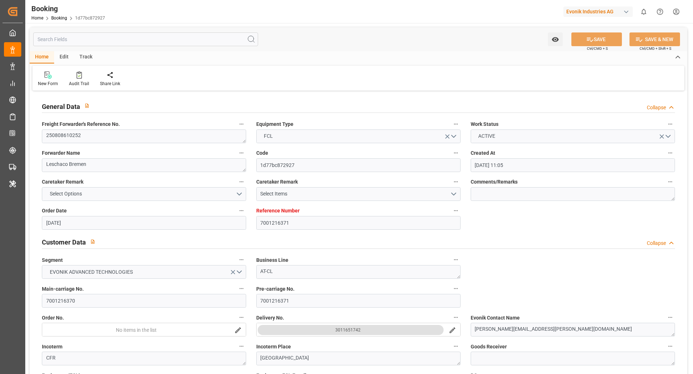
type input "[DATE] 17:00"
type input "[DATE] 20:57"
type input "[DATE] 02:00"
type input "19.09.2025 00:00"
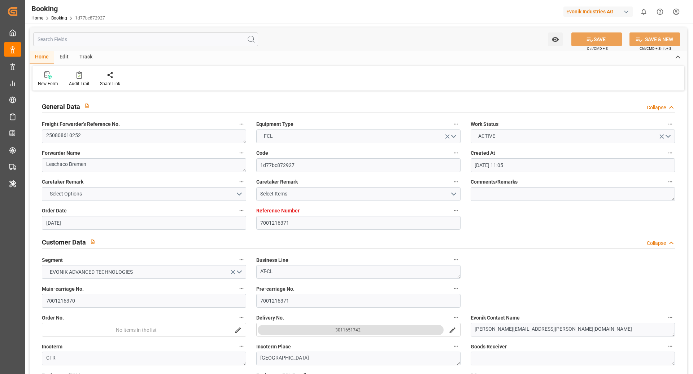
type input "11.10.2025 15:19"
type input "29.09.2025 10:36"
type input "23.09.2025 21:36"
type input "29.09.2025 19:00"
type input "08.10.2025 08:00"
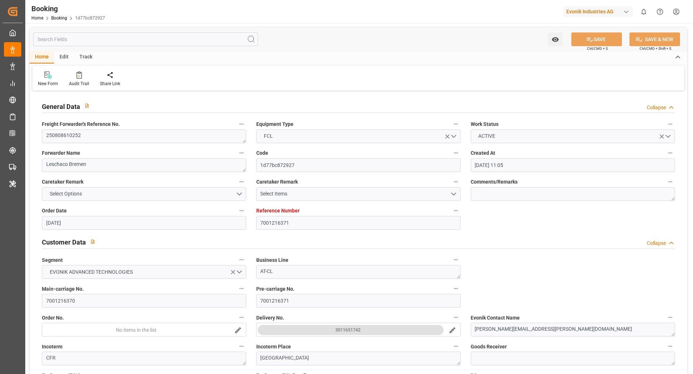
type input "08.10.2025 08:43"
type input "08.10.2025 09:30"
type input "05.10.2025 20:30"
type input "08.10.2025 14:00"
type input "06.10.2025 01:00"
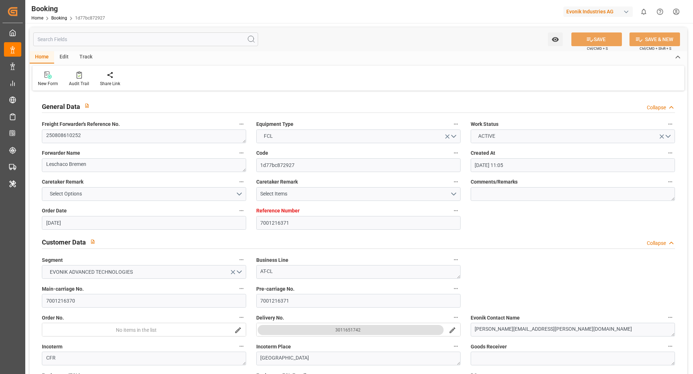
type input "12.10.2025 08:43"
type input "08.10.2025 11:00"
type input "05.10.2025 22:00"
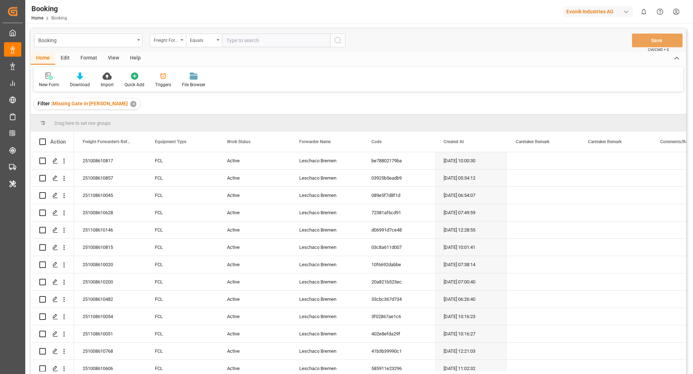
click at [88, 56] on div "Format" at bounding box center [88, 58] width 27 height 12
click at [56, 85] on div "Filter Rows" at bounding box center [49, 85] width 21 height 6
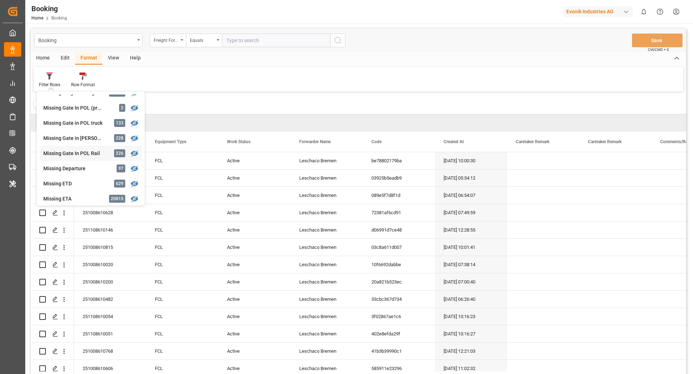
scroll to position [102, 0]
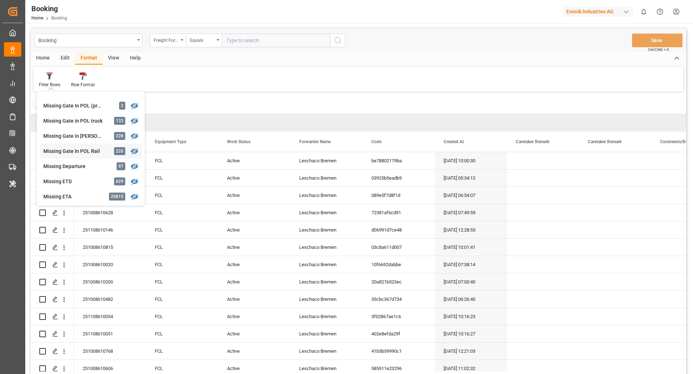
click at [83, 146] on div "Missing Gate In POL Rail 226" at bounding box center [91, 151] width 102 height 15
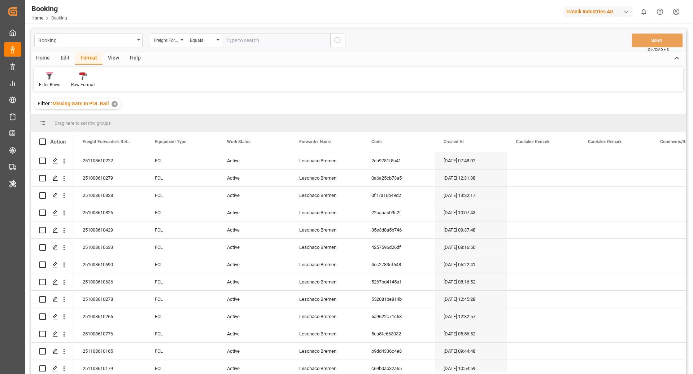
click at [119, 57] on div "View" at bounding box center [113, 58] width 22 height 12
click at [47, 79] on icon at bounding box center [46, 76] width 7 height 7
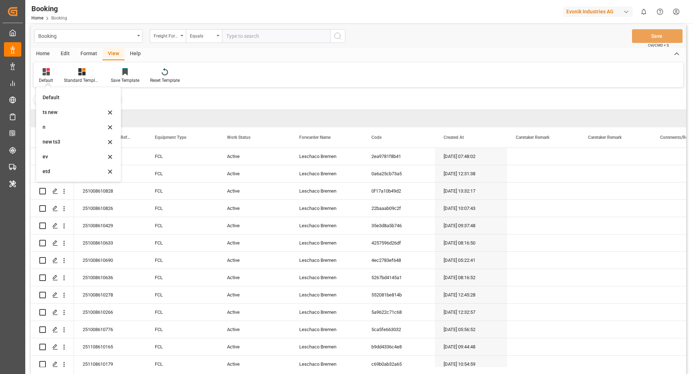
scroll to position [38, 0]
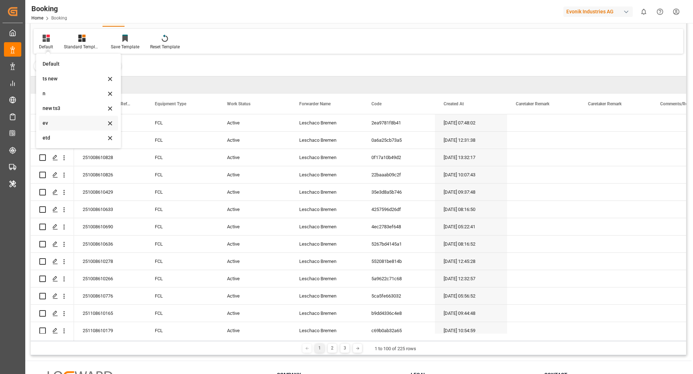
click at [80, 126] on div "ev" at bounding box center [74, 123] width 63 height 8
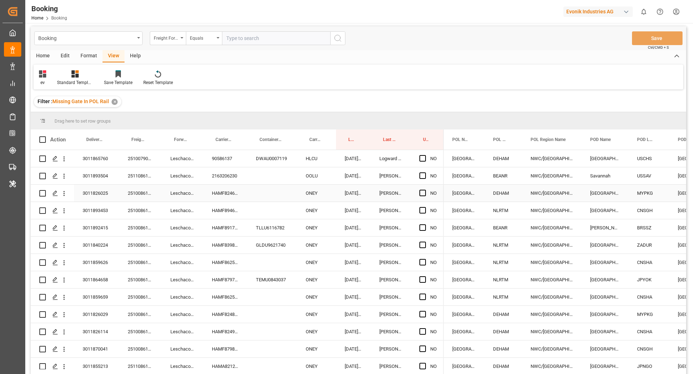
scroll to position [0, 0]
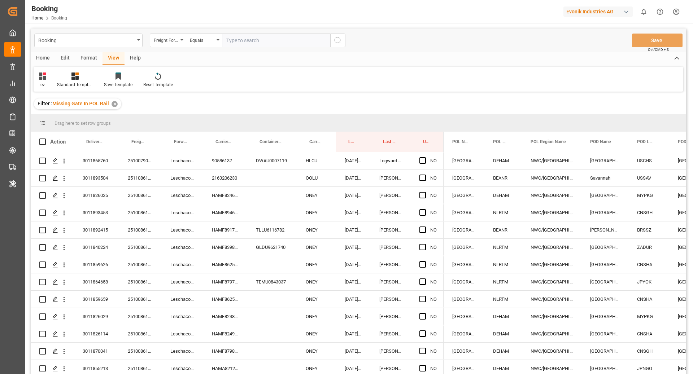
click at [85, 58] on div "Format" at bounding box center [88, 58] width 27 height 12
click at [54, 75] on div at bounding box center [49, 76] width 21 height 8
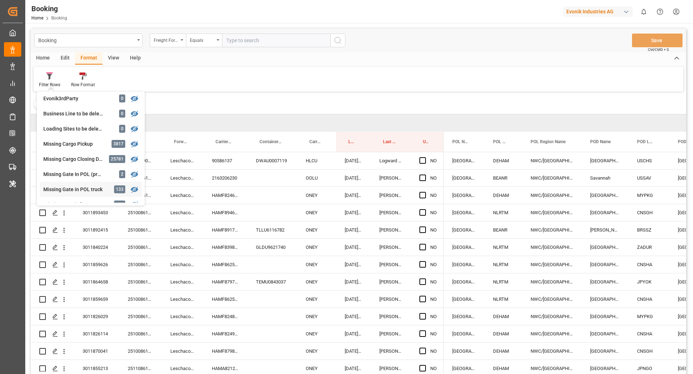
scroll to position [50, 0]
click at [87, 190] on div "Missing Gate in [PERSON_NAME]" at bounding box center [74, 189] width 63 height 8
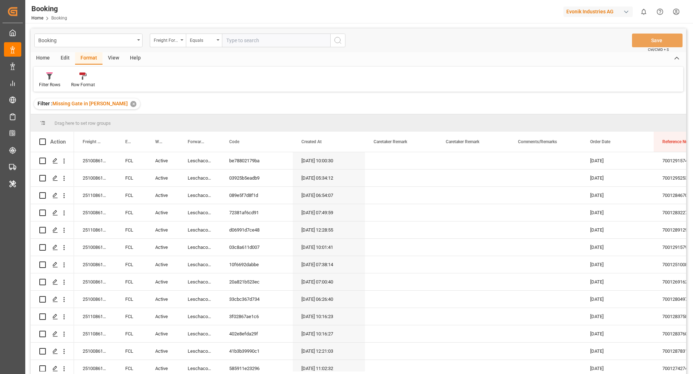
click at [117, 58] on div "View" at bounding box center [113, 58] width 22 height 12
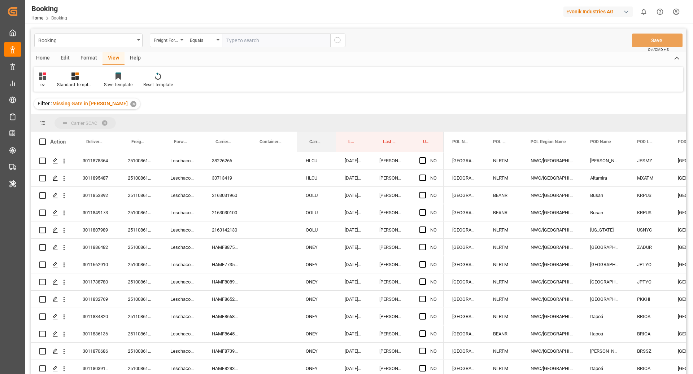
drag, startPoint x: 311, startPoint y: 141, endPoint x: 312, endPoint y: 118, distance: 23.8
